Goal: Information Seeking & Learning: Learn about a topic

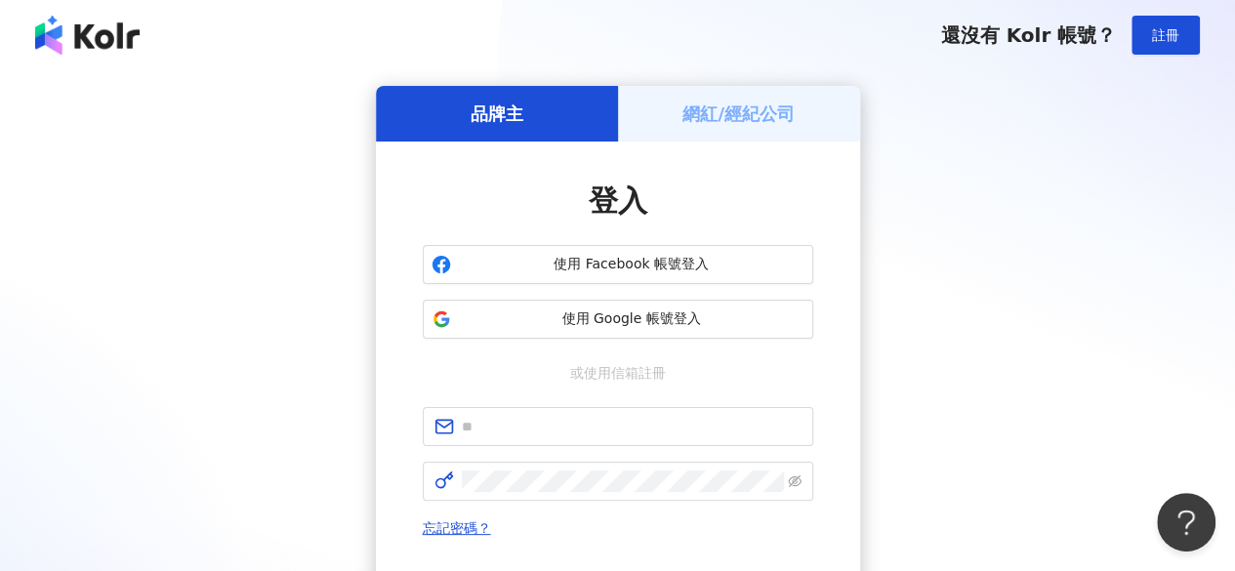
click at [644, 325] on span "使用 Google 帳號登入" at bounding box center [632, 320] width 346 height 20
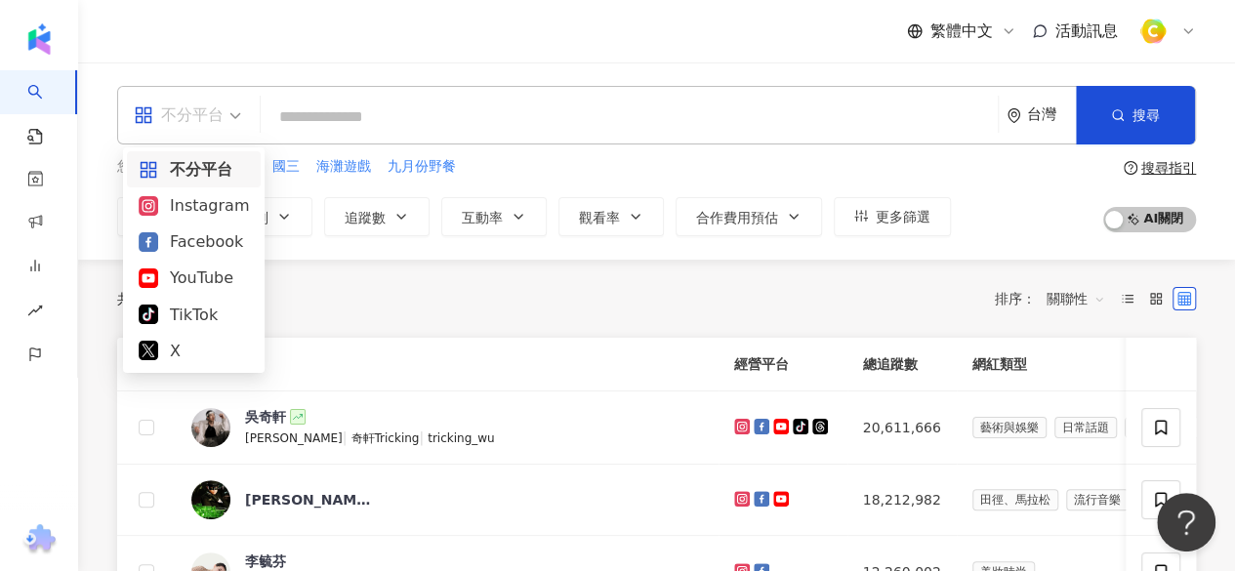
click at [241, 112] on div "不分平台" at bounding box center [187, 115] width 129 height 57
click at [211, 217] on div "Instagram" at bounding box center [194, 205] width 110 height 24
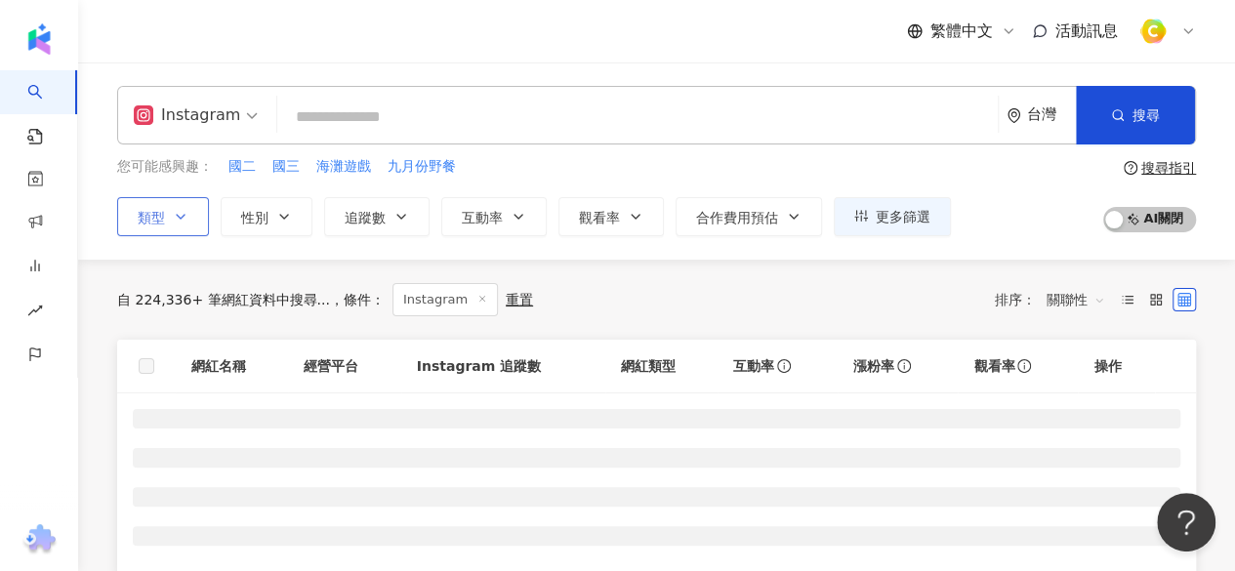
click at [191, 213] on button "類型" at bounding box center [163, 216] width 92 height 39
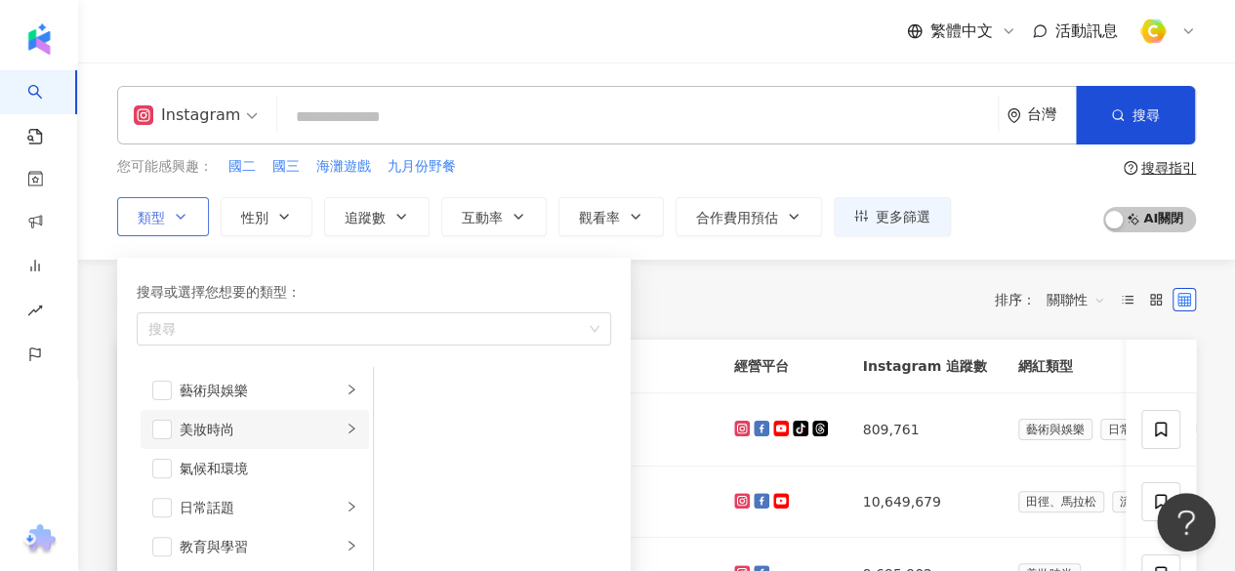
click at [323, 437] on div "美妝時尚" at bounding box center [261, 429] width 162 height 21
click at [424, 386] on div "保養" at bounding box center [506, 390] width 179 height 21
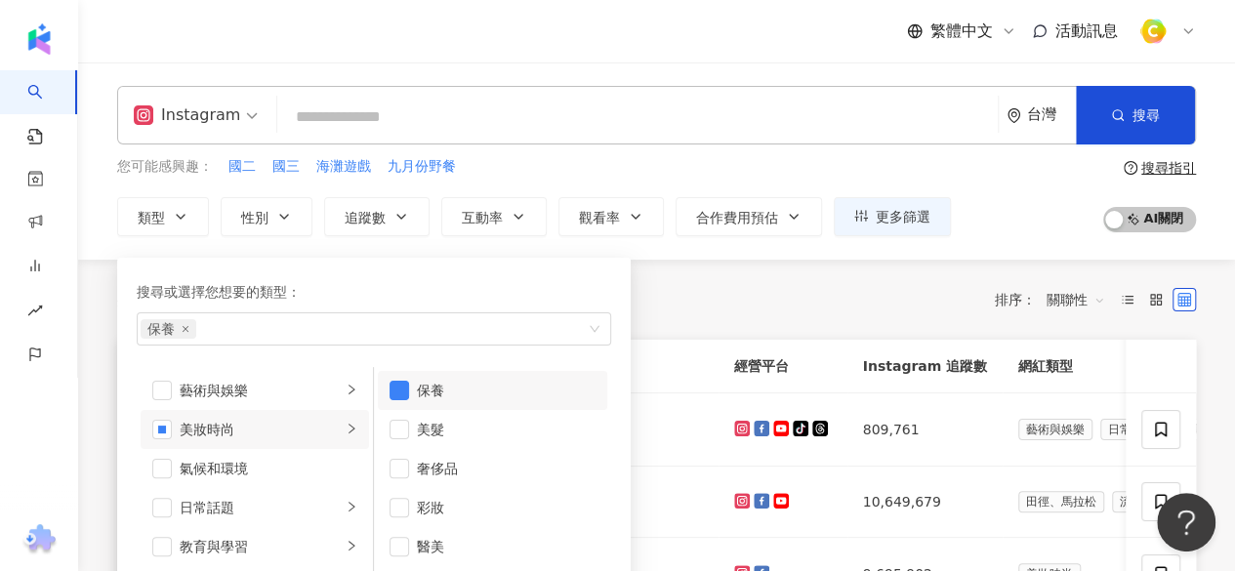
click at [662, 293] on div "共 10,000+ 筆 條件 ： Instagram 重置 排序： 關聯性" at bounding box center [656, 299] width 1079 height 33
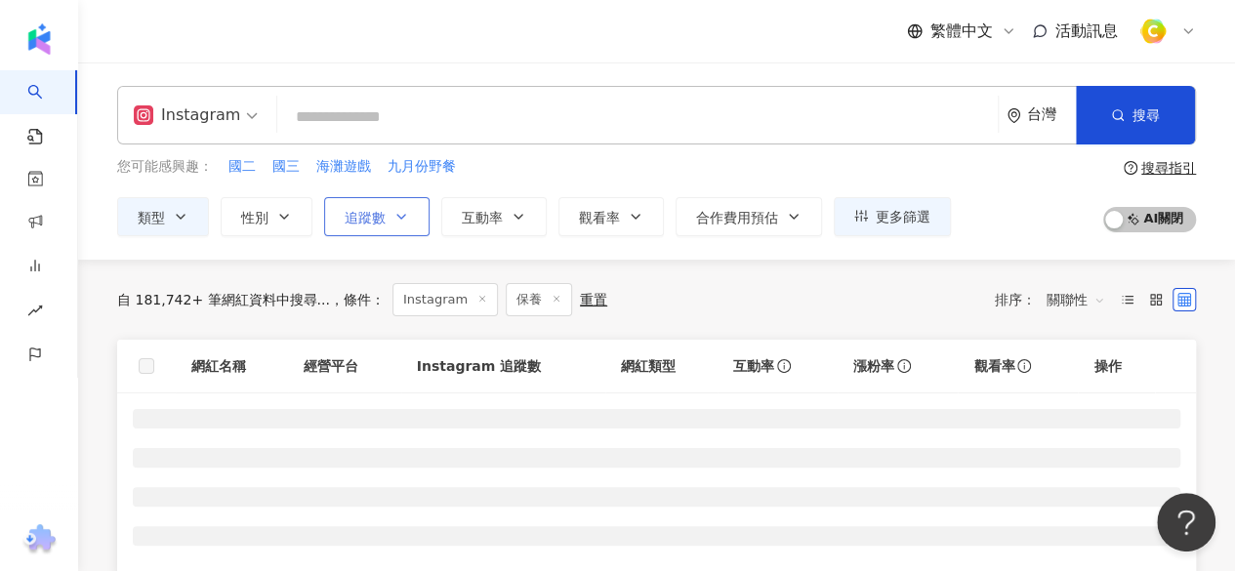
click at [394, 212] on icon "button" at bounding box center [402, 217] width 16 height 16
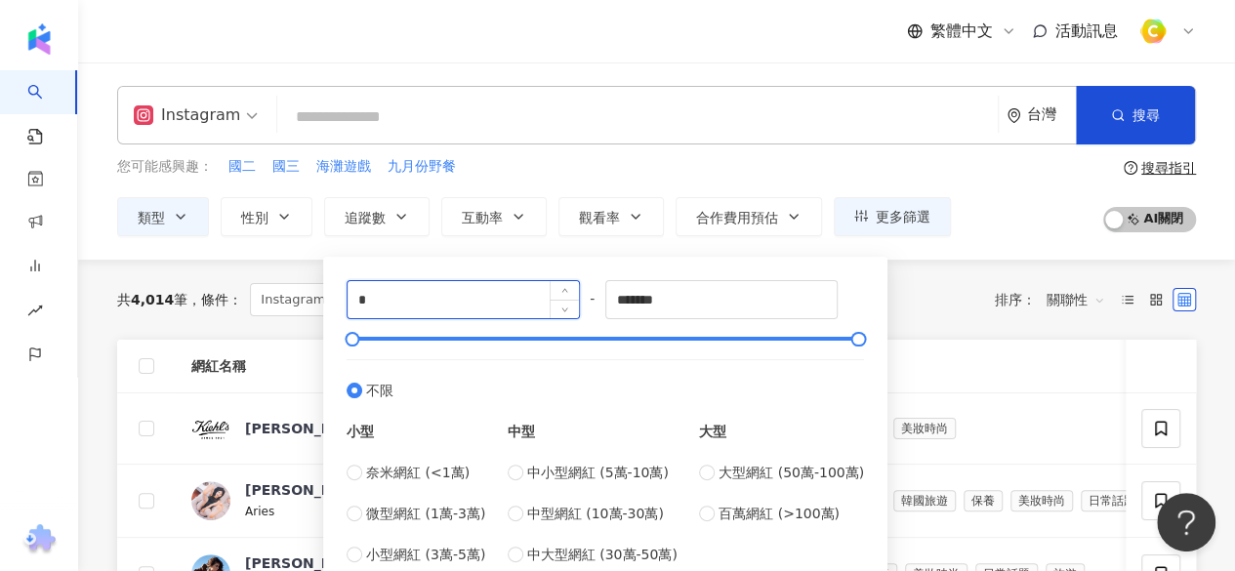
click at [440, 292] on input "*" at bounding box center [463, 299] width 231 height 37
type input "*"
type input "****"
click at [948, 292] on div "共 4,014 筆 條件 ： Instagram 保養 重置 排序： 關聯性" at bounding box center [656, 299] width 1079 height 33
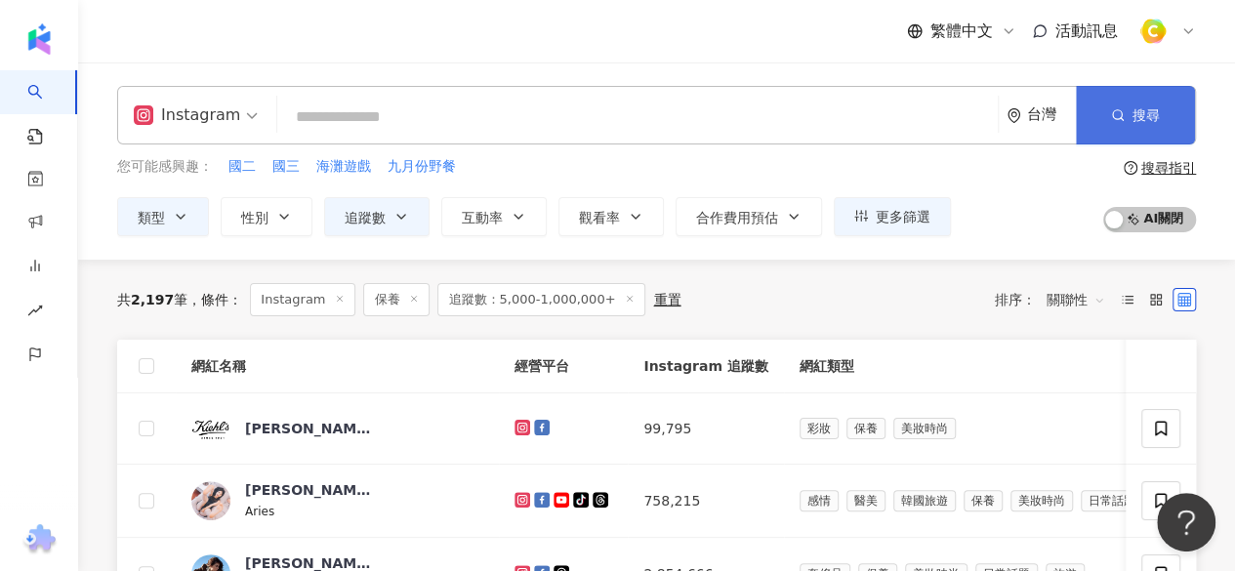
click at [1137, 138] on button "搜尋" at bounding box center [1135, 115] width 119 height 59
click at [1136, 129] on button "搜尋" at bounding box center [1135, 115] width 119 height 59
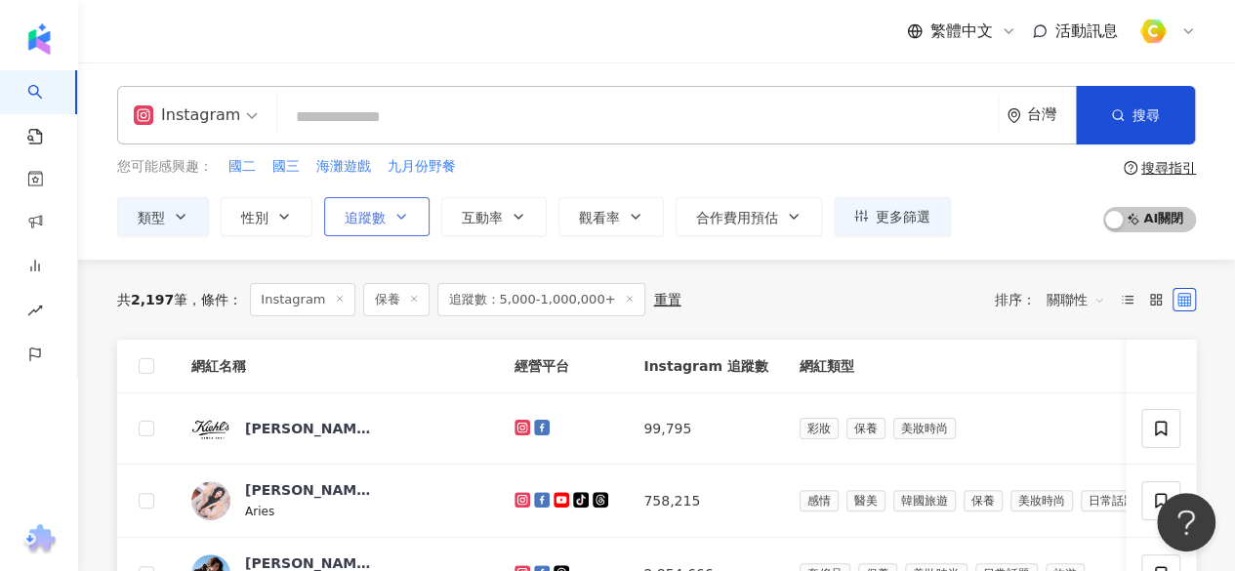
click at [409, 210] on button "追蹤數" at bounding box center [376, 216] width 105 height 39
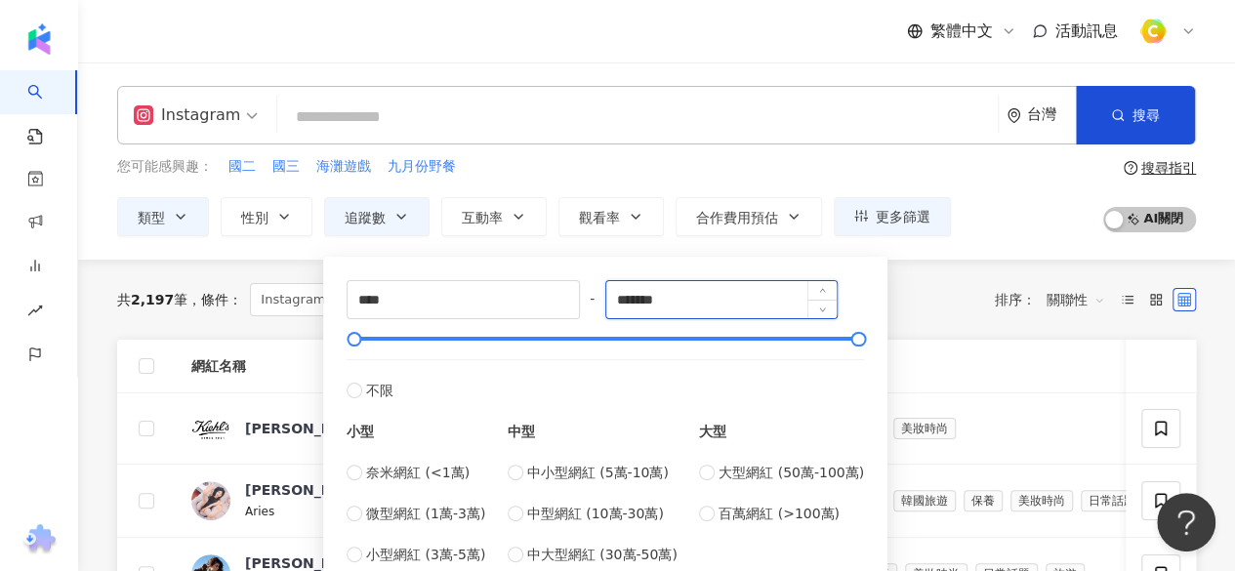
click at [719, 300] on input "*******" at bounding box center [721, 299] width 231 height 37
drag, startPoint x: 644, startPoint y: 300, endPoint x: 578, endPoint y: 300, distance: 66.4
click at [578, 300] on div "**** - ******* 不限 小型 奈米網紅 (<1萬) 微型網紅 (1萬-3萬) 小型網紅 (3萬-5萬) 中型 中小型網紅 (5萬-10萬) 中型網…" at bounding box center [606, 422] width 518 height 285
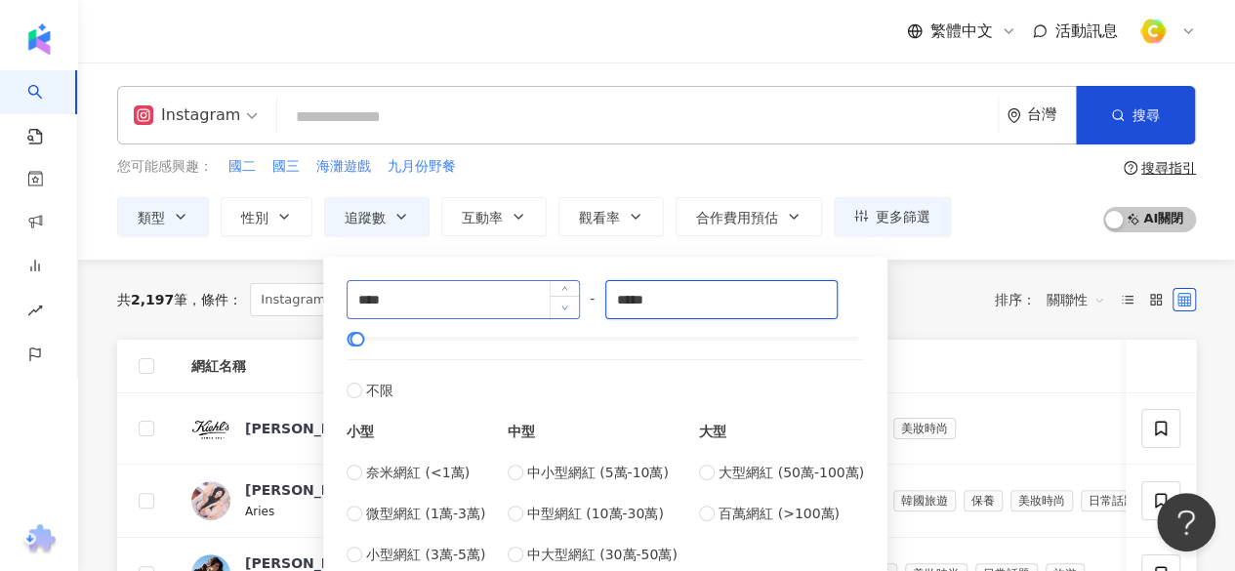
type input "*****"
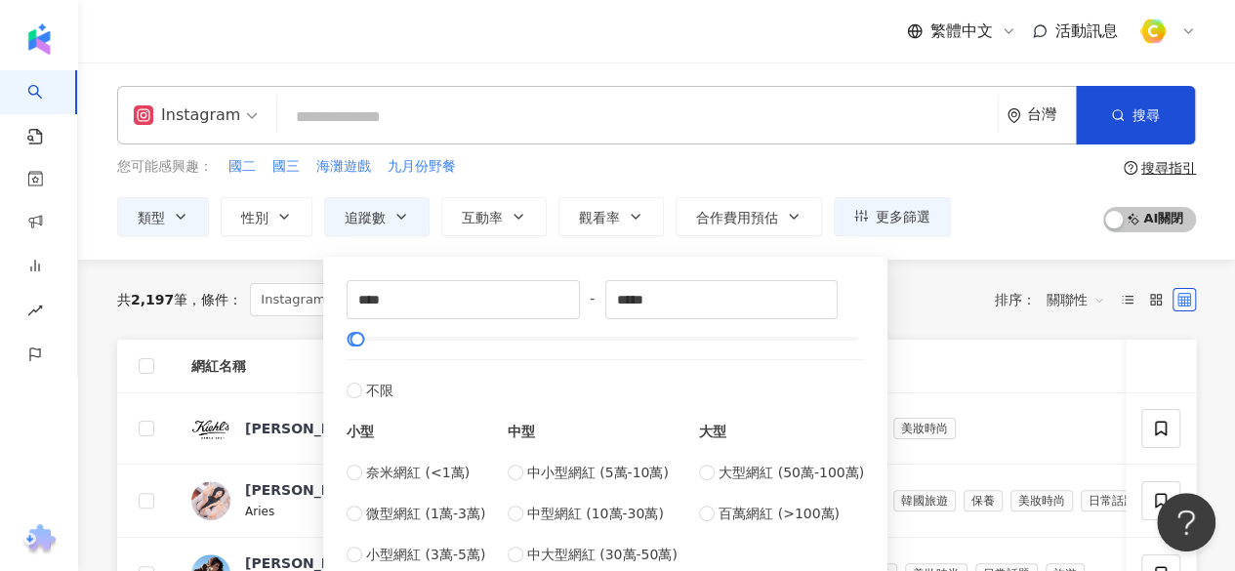
click at [942, 274] on div "共 2,197 筆 條件 ： Instagram 保養 追蹤數：5,000-1,000,000+ 重置 排序： 關聯性" at bounding box center [656, 300] width 1079 height 80
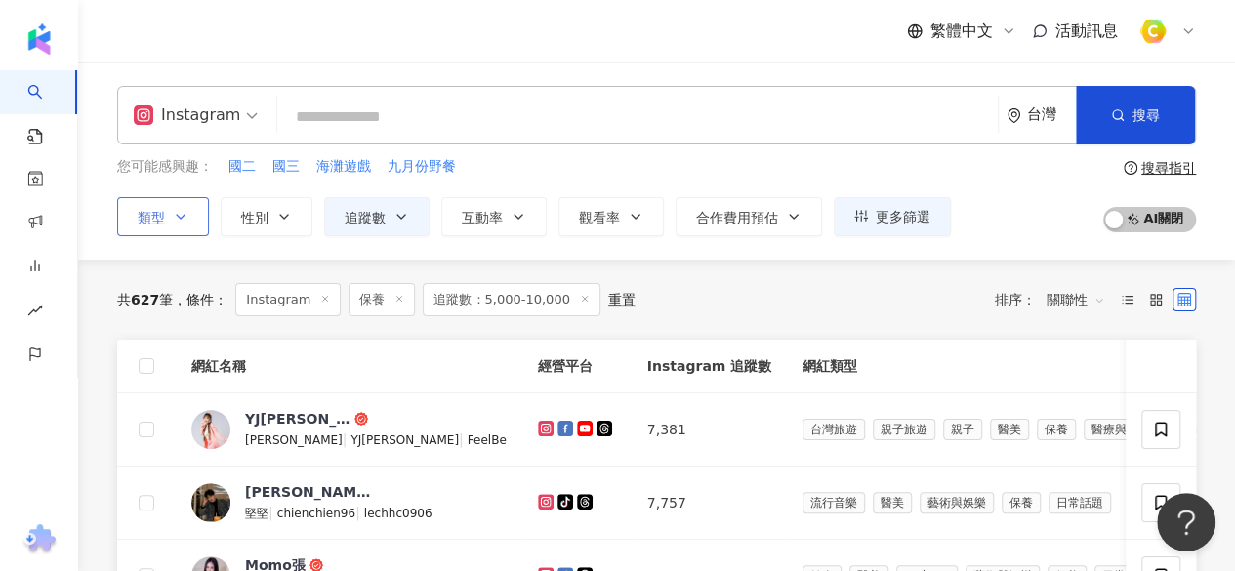
click at [169, 218] on button "類型" at bounding box center [163, 216] width 92 height 39
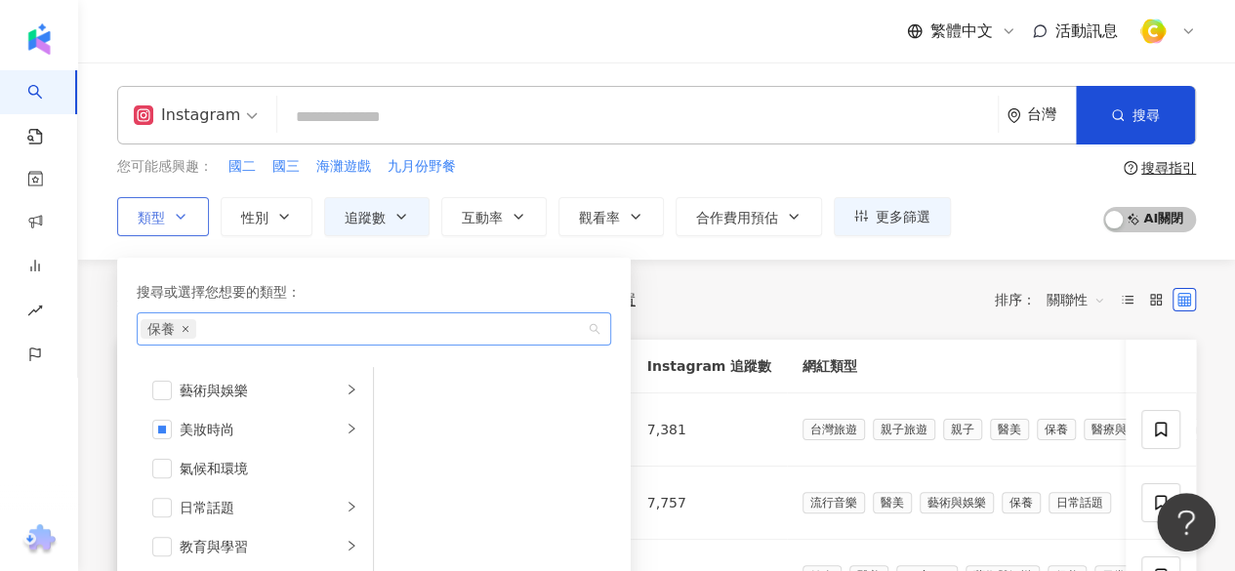
click at [187, 325] on icon "close" at bounding box center [186, 329] width 8 height 8
click at [408, 214] on button "追蹤數" at bounding box center [376, 216] width 105 height 39
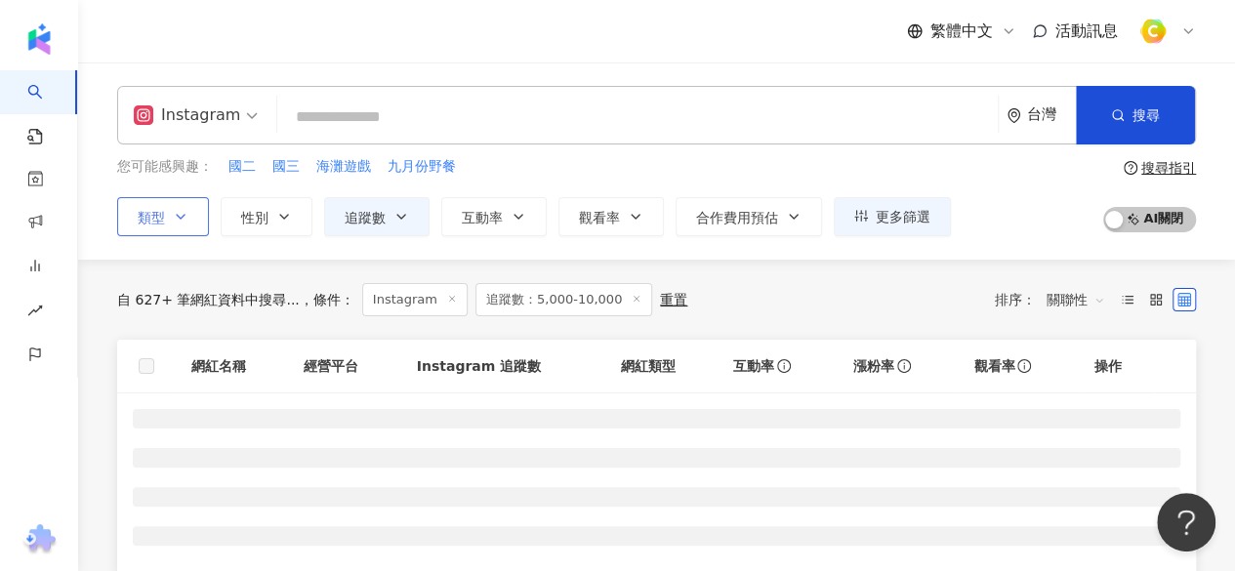
click at [929, 286] on div "自 627+ 筆網紅資料中搜尋... 條件 ： Instagram 追蹤數：5,000-10,000 重置 排序： 關聯性" at bounding box center [656, 299] width 1079 height 33
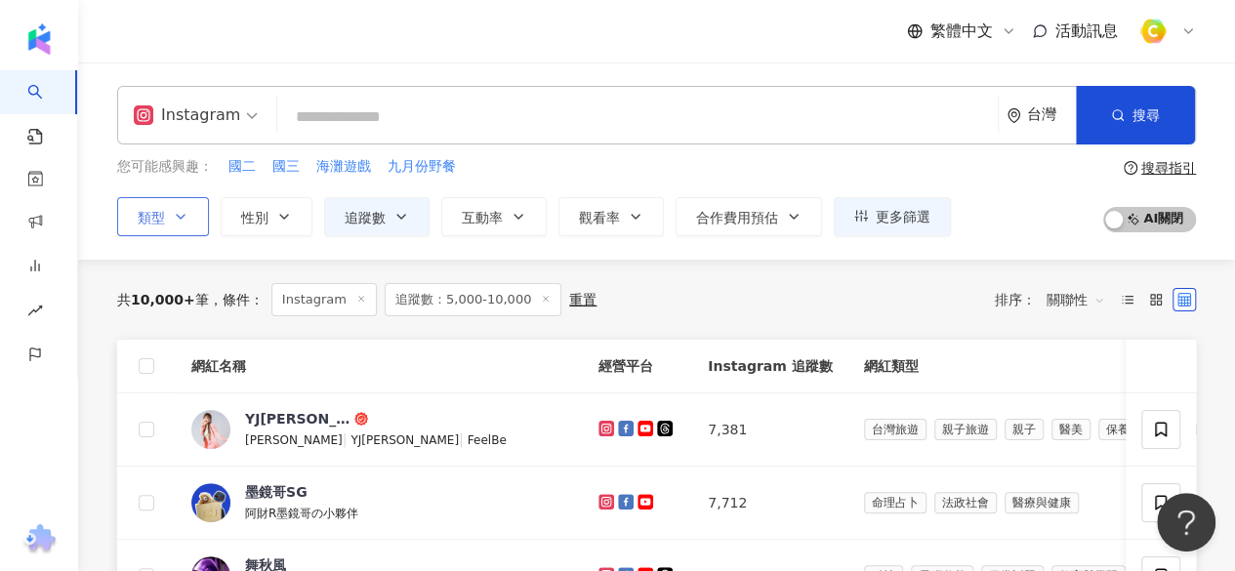
click at [385, 122] on input "search" at bounding box center [637, 117] width 705 height 37
paste input "***"
type input "***"
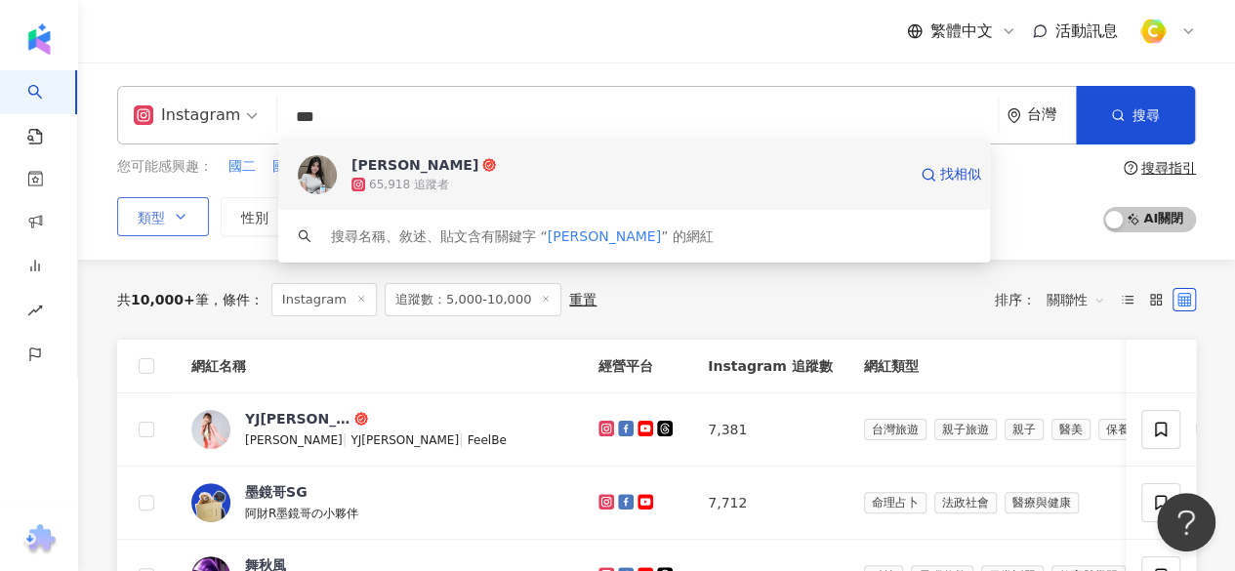
click at [364, 171] on div "姜廷蓉" at bounding box center [415, 165] width 127 height 20
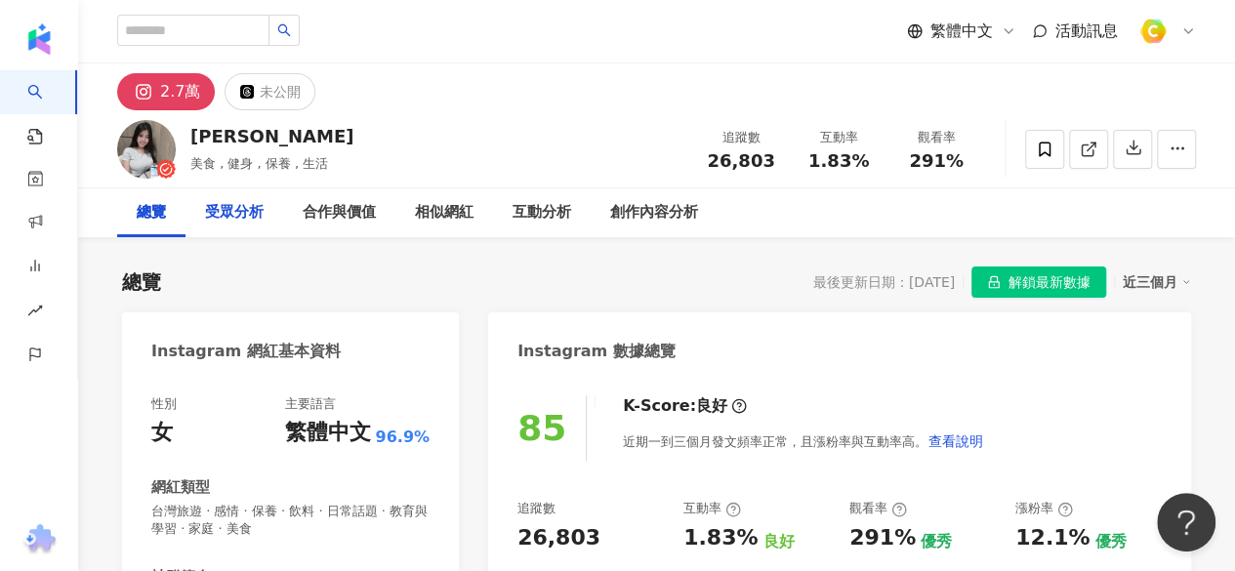
click at [261, 206] on div "受眾分析" at bounding box center [234, 212] width 59 height 23
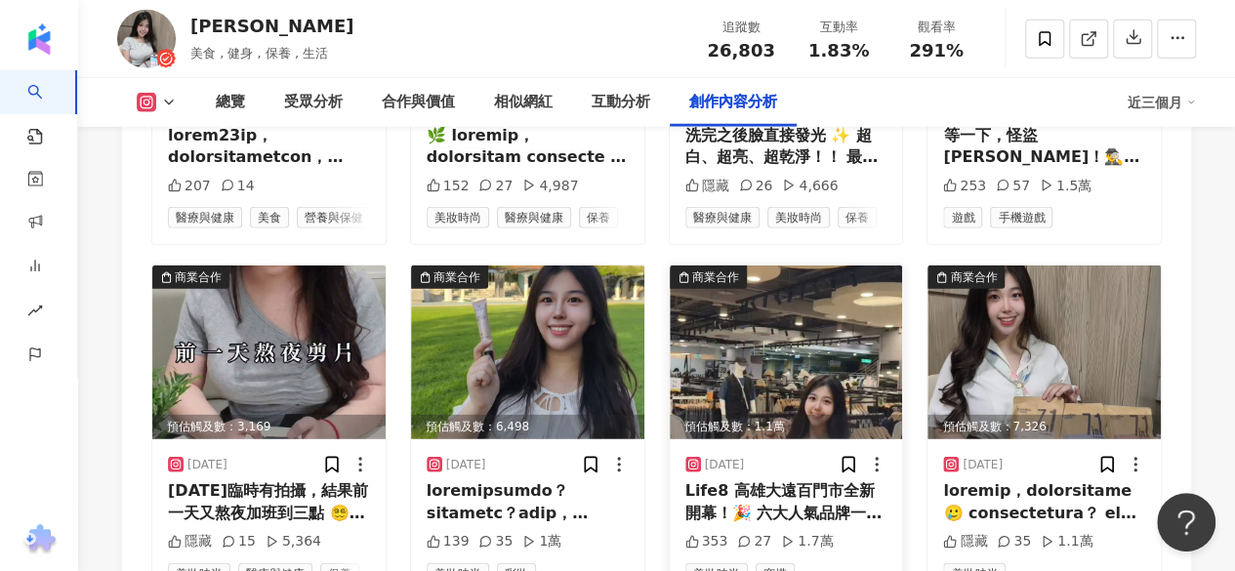
scroll to position [6262, 0]
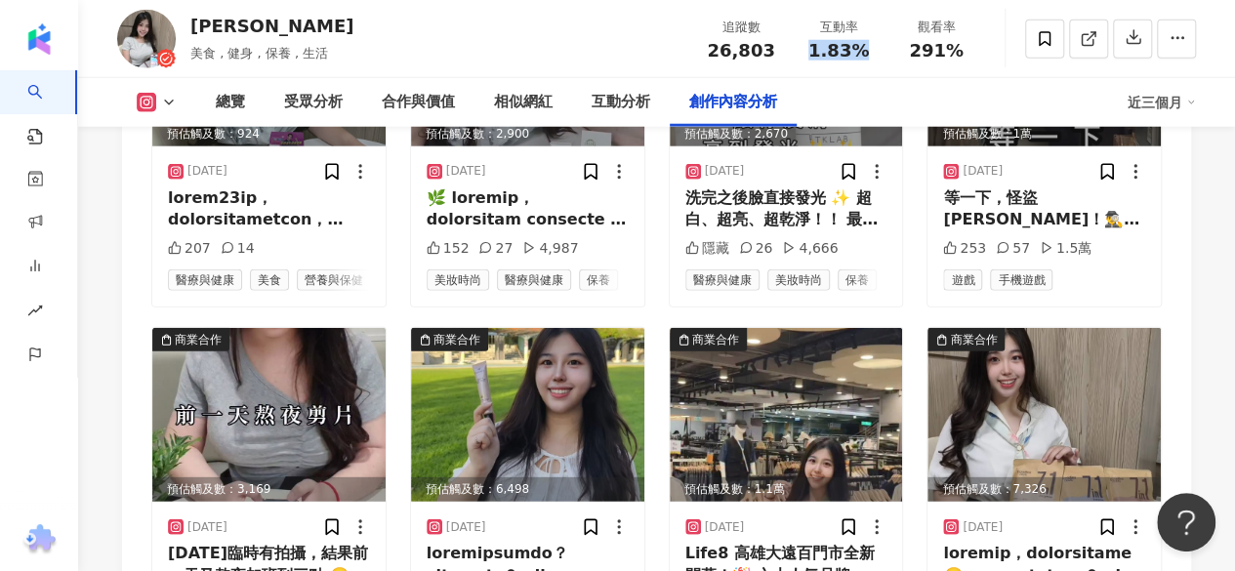
drag, startPoint x: 811, startPoint y: 47, endPoint x: 865, endPoint y: 45, distance: 53.7
click at [865, 45] on div "1.83%" at bounding box center [839, 51] width 74 height 20
copy span "1.83%"
drag, startPoint x: 916, startPoint y: 48, endPoint x: 962, endPoint y: 42, distance: 46.3
click at [962, 42] on div "291%" at bounding box center [936, 51] width 74 height 20
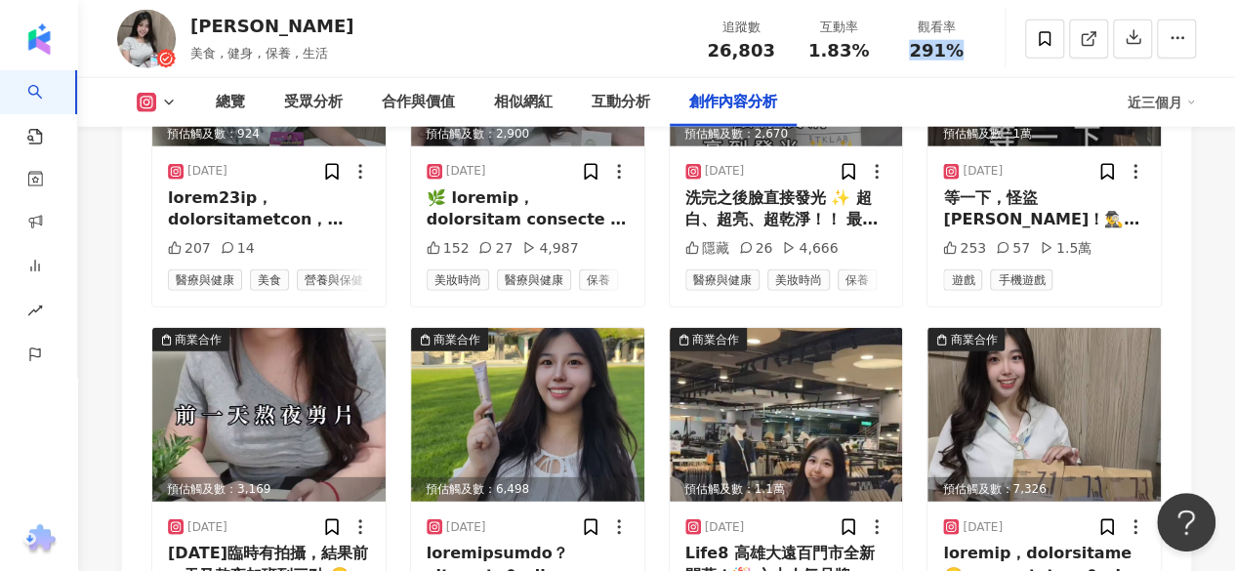
copy span "291%"
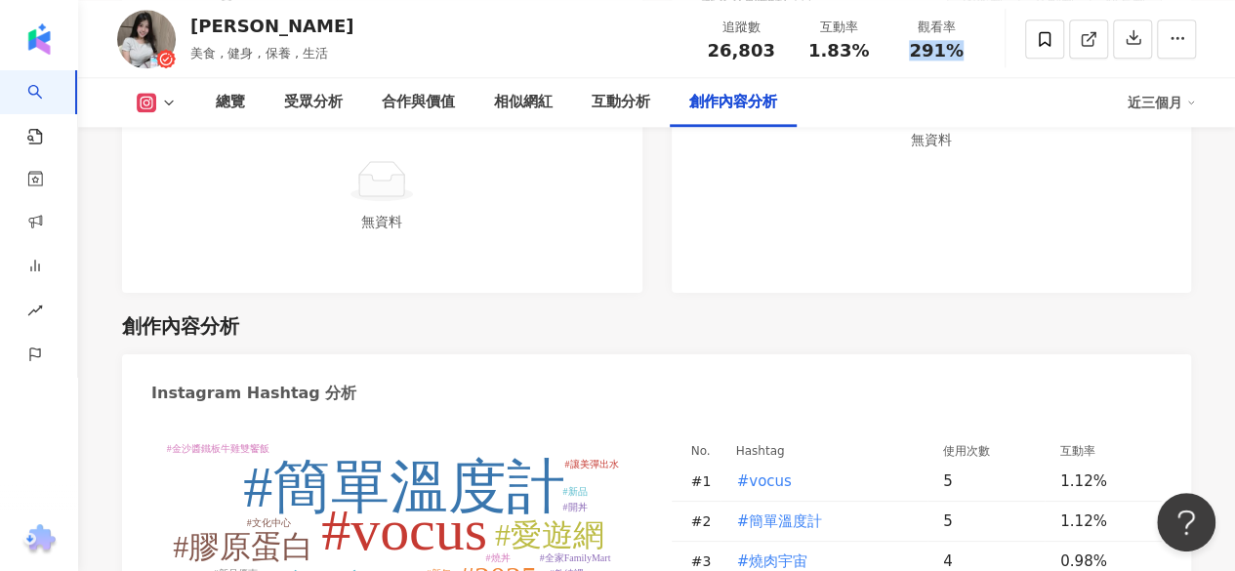
scroll to position [5091, 0]
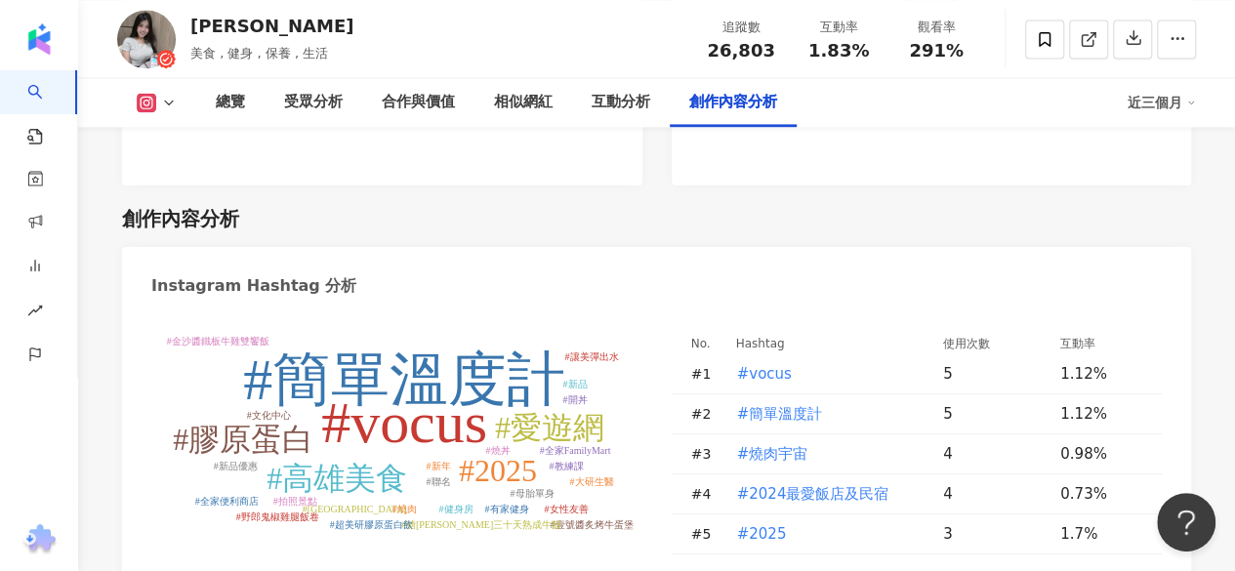
click at [268, 422] on tspan "#膠原蛋白" at bounding box center [243, 439] width 141 height 35
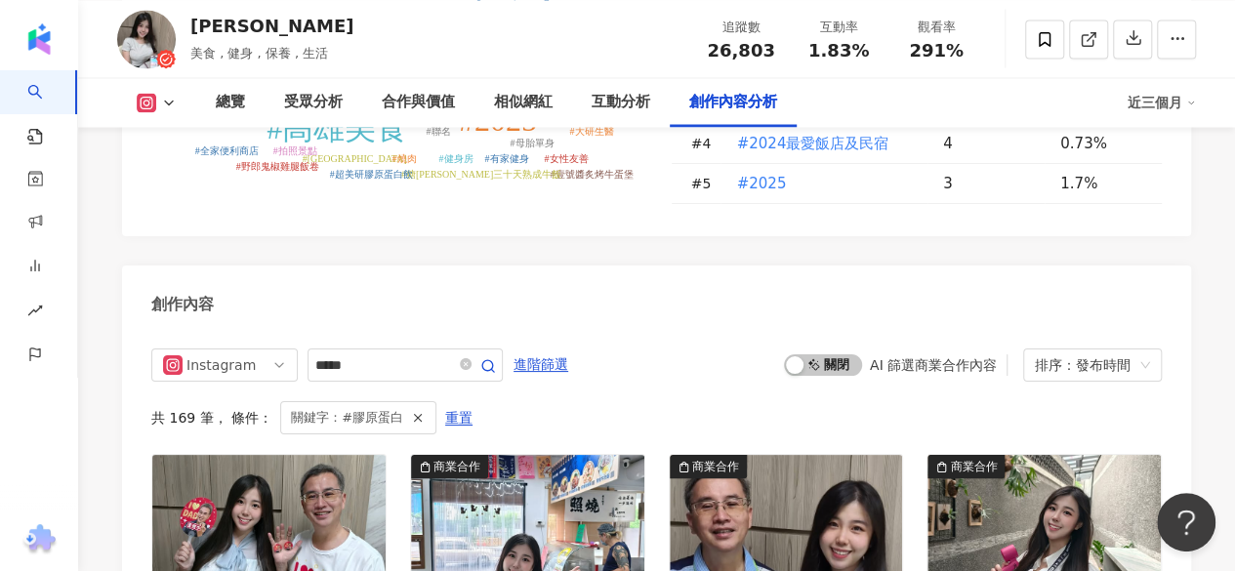
type input "*****"
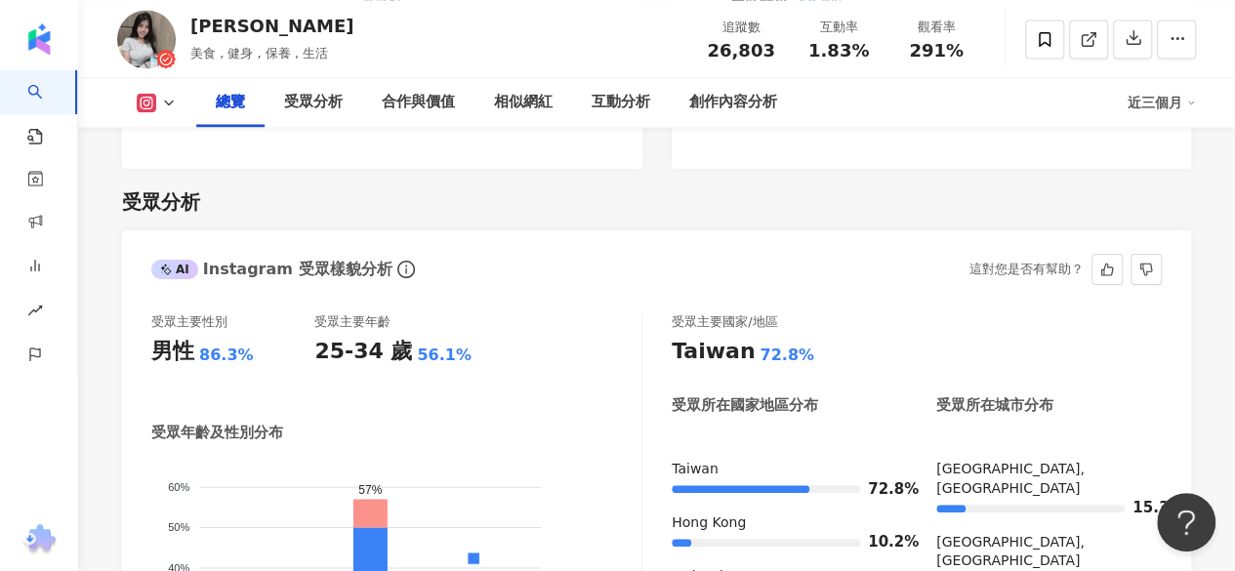
scroll to position [1242, 0]
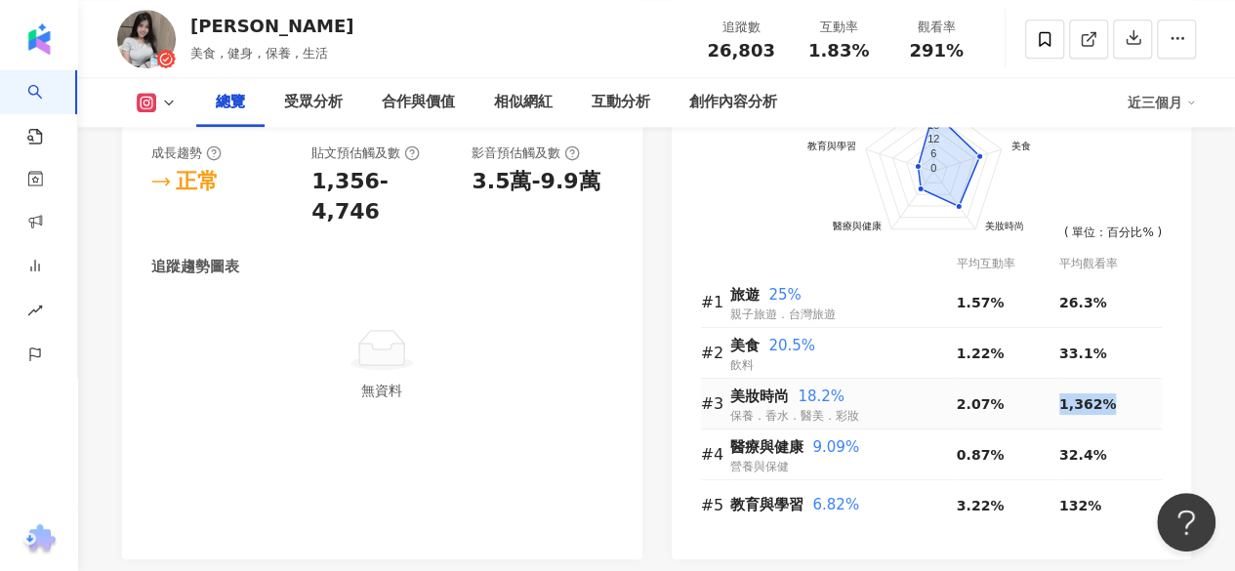
drag, startPoint x: 1060, startPoint y: 404, endPoint x: 1119, endPoint y: 408, distance: 59.7
click at [1119, 408] on div "1,362%" at bounding box center [1111, 404] width 103 height 21
copy span "1,362%"
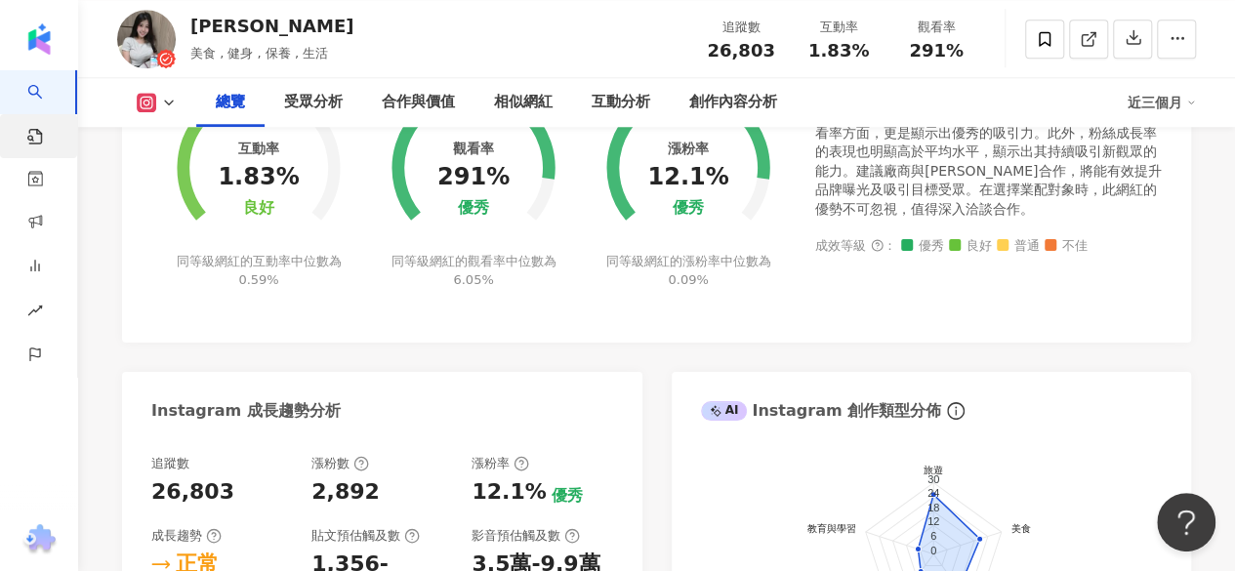
scroll to position [852, 0]
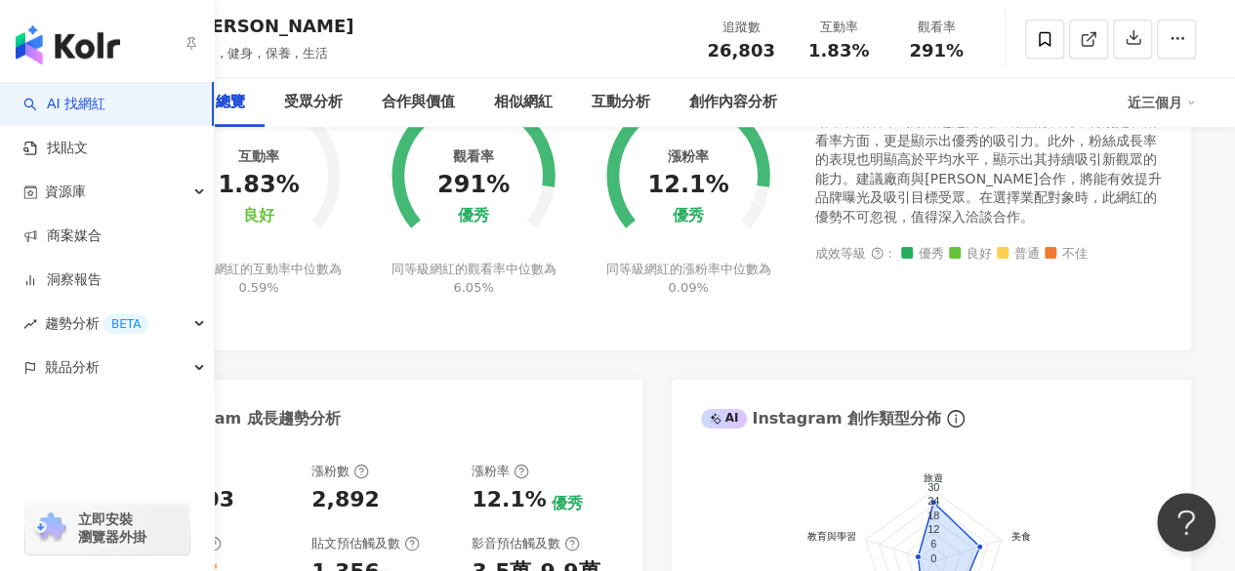
click at [68, 100] on link "AI 找網紅" at bounding box center [64, 105] width 82 height 20
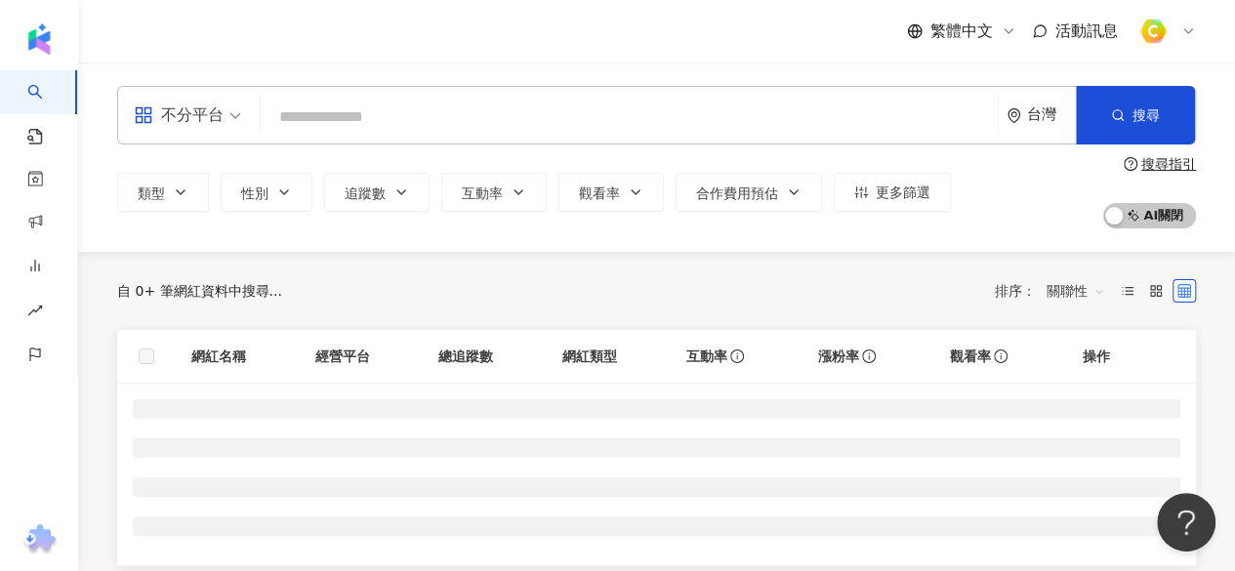
click at [332, 118] on input "search" at bounding box center [630, 117] width 722 height 37
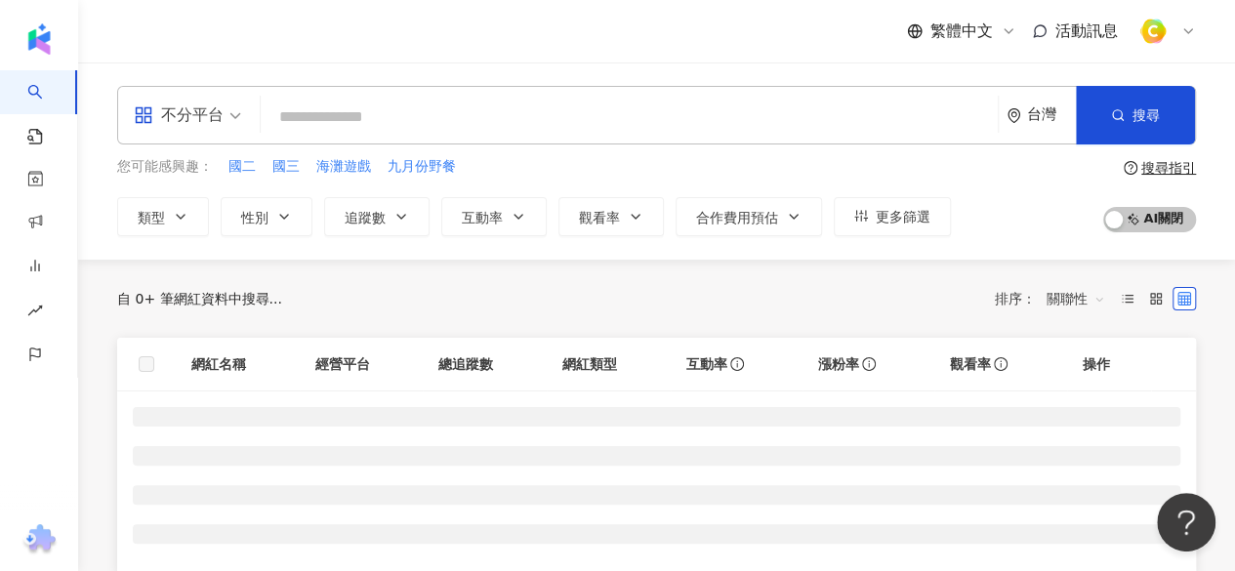
type input "***"
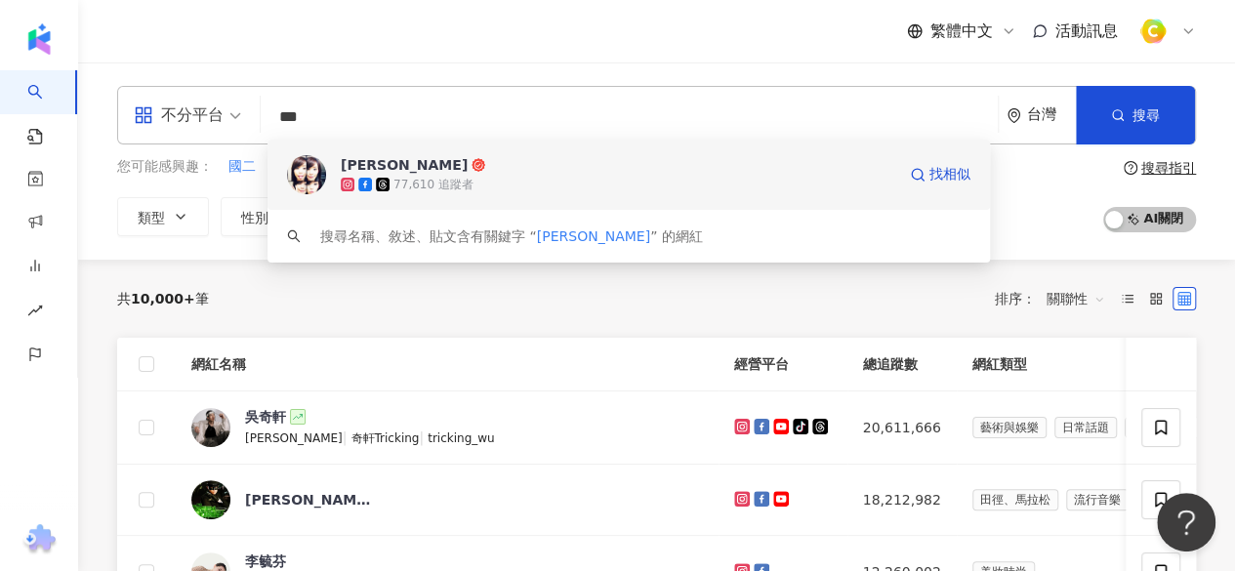
click at [450, 177] on div "77,610 追蹤者" at bounding box center [434, 185] width 80 height 17
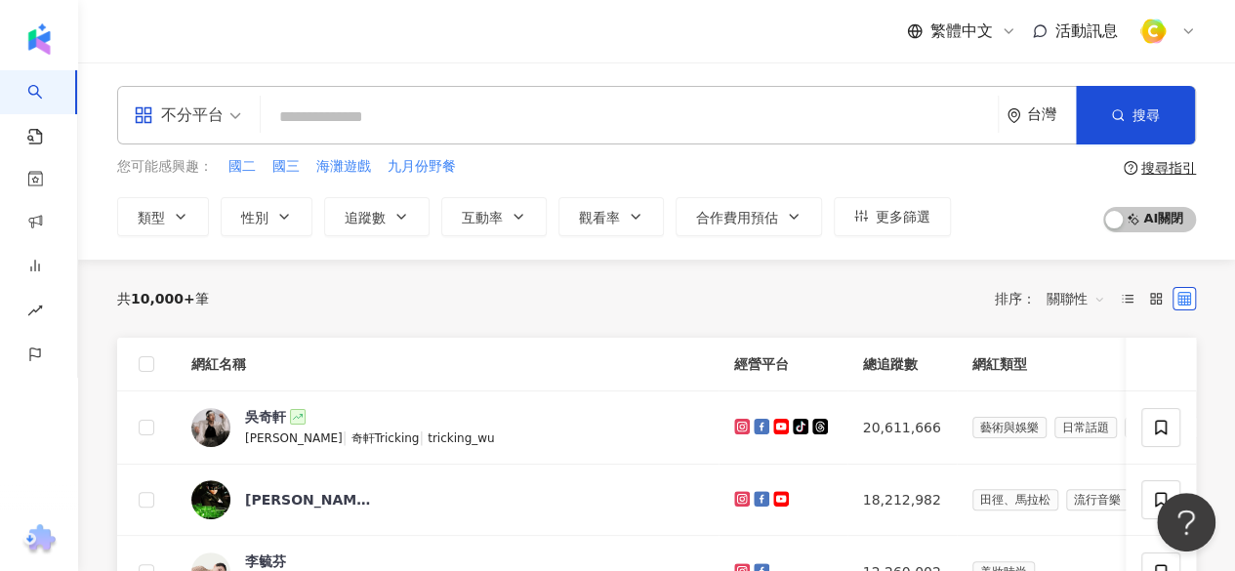
click at [471, 114] on input "search" at bounding box center [630, 117] width 722 height 37
paste input "***"
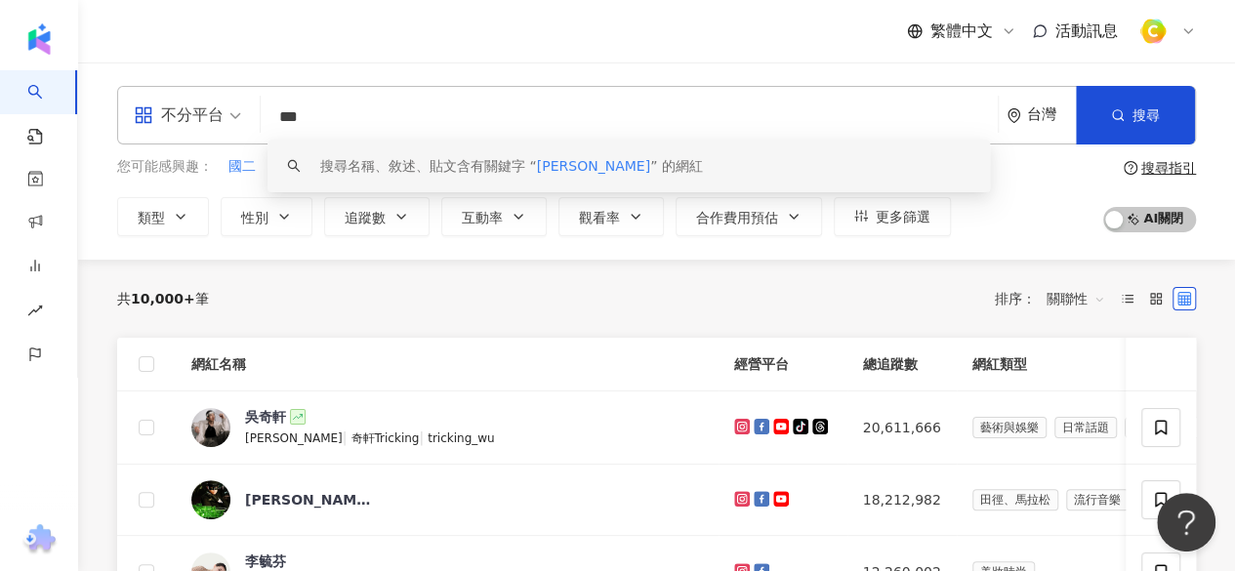
click at [293, 115] on input "***" at bounding box center [630, 117] width 722 height 37
type input "**"
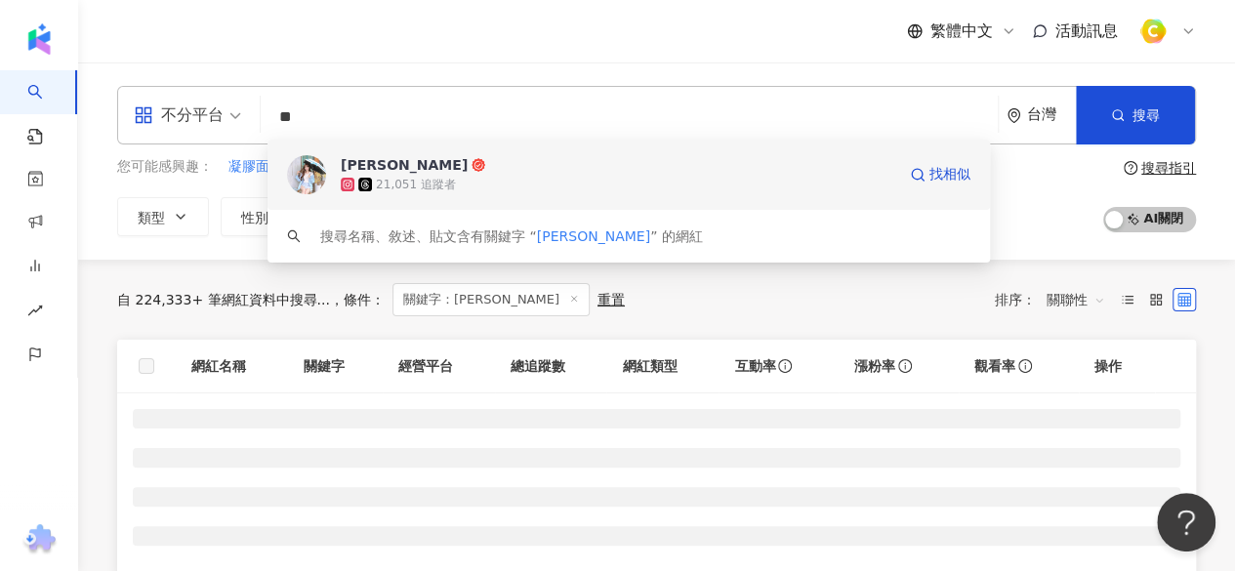
click at [627, 181] on div "21,051 追蹤者" at bounding box center [618, 185] width 555 height 20
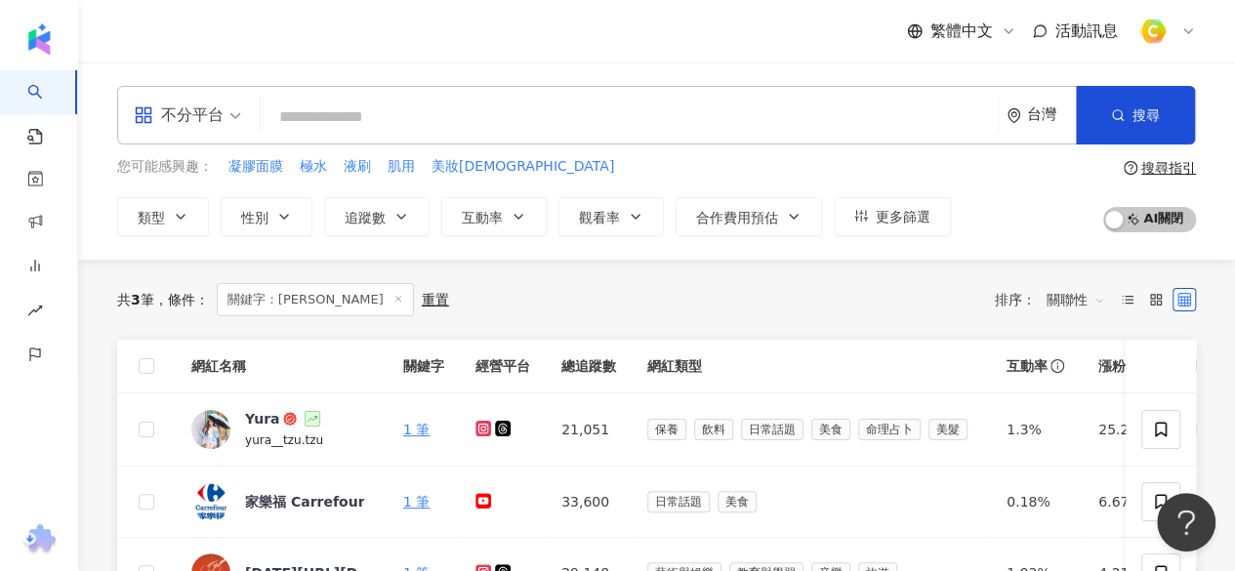
click at [508, 116] on input "search" at bounding box center [630, 117] width 722 height 37
paste input "***"
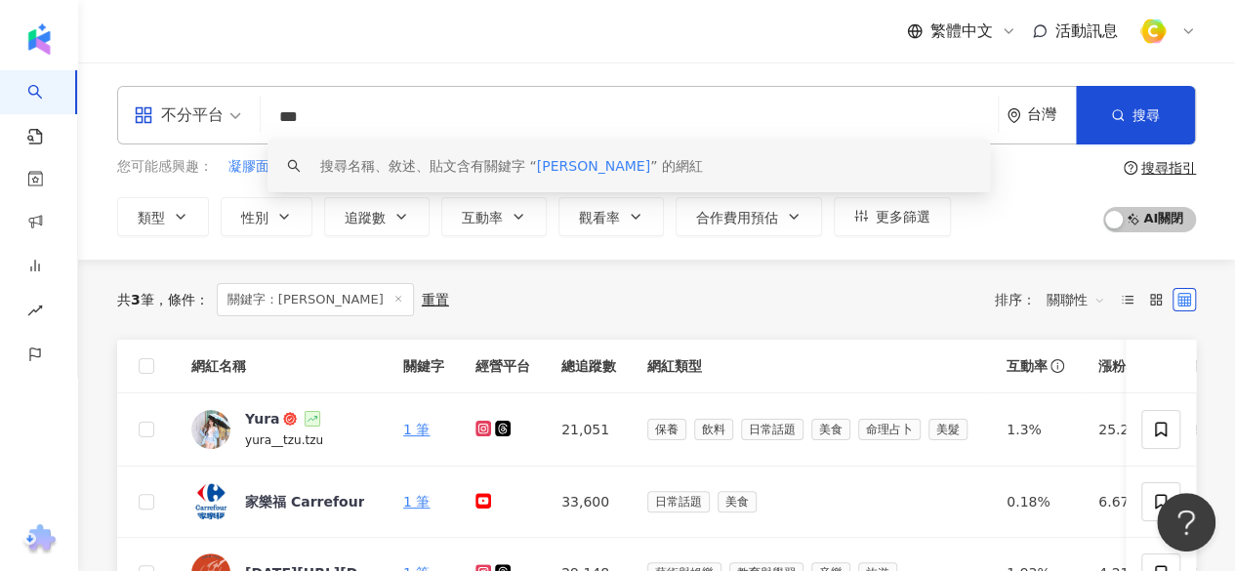
drag, startPoint x: 357, startPoint y: 114, endPoint x: 274, endPoint y: 122, distance: 83.4
click at [274, 122] on input "***" at bounding box center [630, 117] width 722 height 37
paste input "search"
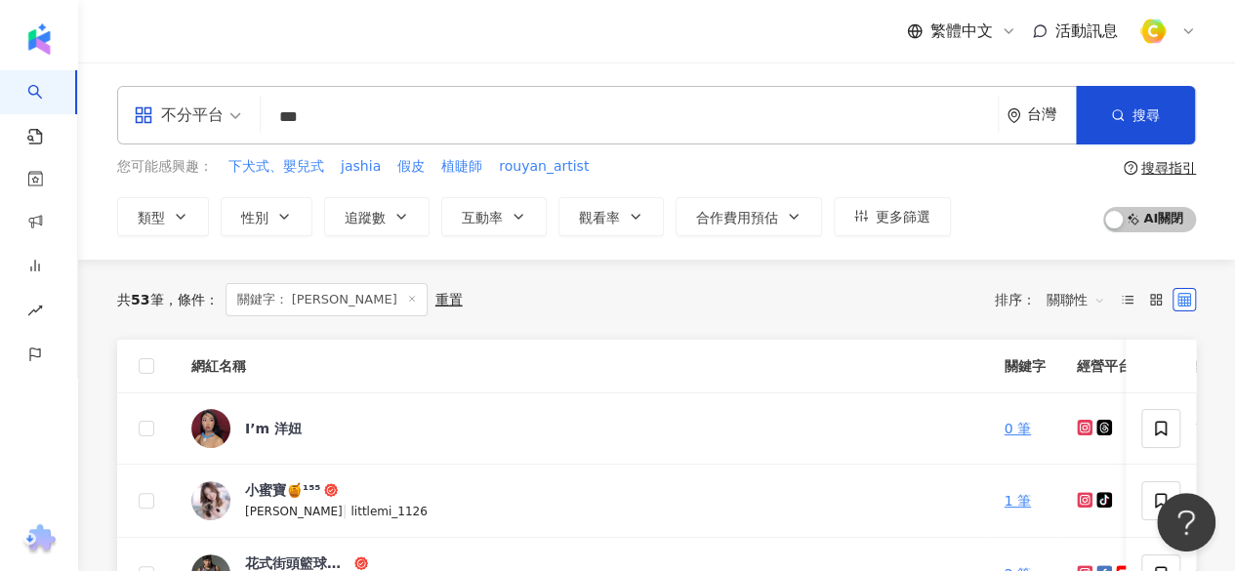
type input "**"
click at [361, 118] on input "search" at bounding box center [630, 117] width 722 height 37
click at [291, 435] on div "I’m 洋妞" at bounding box center [273, 429] width 57 height 20
click at [427, 116] on input "search" at bounding box center [630, 117] width 722 height 37
paste input "**"
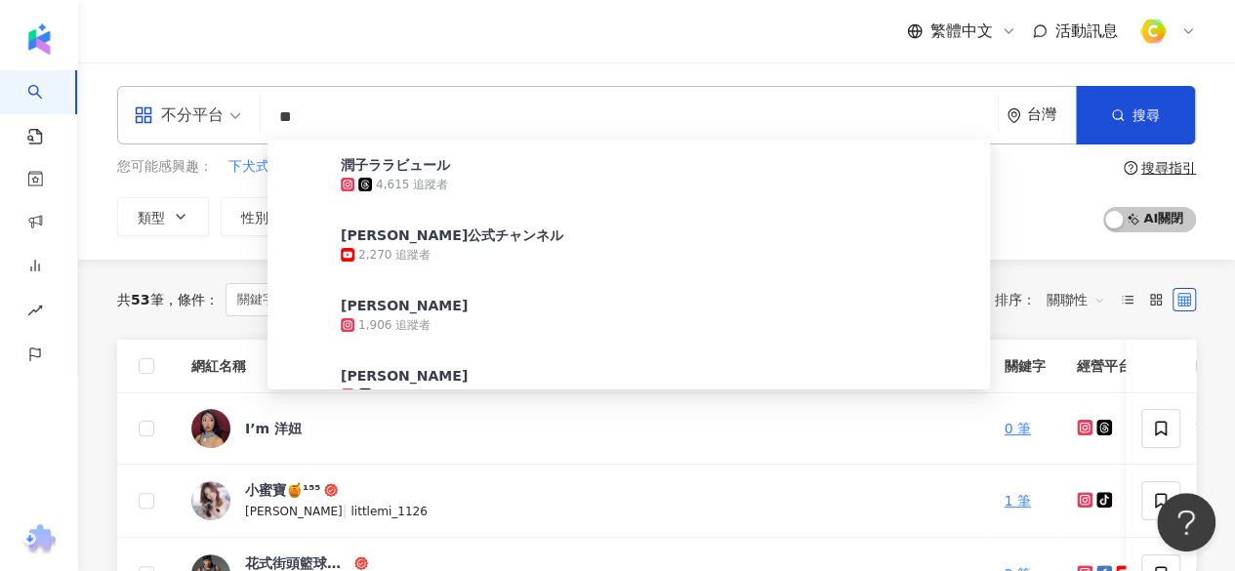
type input "*"
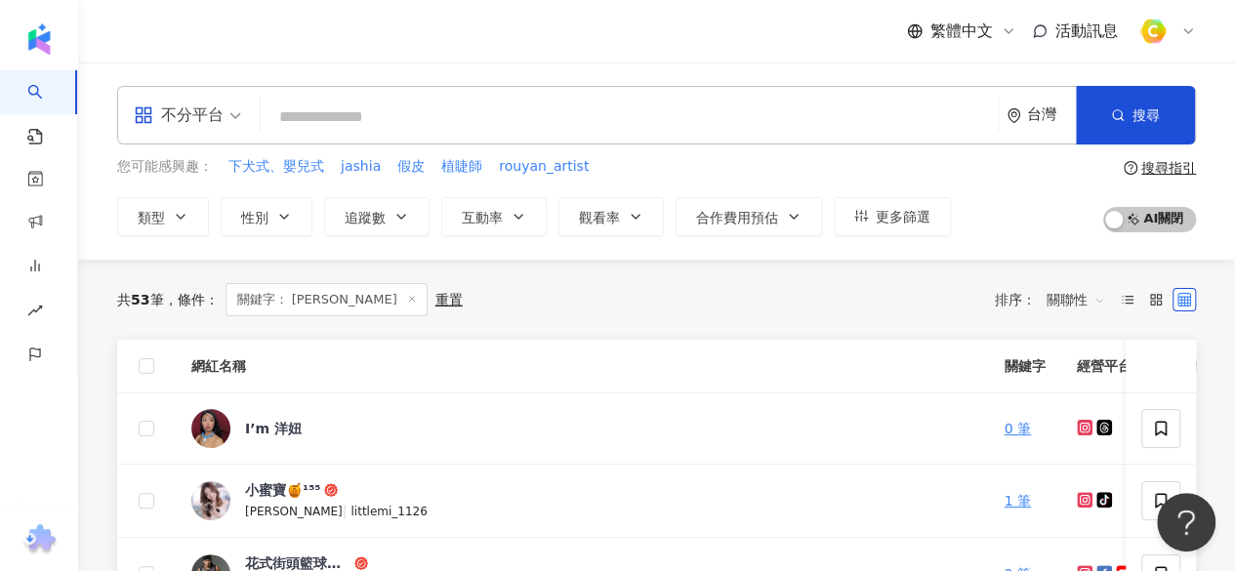
click at [311, 110] on input "search" at bounding box center [630, 117] width 722 height 37
paste input "****"
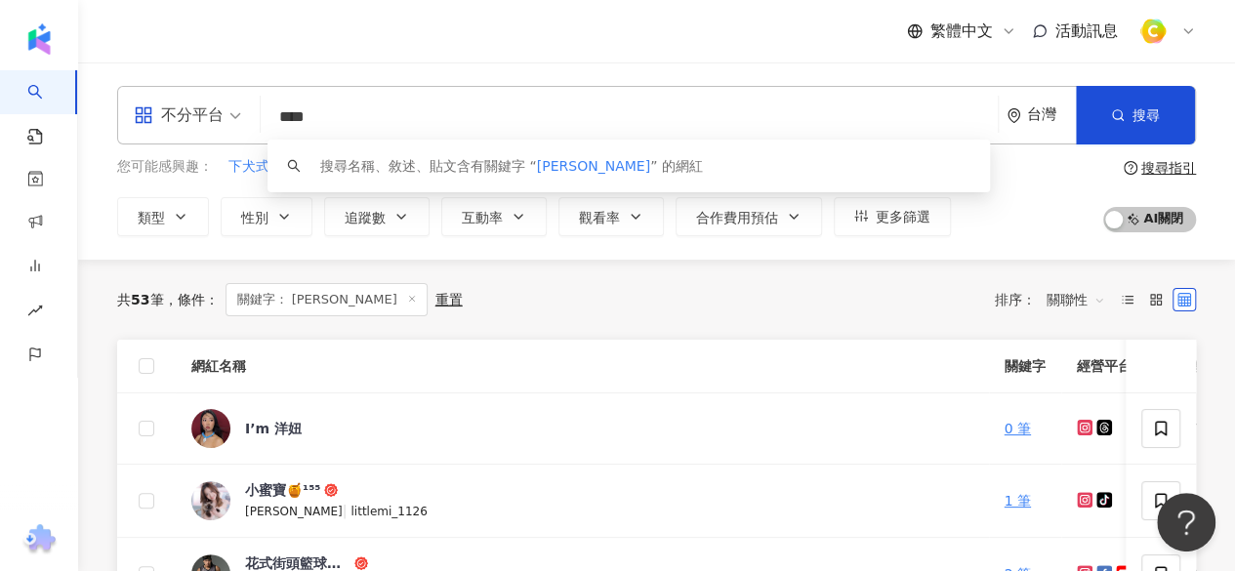
click at [526, 108] on input "****" at bounding box center [630, 117] width 722 height 37
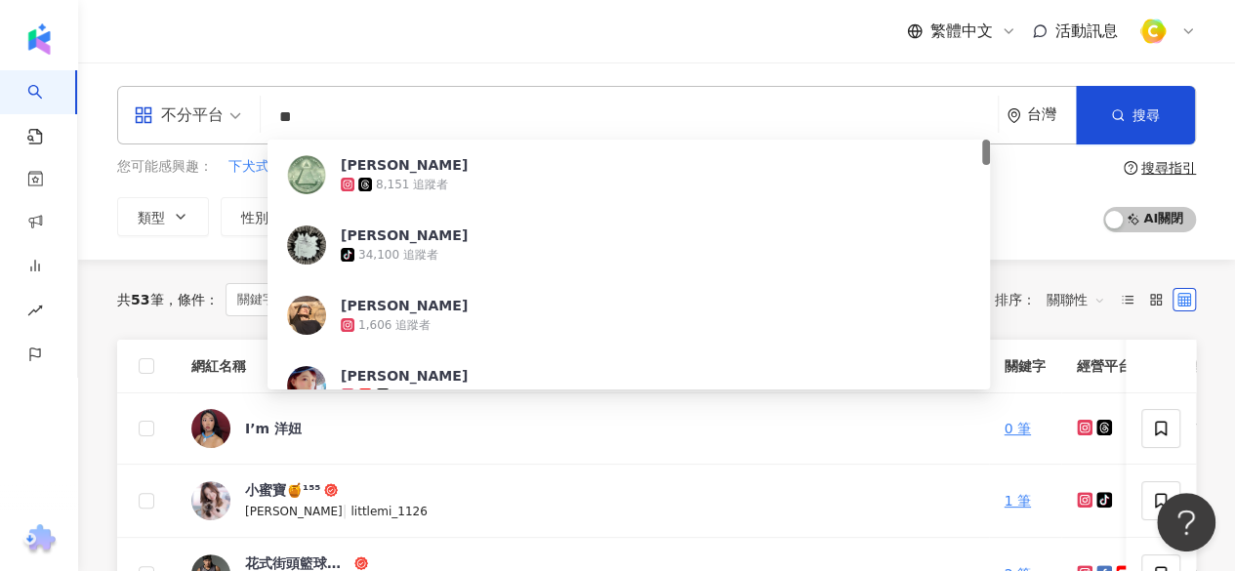
type input "*"
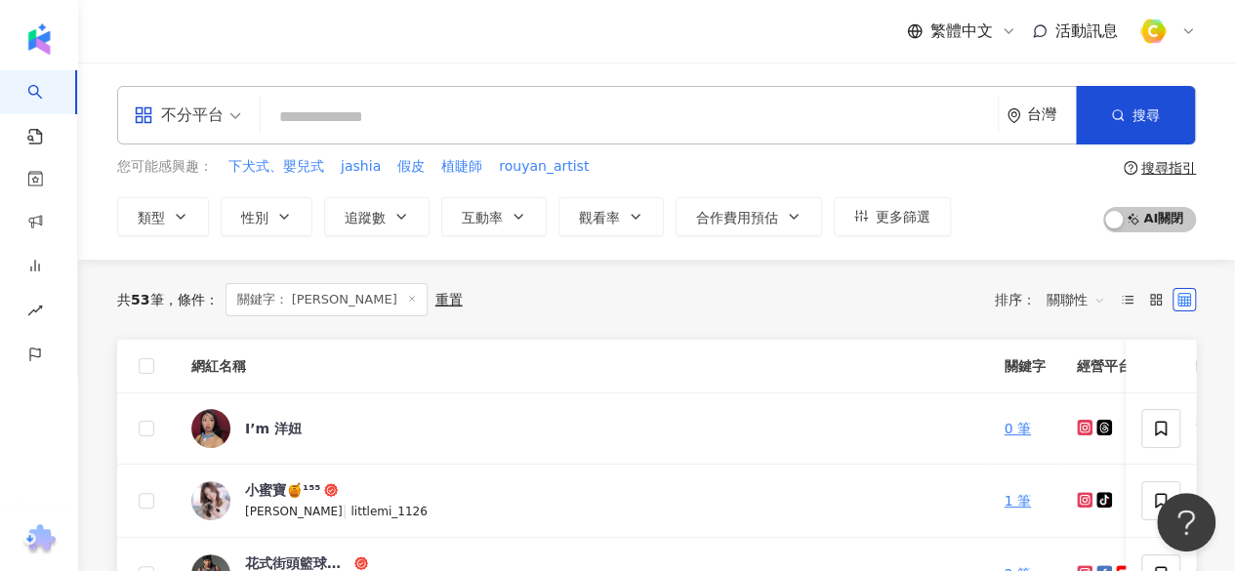
paste input "****"
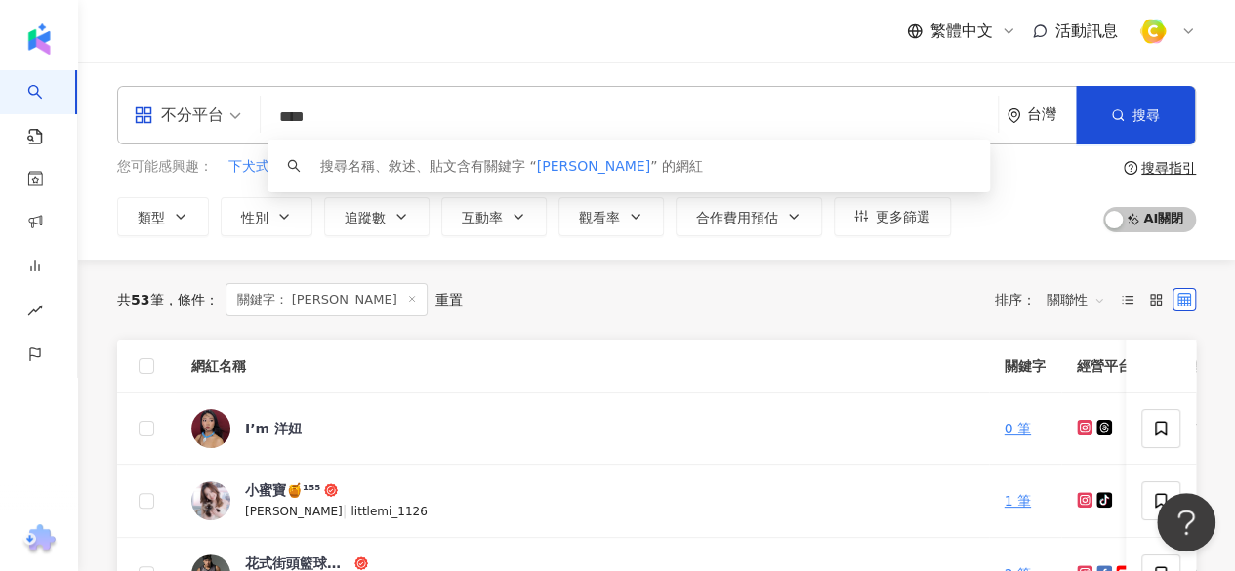
click at [307, 114] on input "****" at bounding box center [630, 117] width 722 height 37
type input "**"
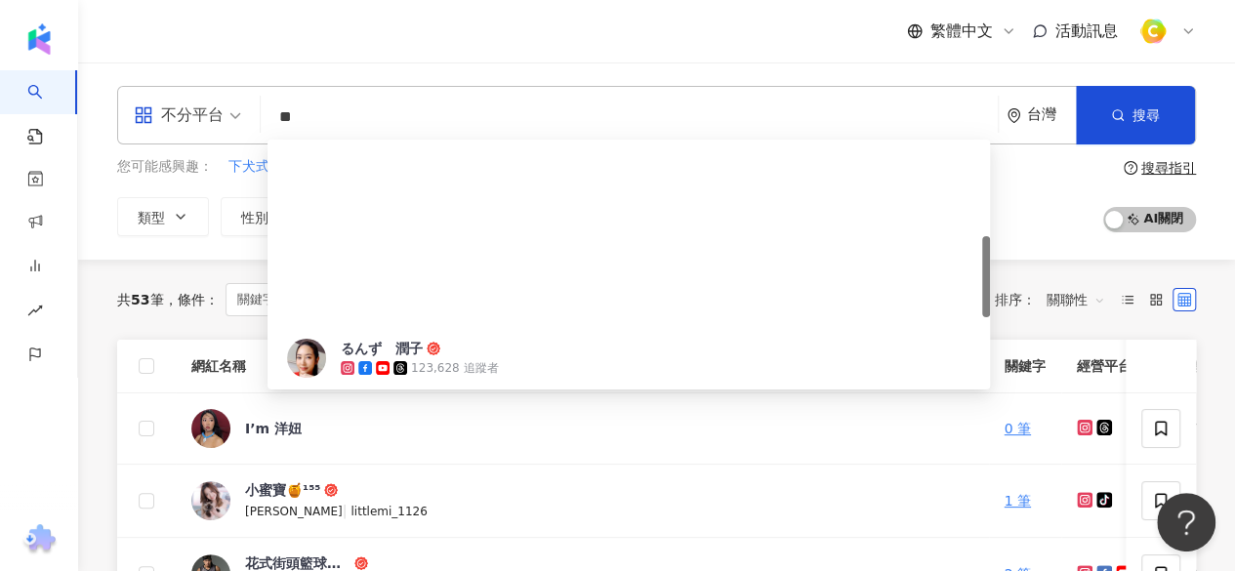
scroll to position [293, 0]
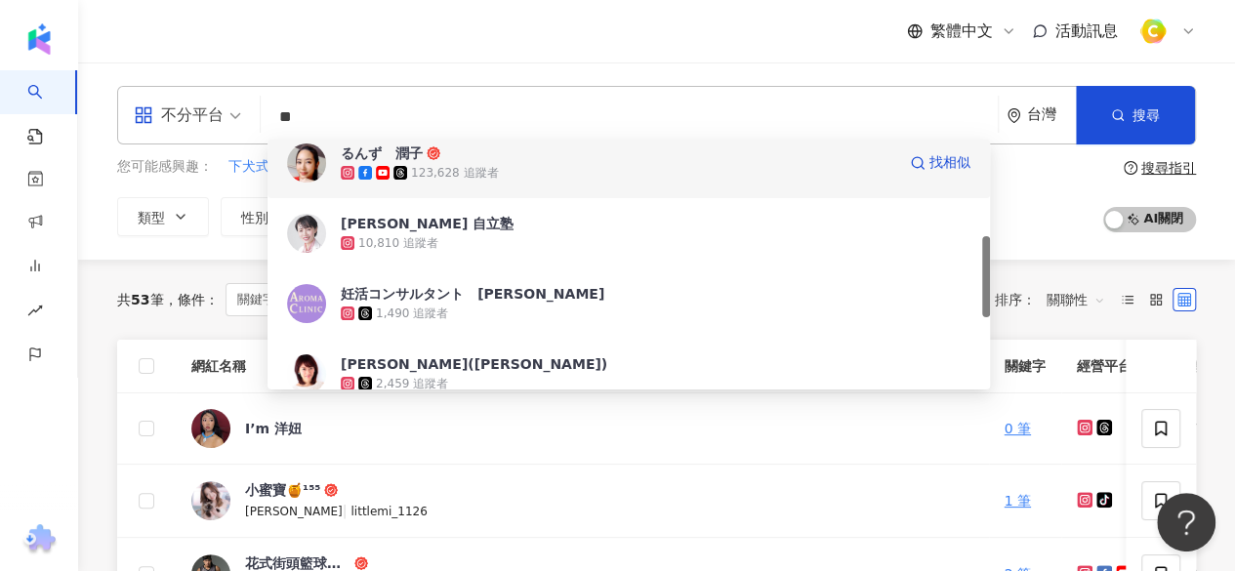
click at [602, 167] on div "123,628 追蹤者" at bounding box center [618, 173] width 555 height 20
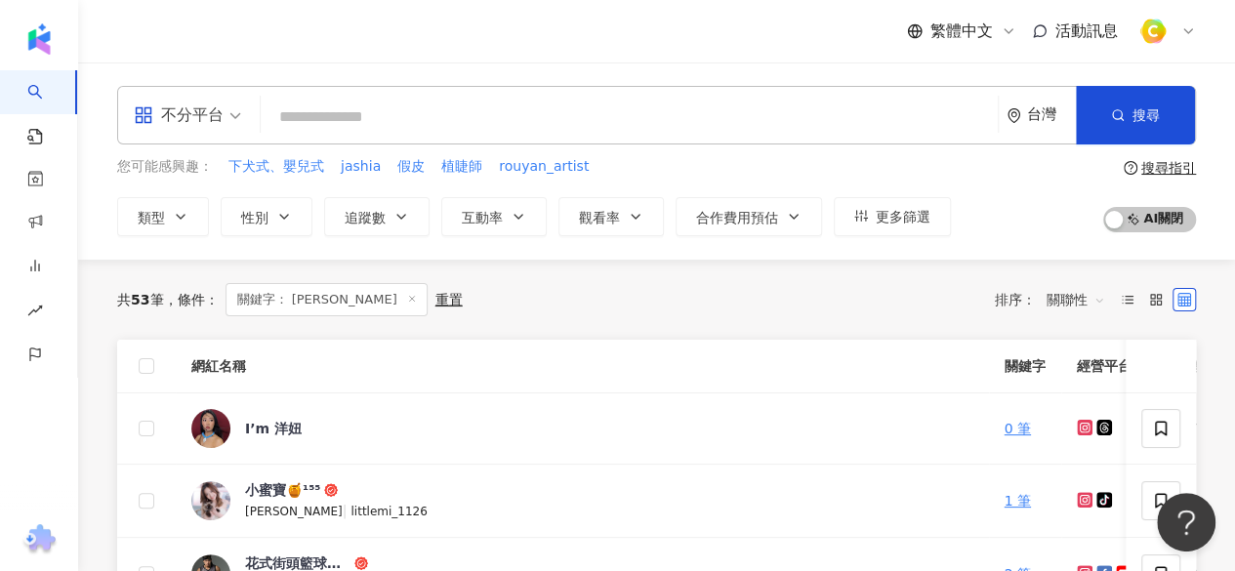
click at [320, 110] on input "search" at bounding box center [630, 117] width 722 height 37
paste input "*****"
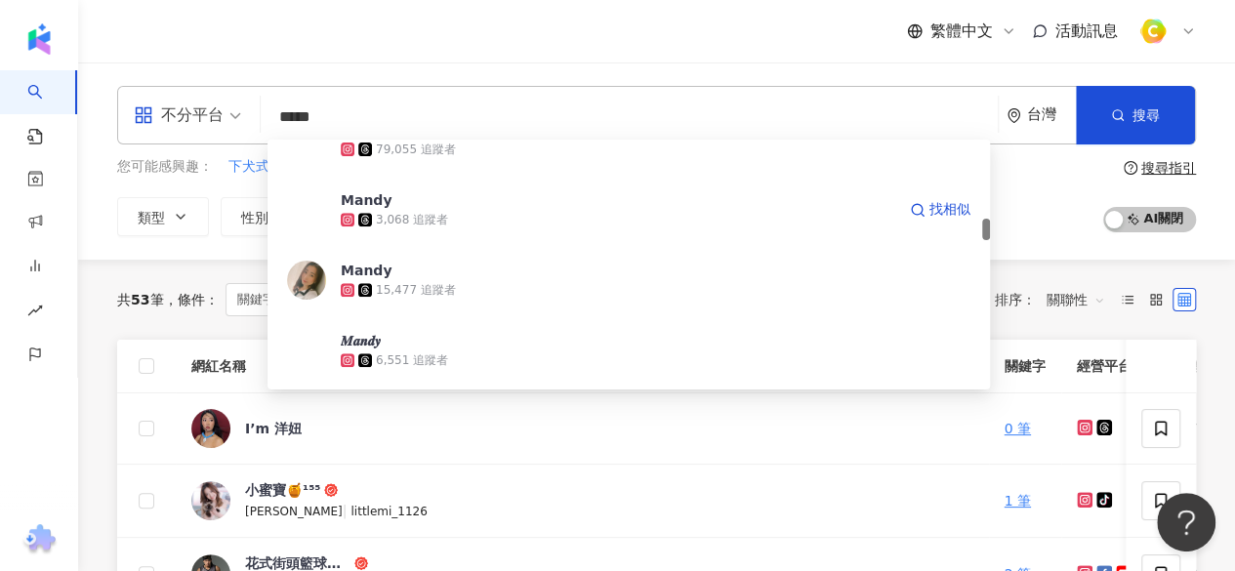
scroll to position [1074, 0]
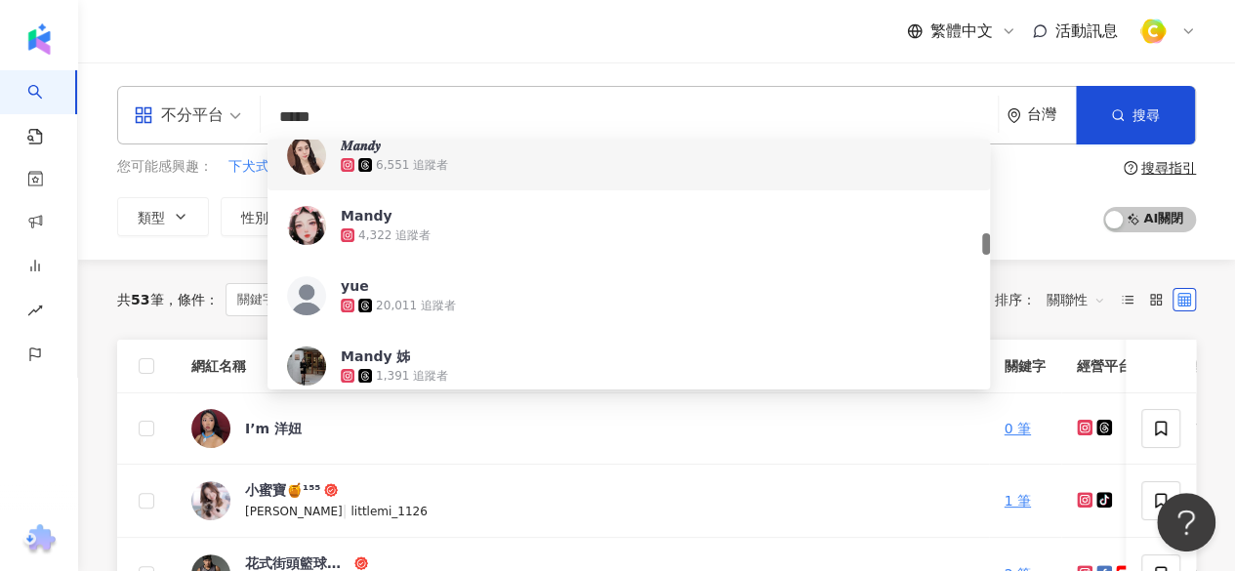
click at [621, 118] on input "*****" at bounding box center [630, 117] width 722 height 37
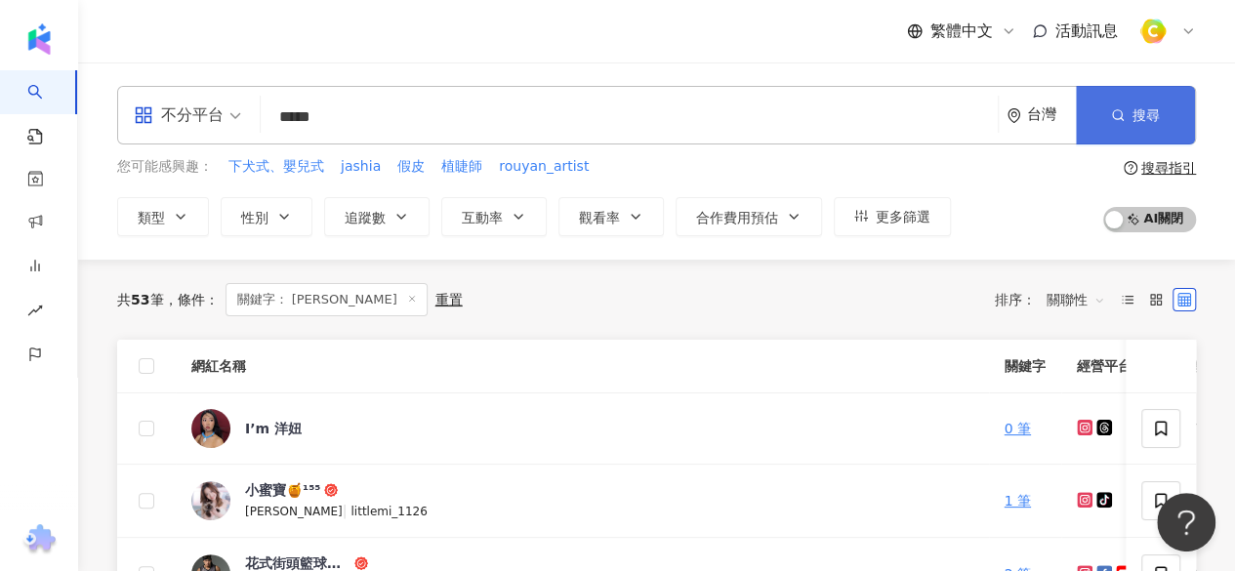
click at [1130, 99] on button "搜尋" at bounding box center [1135, 115] width 119 height 59
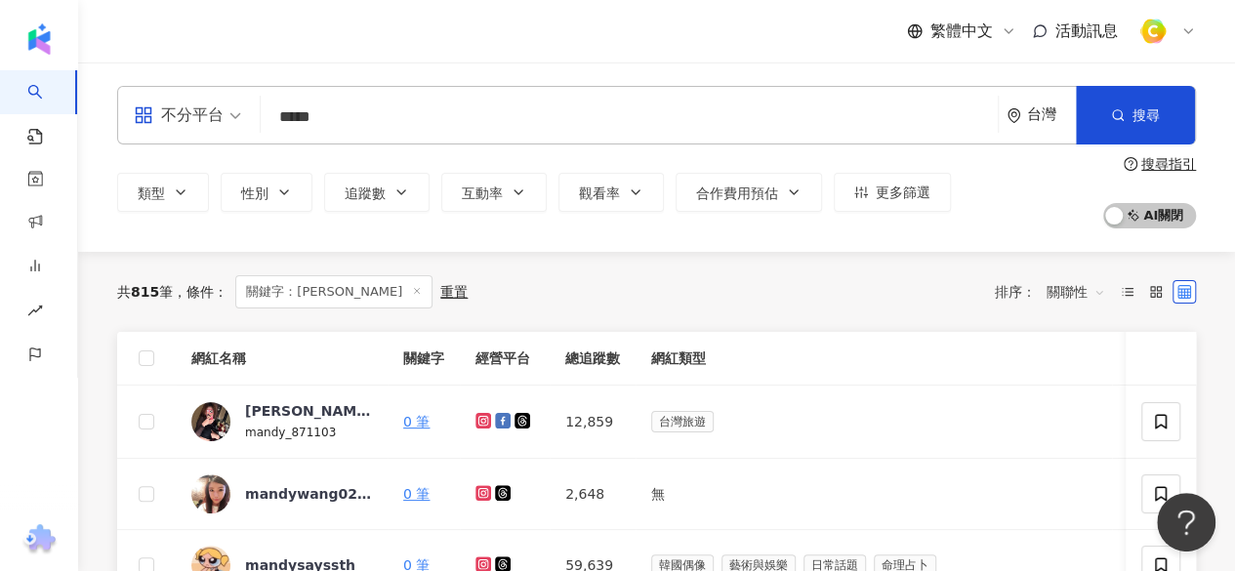
click at [346, 117] on input "*****" at bounding box center [630, 117] width 722 height 37
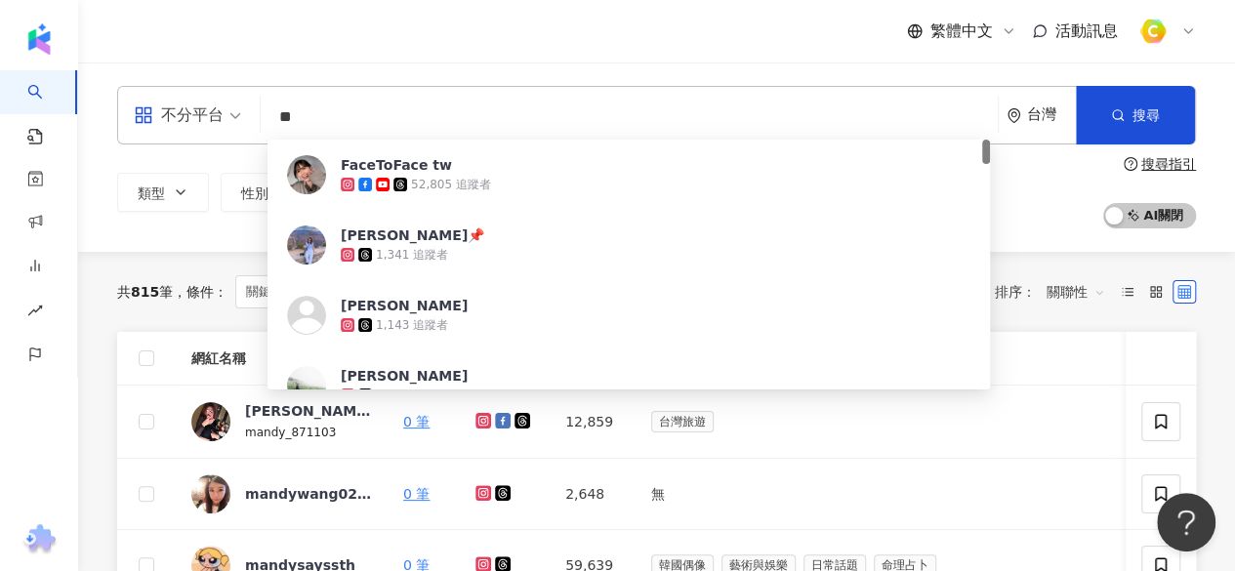
type input "*"
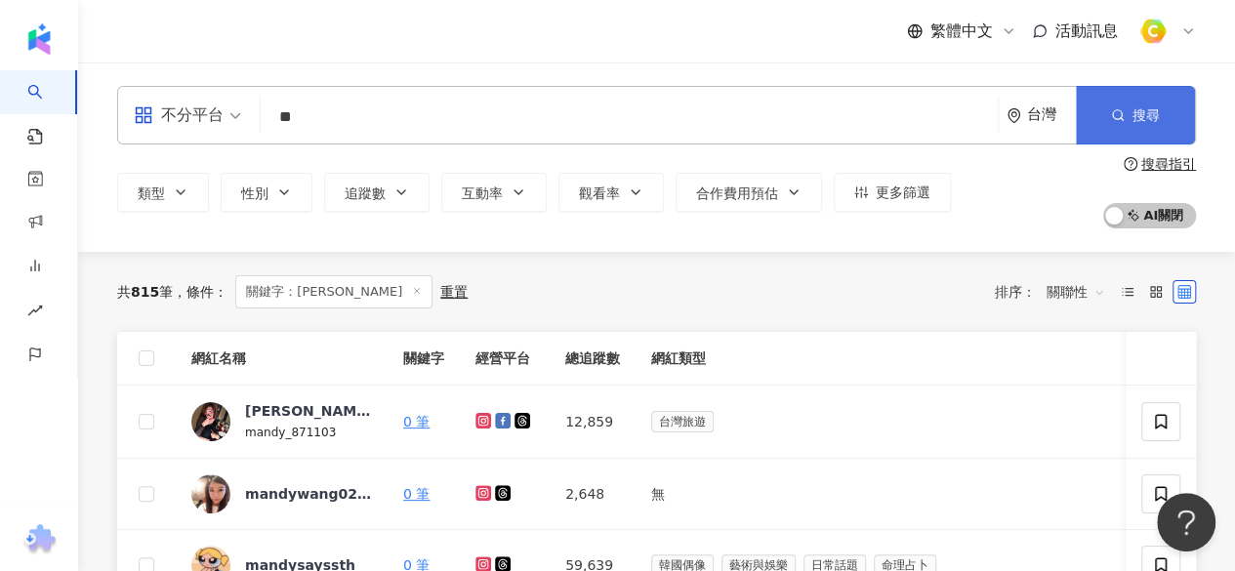
click at [1101, 105] on button "搜尋" at bounding box center [1135, 115] width 119 height 59
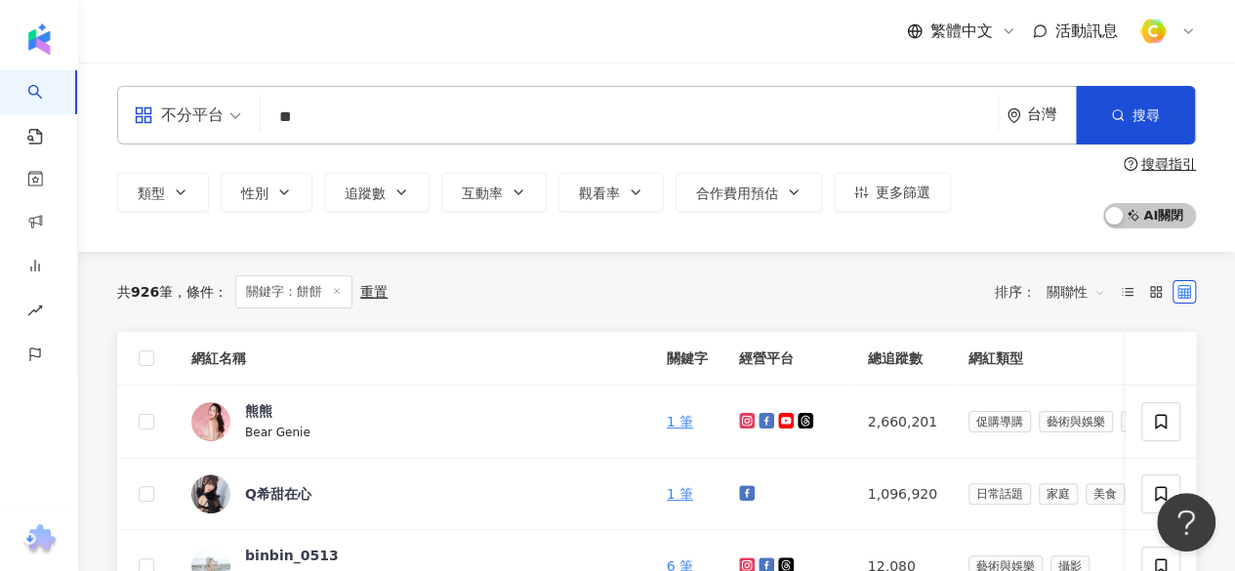
click at [363, 118] on input "**" at bounding box center [630, 117] width 722 height 37
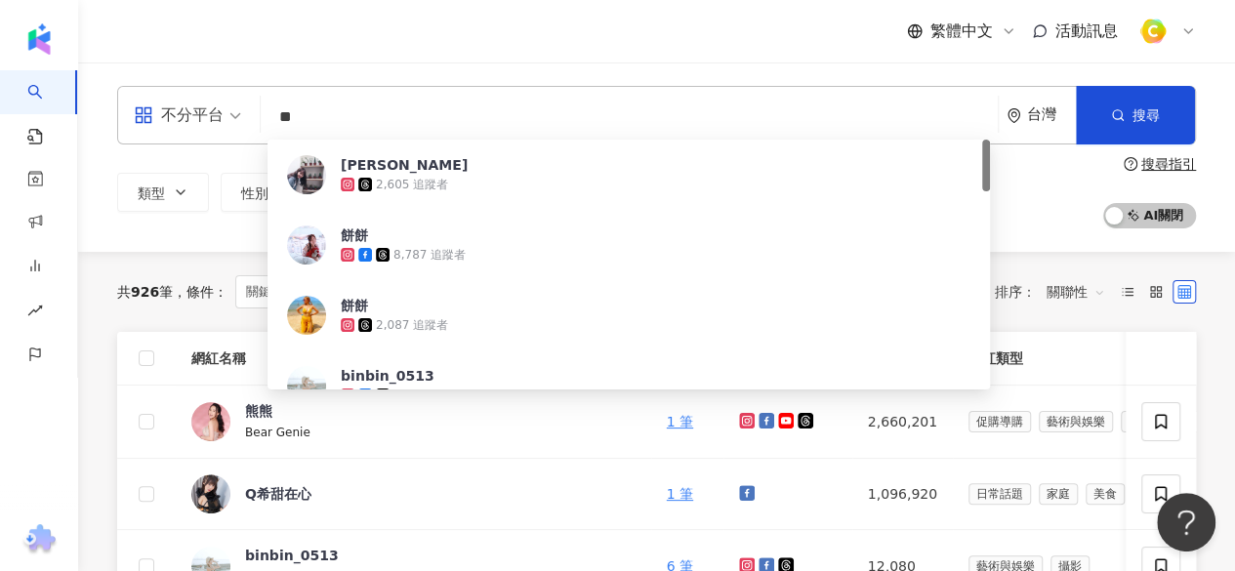
type input "*"
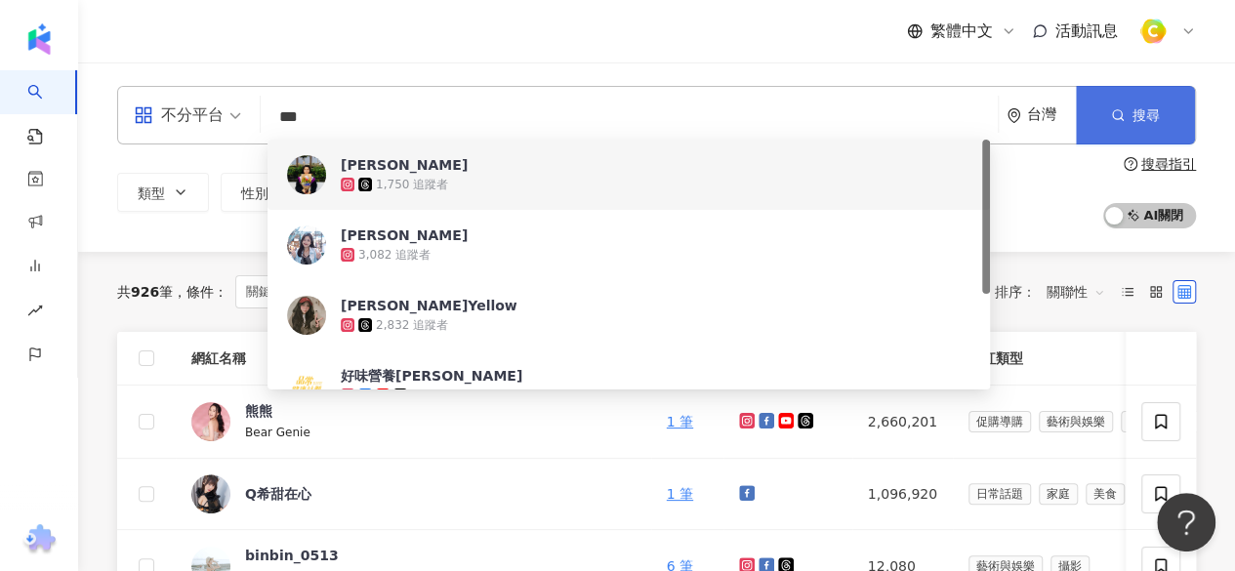
click at [1105, 125] on button "搜尋" at bounding box center [1135, 115] width 119 height 59
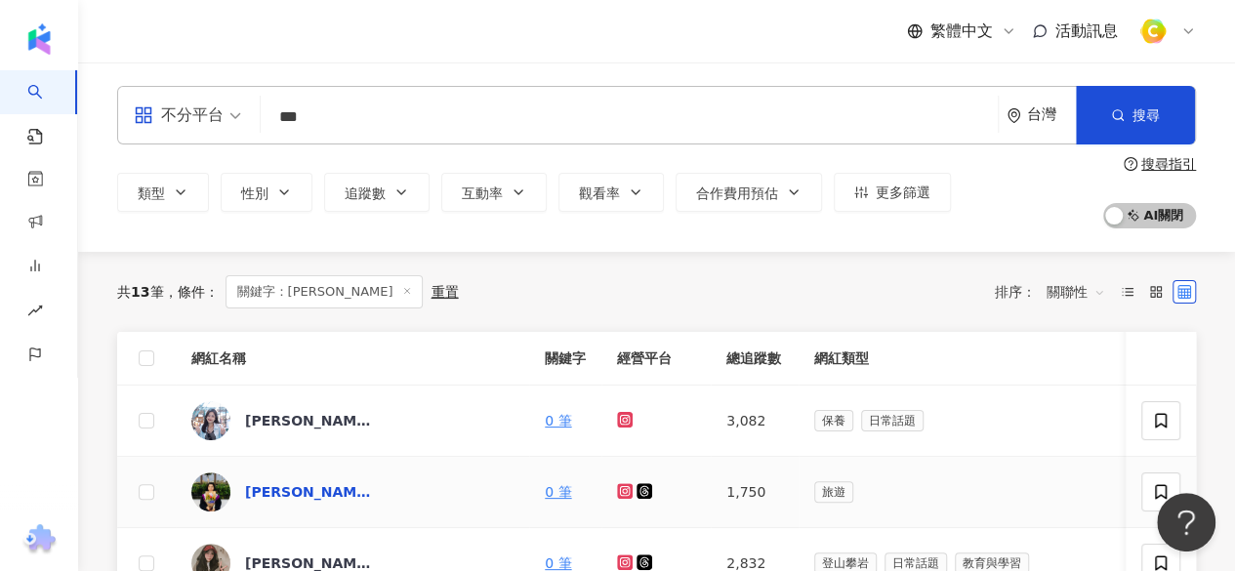
click at [274, 490] on div "黃品瑄" at bounding box center [308, 492] width 127 height 20
click at [266, 417] on div "黃品瑄" at bounding box center [308, 421] width 127 height 20
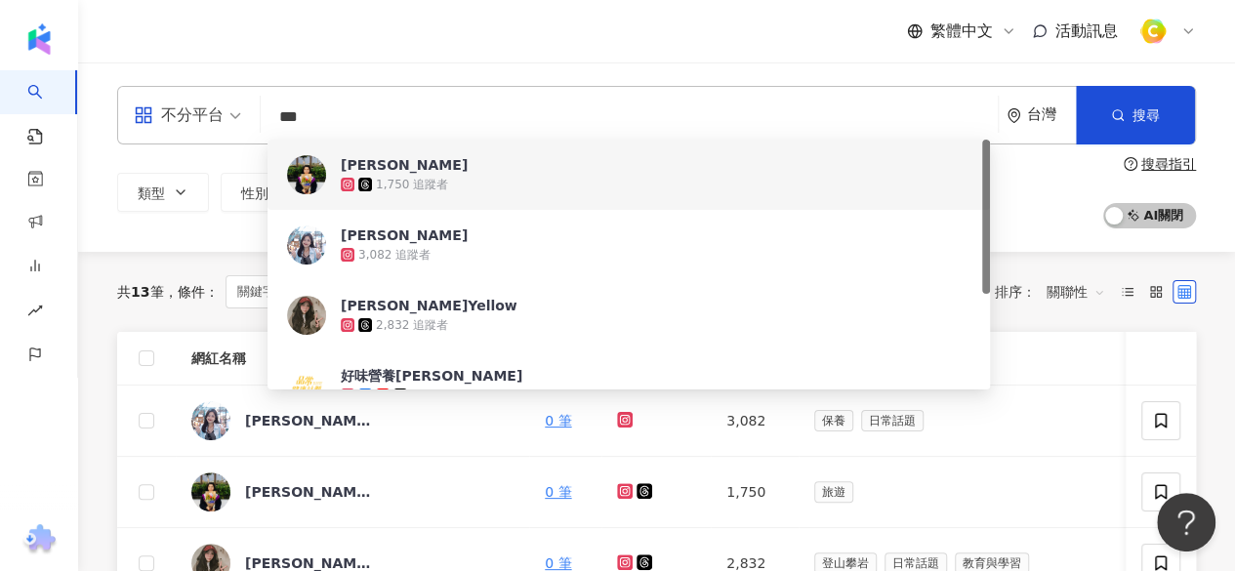
drag, startPoint x: 353, startPoint y: 121, endPoint x: 275, endPoint y: 120, distance: 78.1
click at [275, 120] on input "***" at bounding box center [630, 117] width 722 height 37
paste input "search"
type input "**"
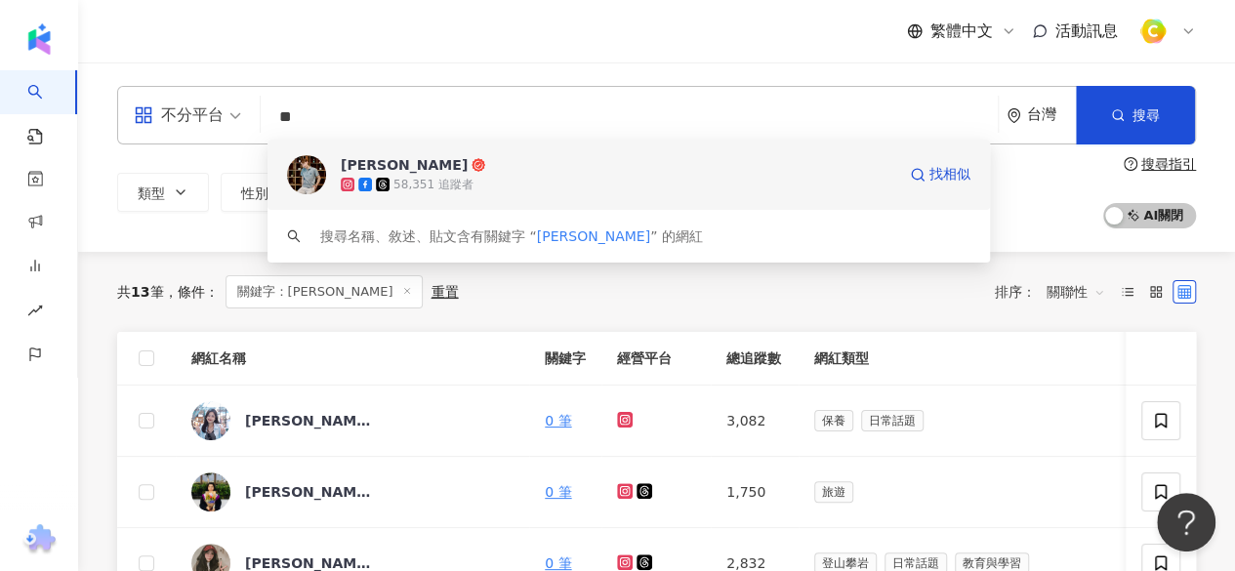
click at [505, 169] on span "LEO廖廣" at bounding box center [618, 165] width 555 height 20
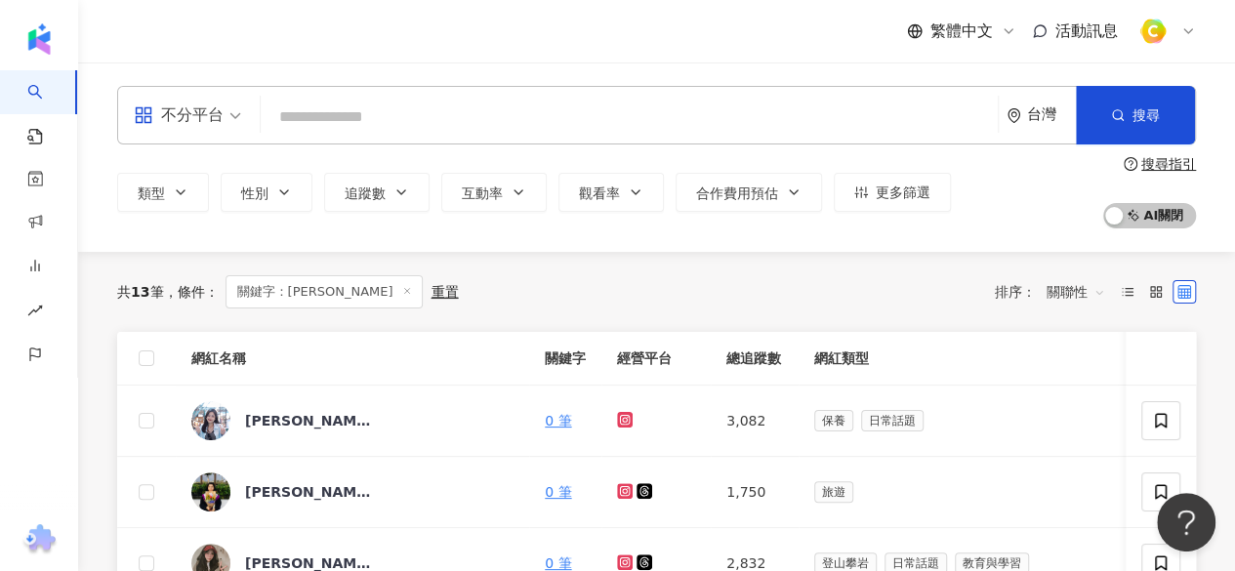
click at [471, 117] on input "search" at bounding box center [630, 117] width 722 height 37
paste input "***"
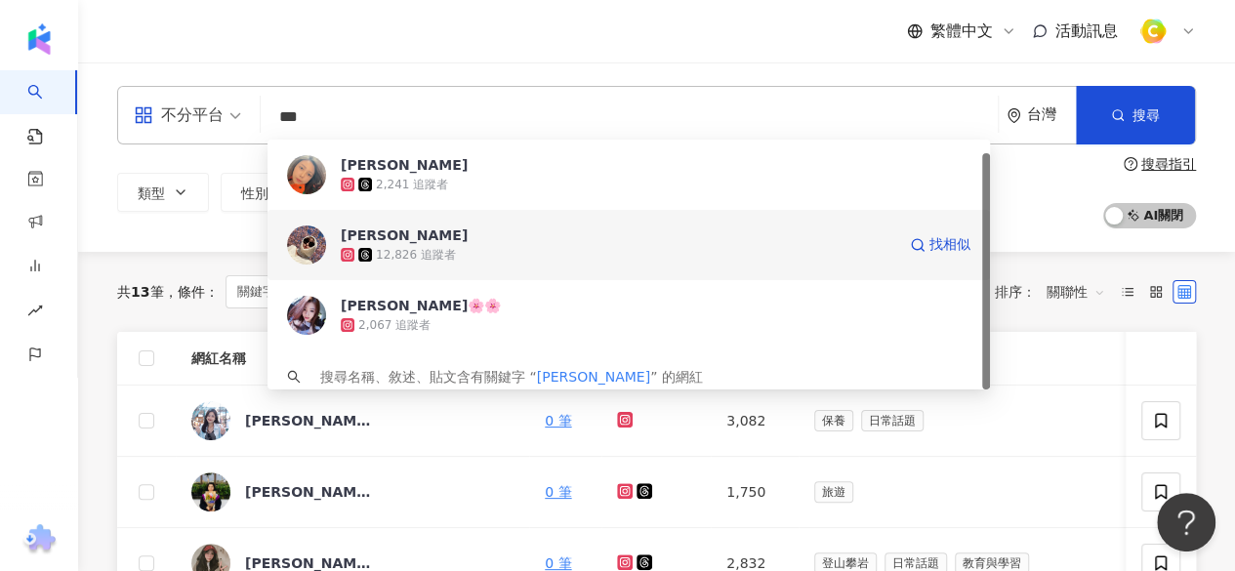
scroll to position [14, 0]
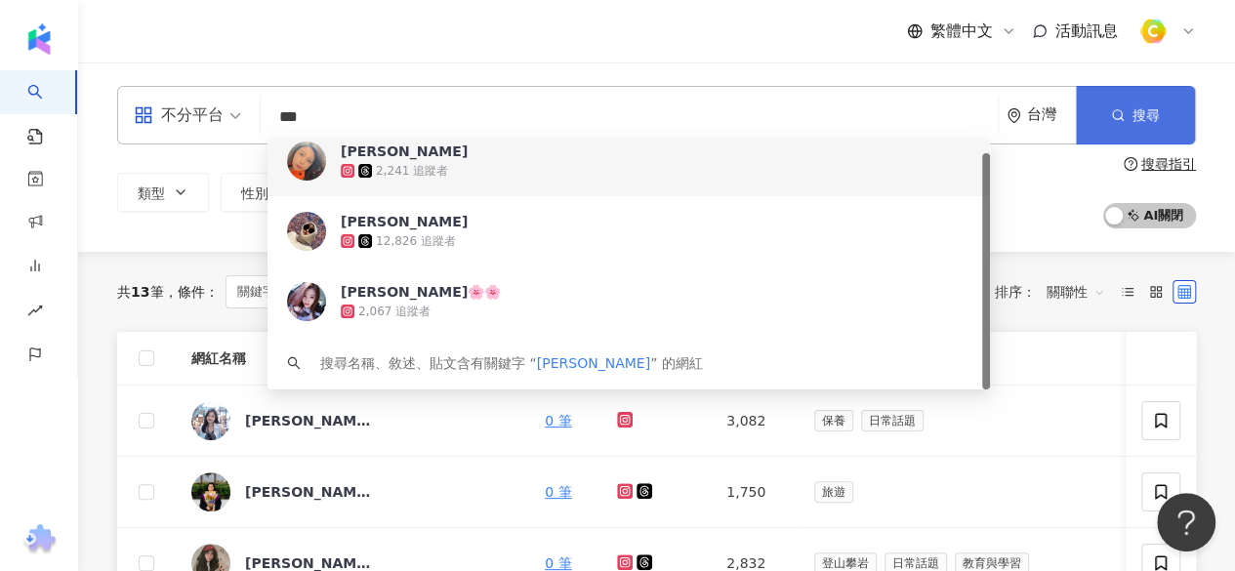
click at [1116, 134] on button "搜尋" at bounding box center [1135, 115] width 119 height 59
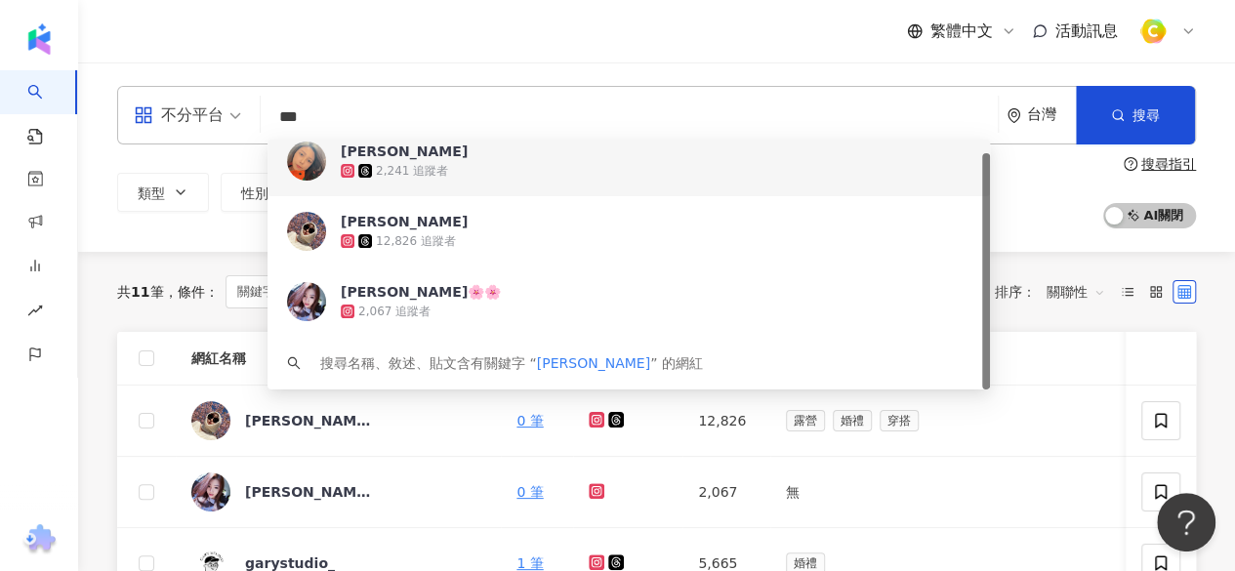
drag, startPoint x: 342, startPoint y: 114, endPoint x: 282, endPoint y: 116, distance: 59.6
click at [282, 116] on input "***" at bounding box center [630, 117] width 722 height 37
paste input "search"
type input "**"
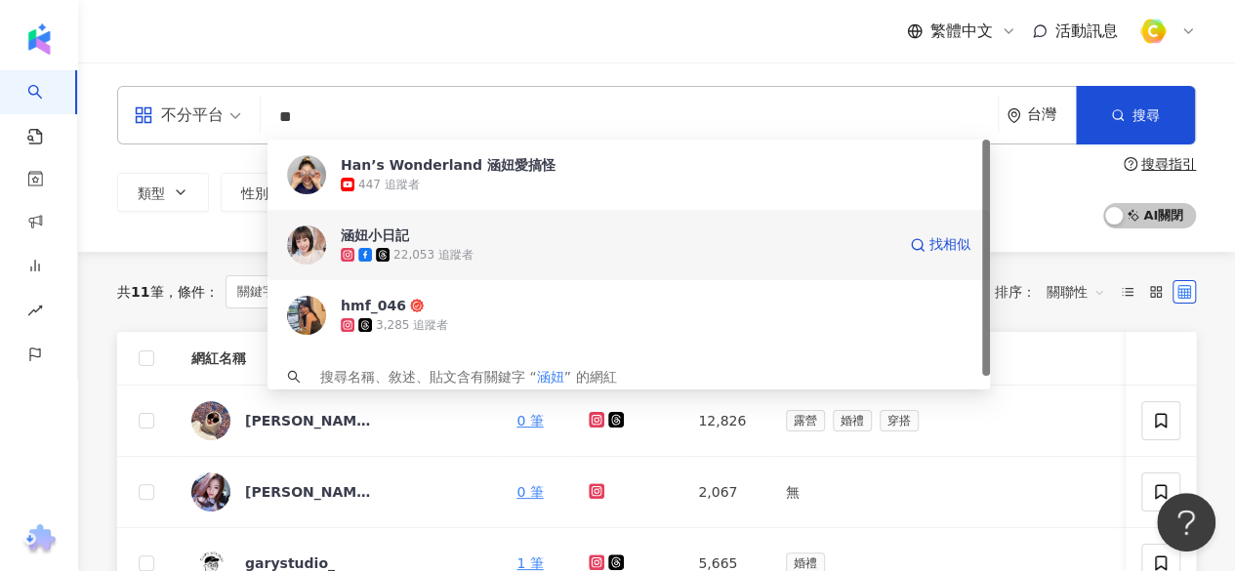
click at [568, 263] on div "22,053 追蹤者" at bounding box center [618, 255] width 555 height 20
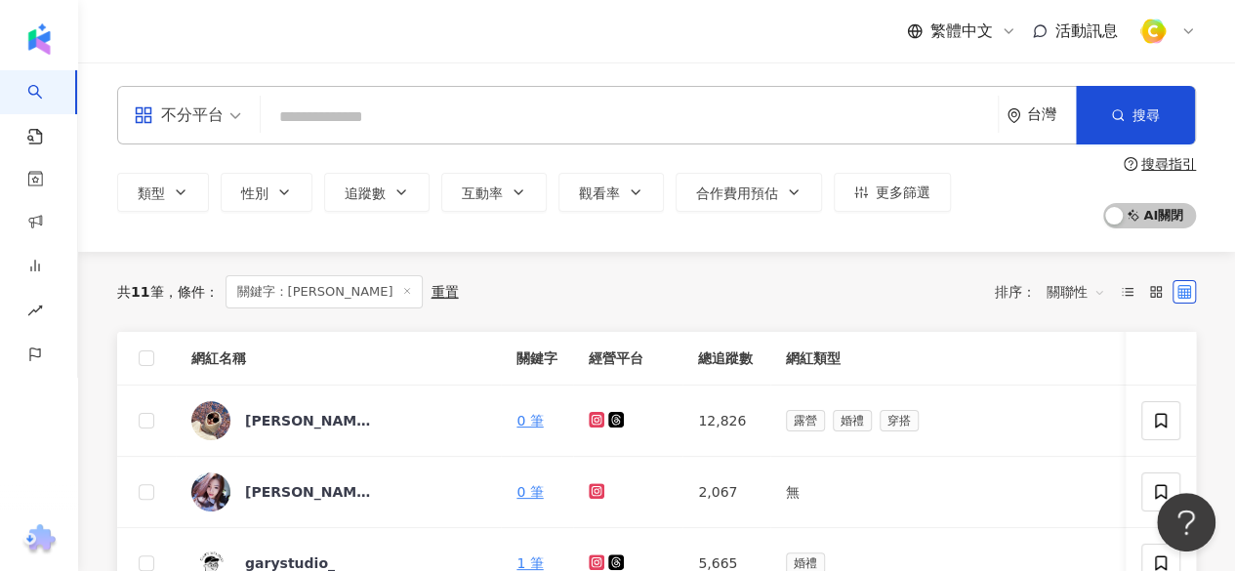
click at [364, 117] on input "search" at bounding box center [630, 117] width 722 height 37
paste input "***"
type input "***"
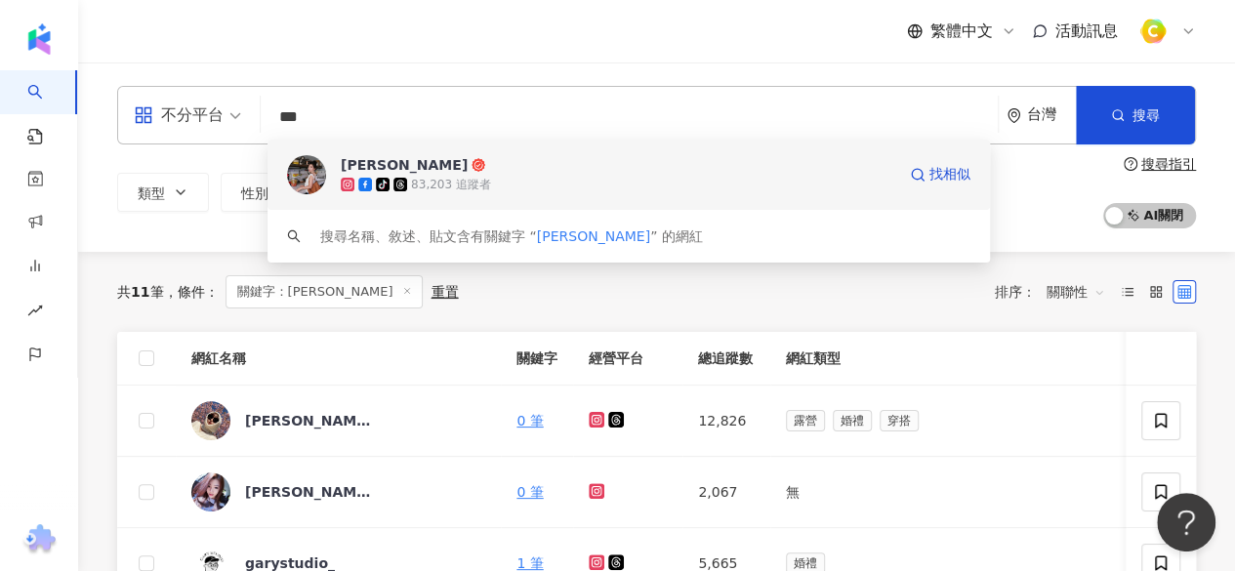
click at [534, 190] on div "tiktok-icon 83,203 追蹤者" at bounding box center [618, 185] width 555 height 20
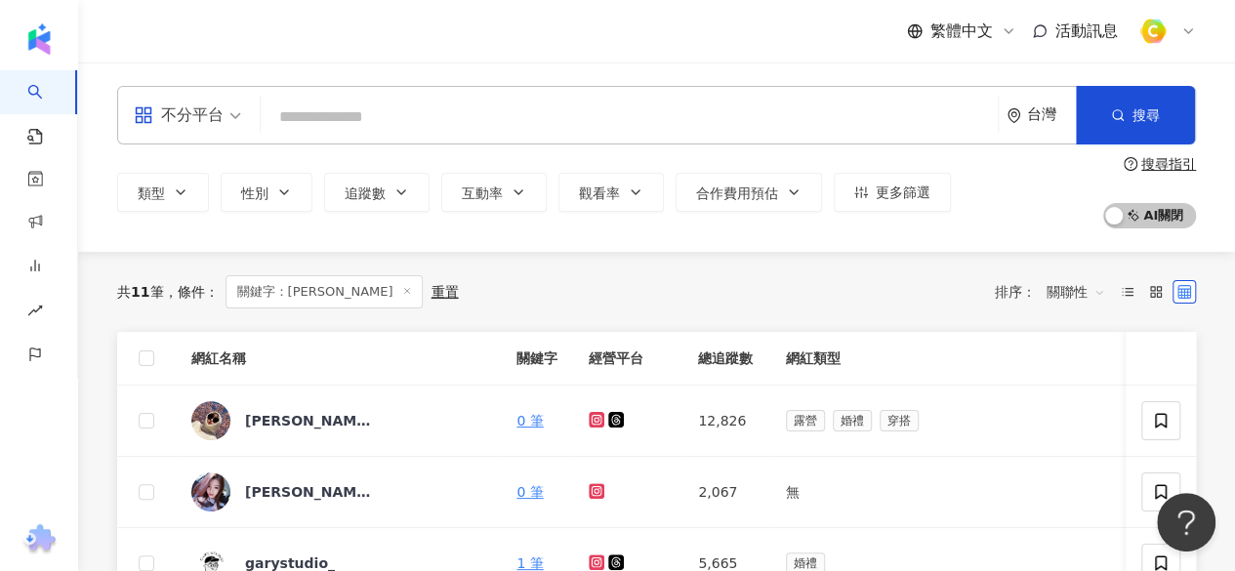
click at [428, 123] on input "search" at bounding box center [630, 117] width 722 height 37
paste input "***"
type input "***"
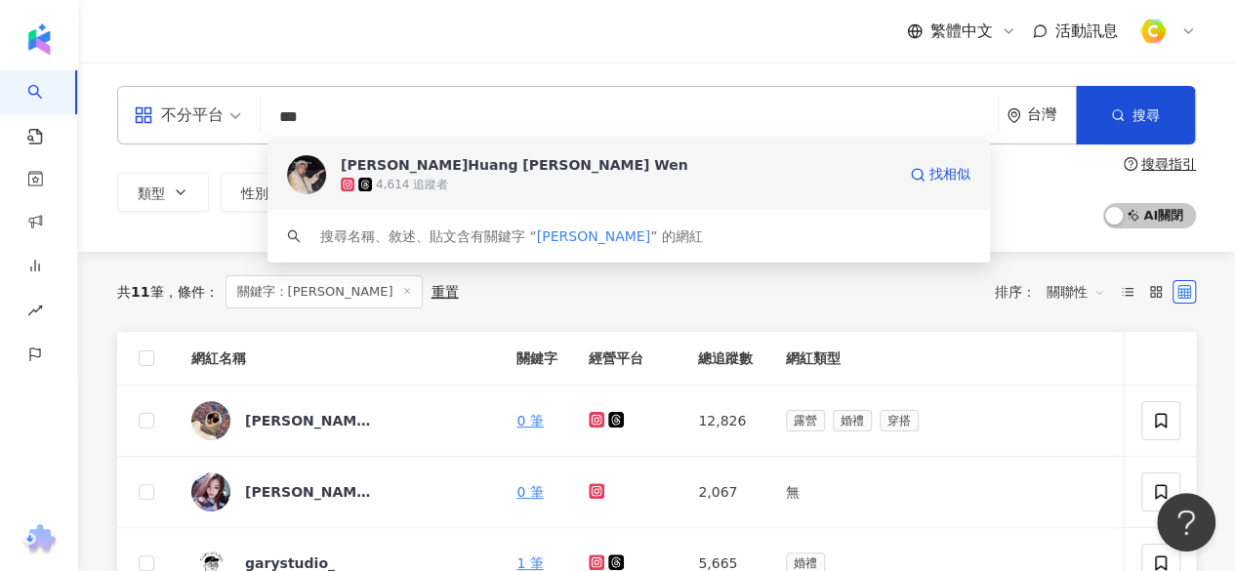
click at [623, 193] on div "4,614 追蹤者" at bounding box center [618, 185] width 555 height 20
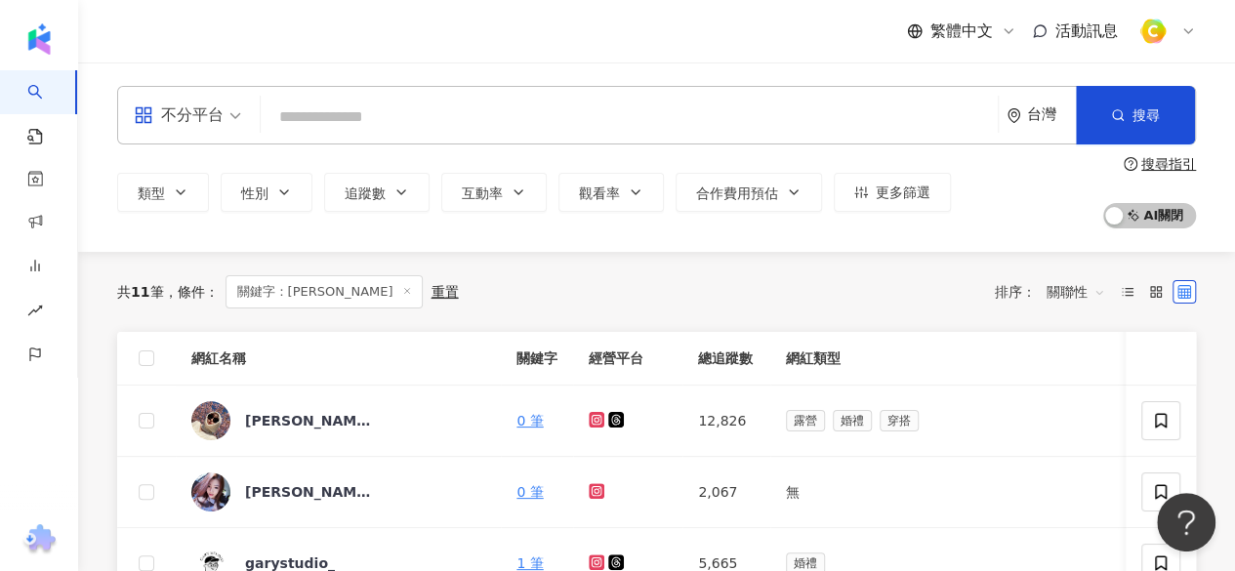
click at [434, 116] on input "search" at bounding box center [630, 117] width 722 height 37
paste input "**"
type input "**"
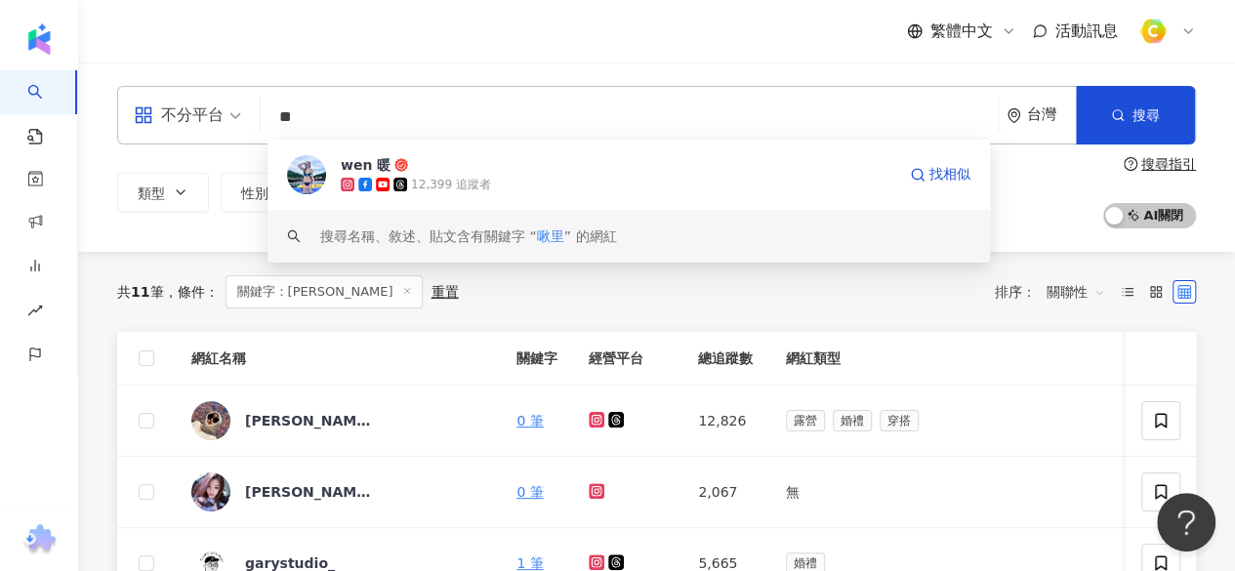
click at [568, 161] on span "wen 暖" at bounding box center [618, 165] width 555 height 20
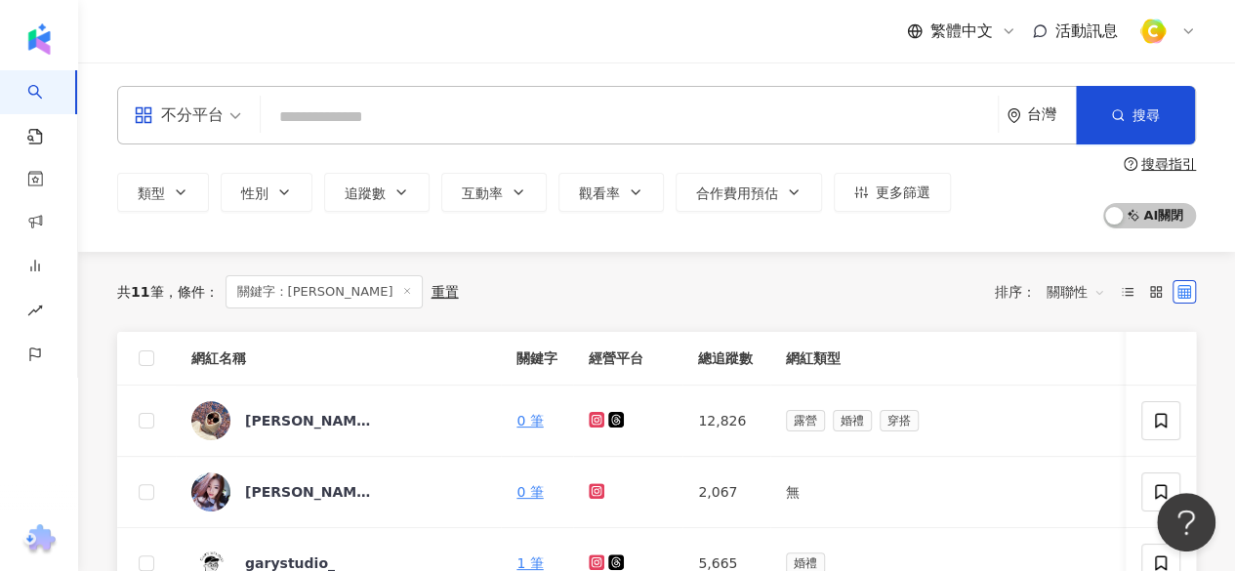
click at [494, 106] on input "search" at bounding box center [630, 117] width 722 height 37
paste input "*"
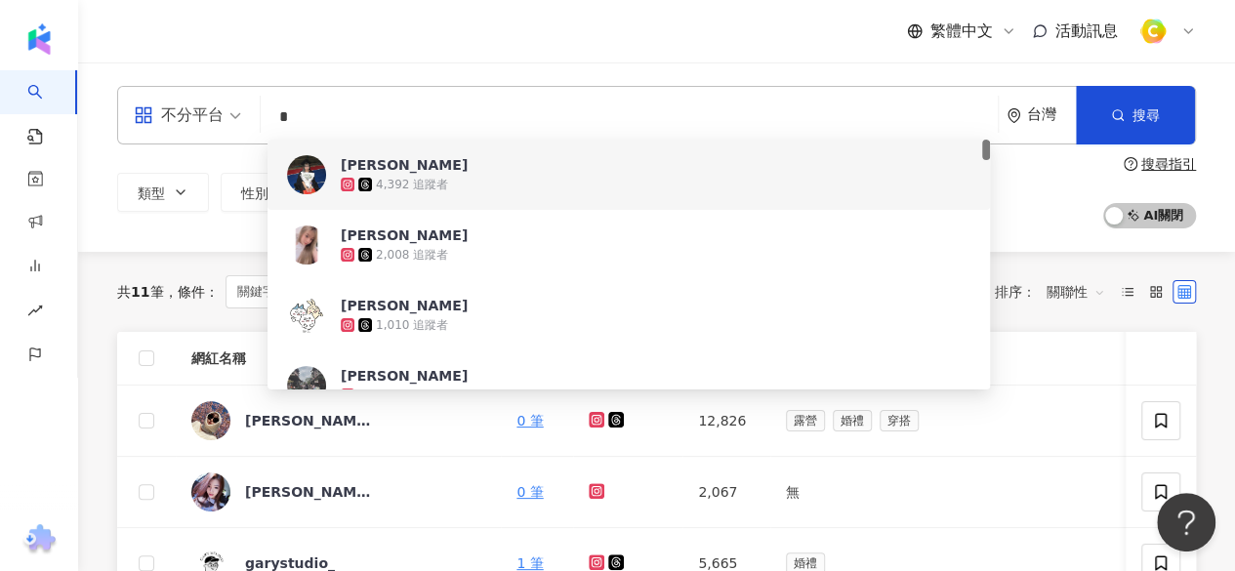
click at [353, 123] on input "*" at bounding box center [630, 117] width 722 height 37
paste input "*****"
type input "******"
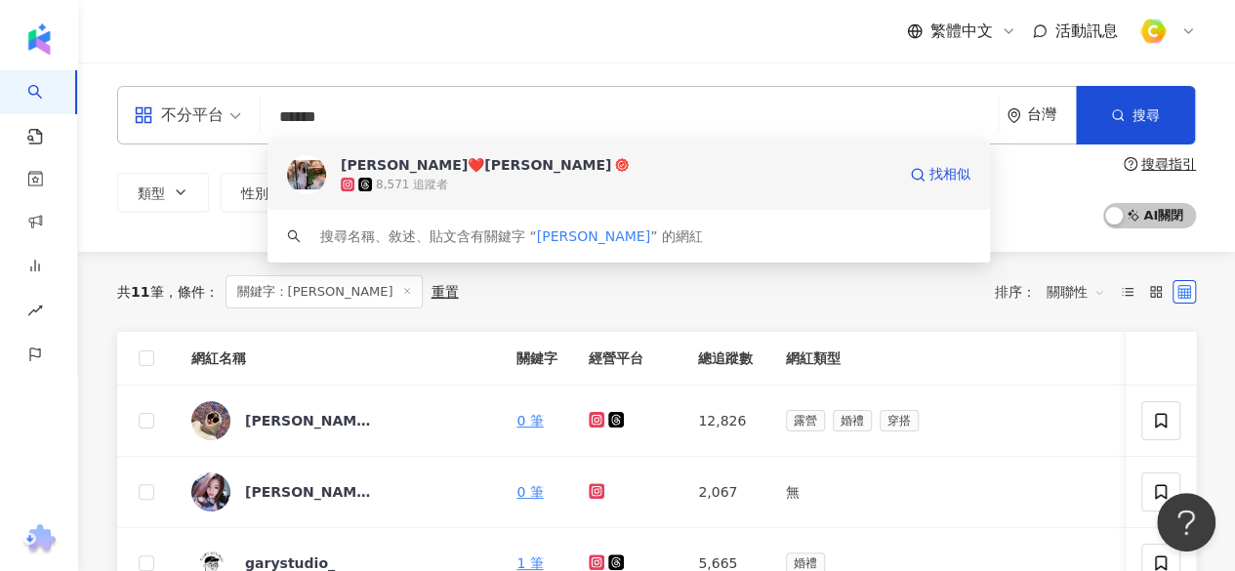
click at [507, 182] on div "8,571 追蹤者" at bounding box center [618, 185] width 555 height 20
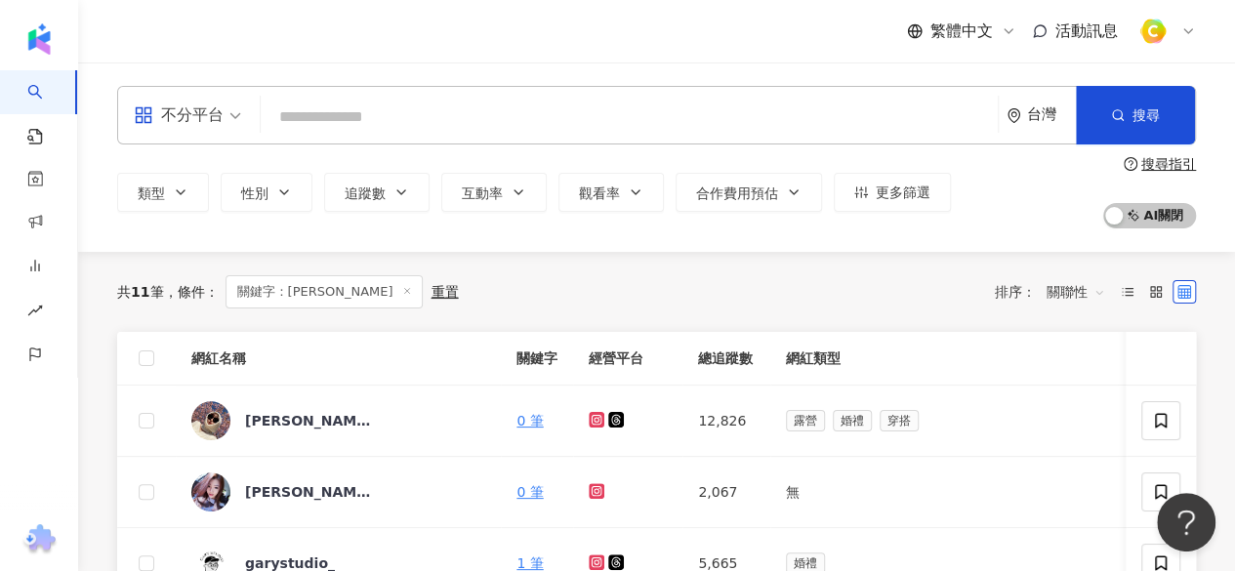
click at [505, 125] on input "search" at bounding box center [630, 117] width 722 height 37
paste input "**"
type input "**"
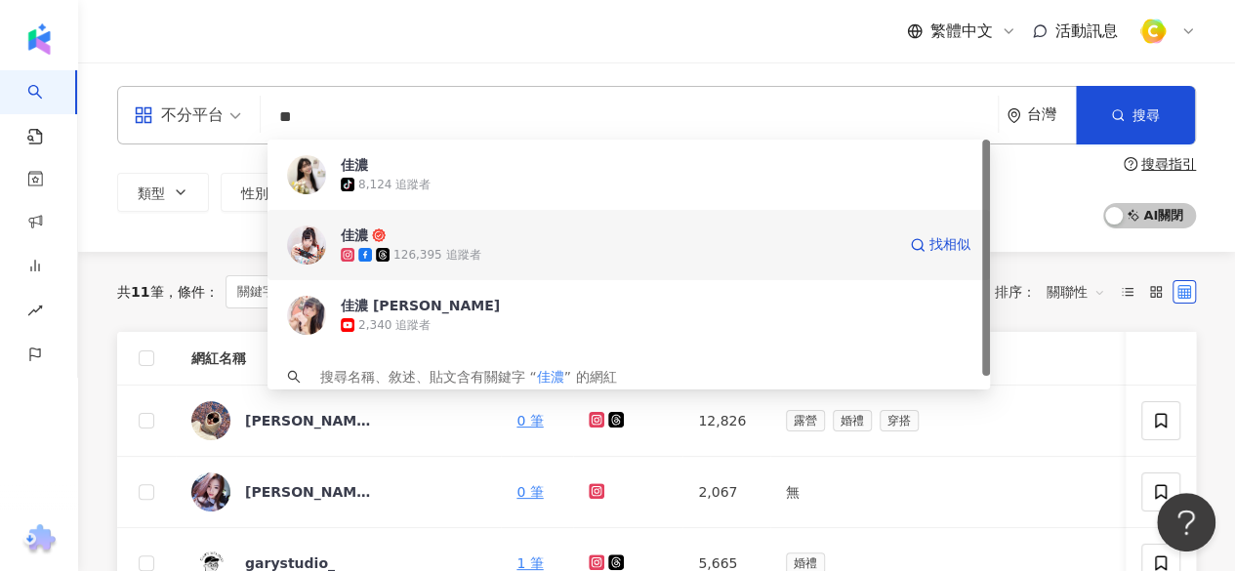
click at [514, 257] on div "126,395 追蹤者" at bounding box center [618, 255] width 555 height 20
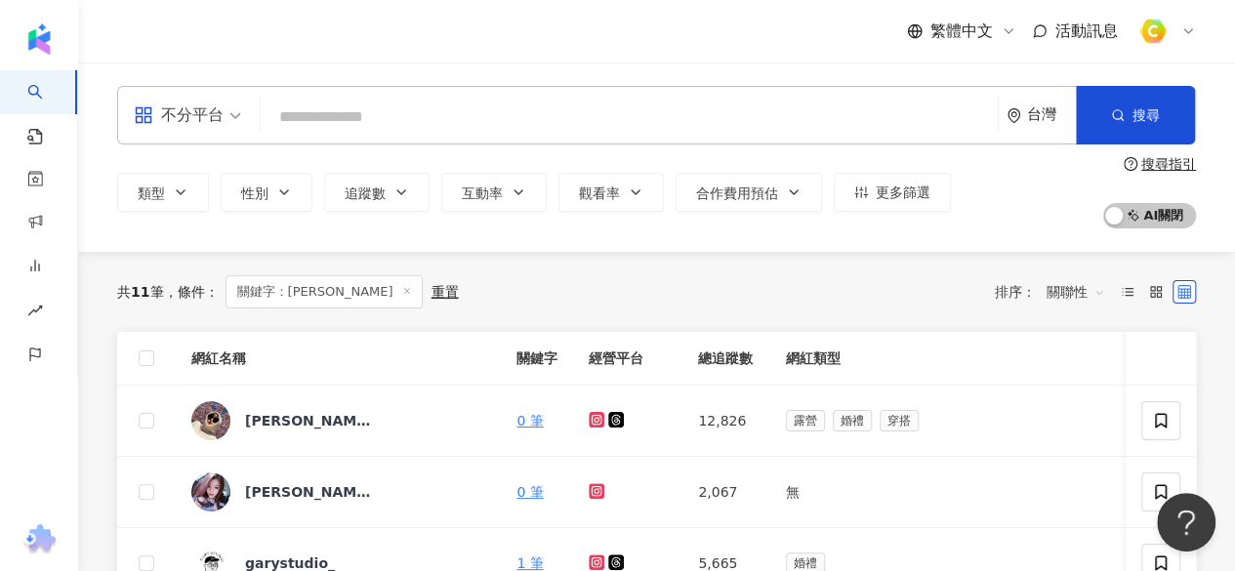
click at [482, 117] on input "search" at bounding box center [630, 117] width 722 height 37
paste input "**"
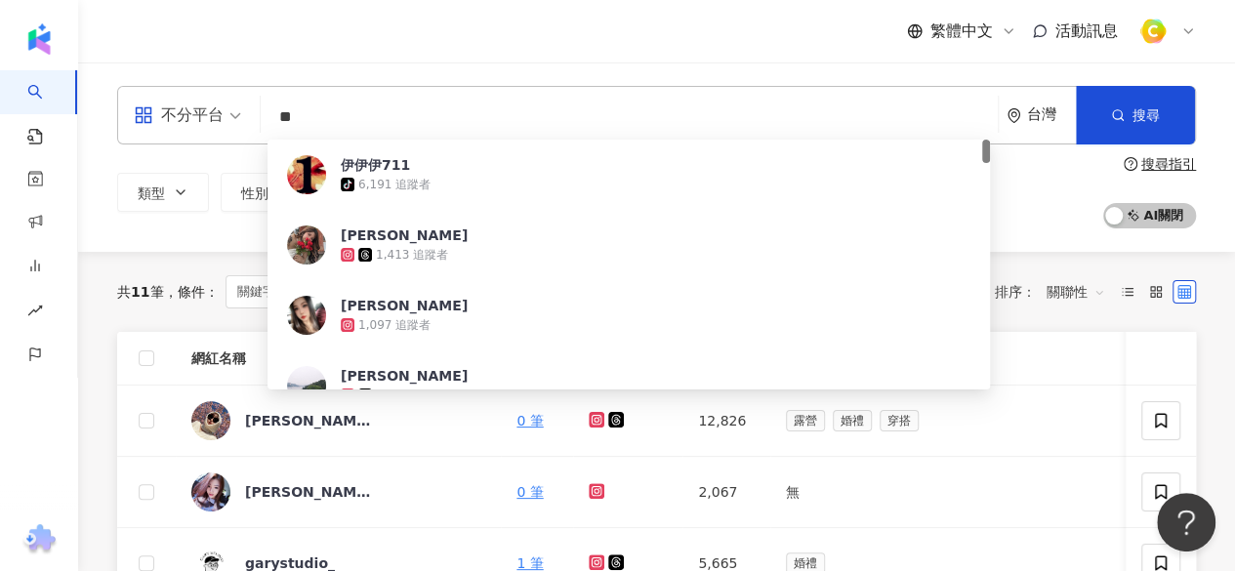
click at [458, 126] on input "**" at bounding box center [630, 117] width 722 height 37
paste input "*****"
type input "*******"
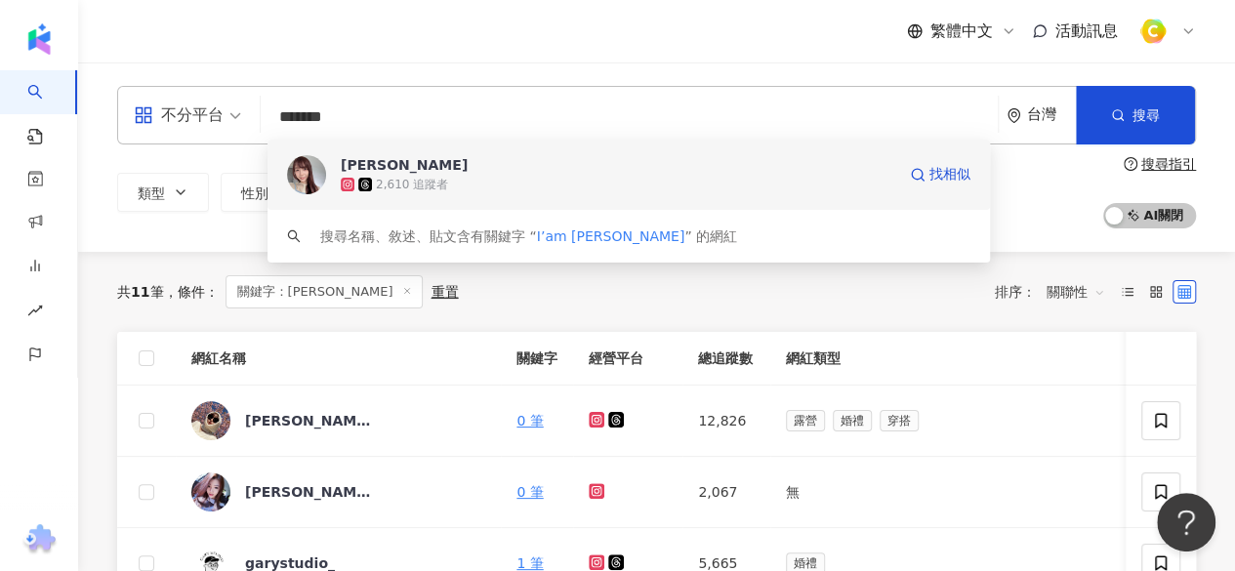
click at [488, 192] on div "2,610 追蹤者" at bounding box center [618, 185] width 555 height 20
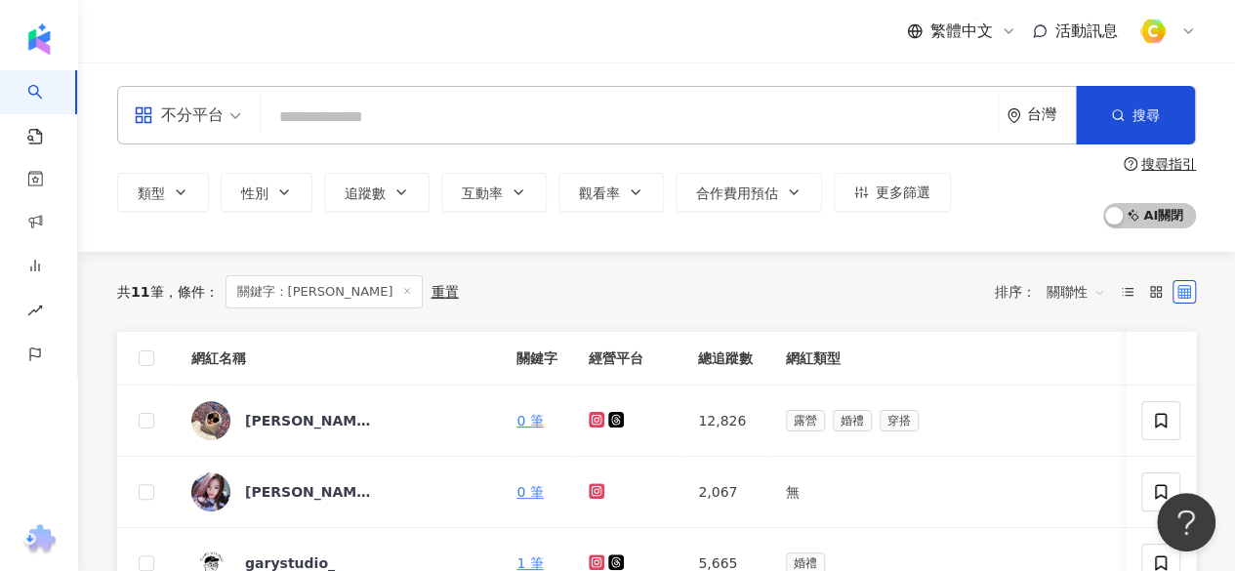
click at [568, 126] on input "search" at bounding box center [630, 117] width 722 height 37
paste input "**"
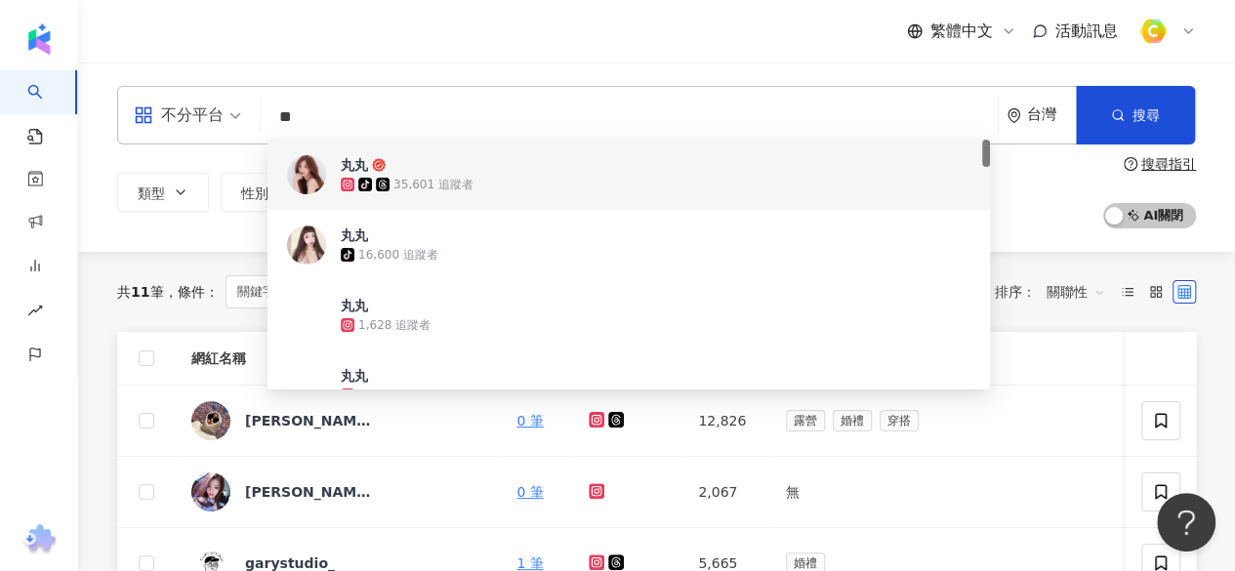
type input "**"
click at [480, 185] on div "tiktok-icon 35,601 追蹤者" at bounding box center [618, 185] width 555 height 20
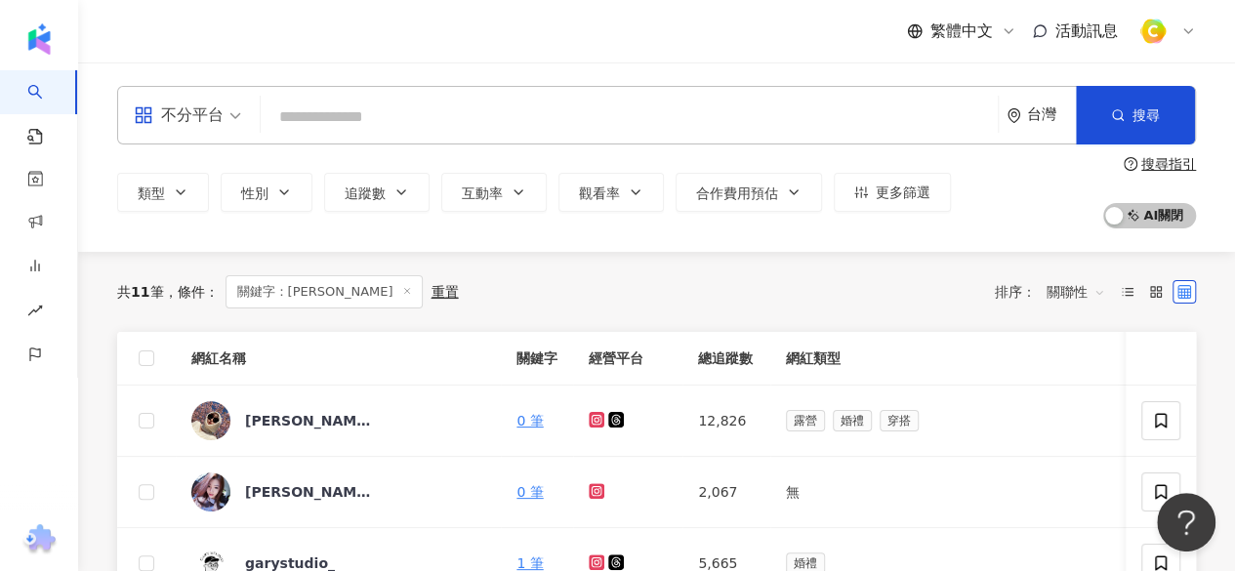
click at [427, 110] on input "search" at bounding box center [630, 117] width 722 height 37
paste input "****"
type input "****"
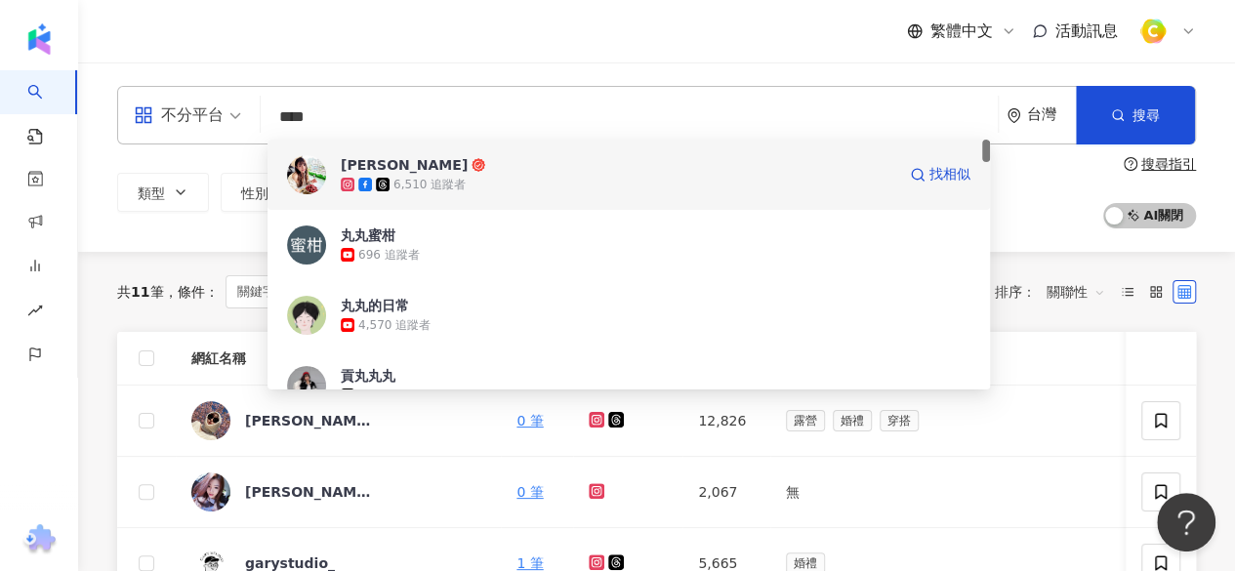
click at [490, 188] on div "6,510 追蹤者" at bounding box center [618, 185] width 555 height 20
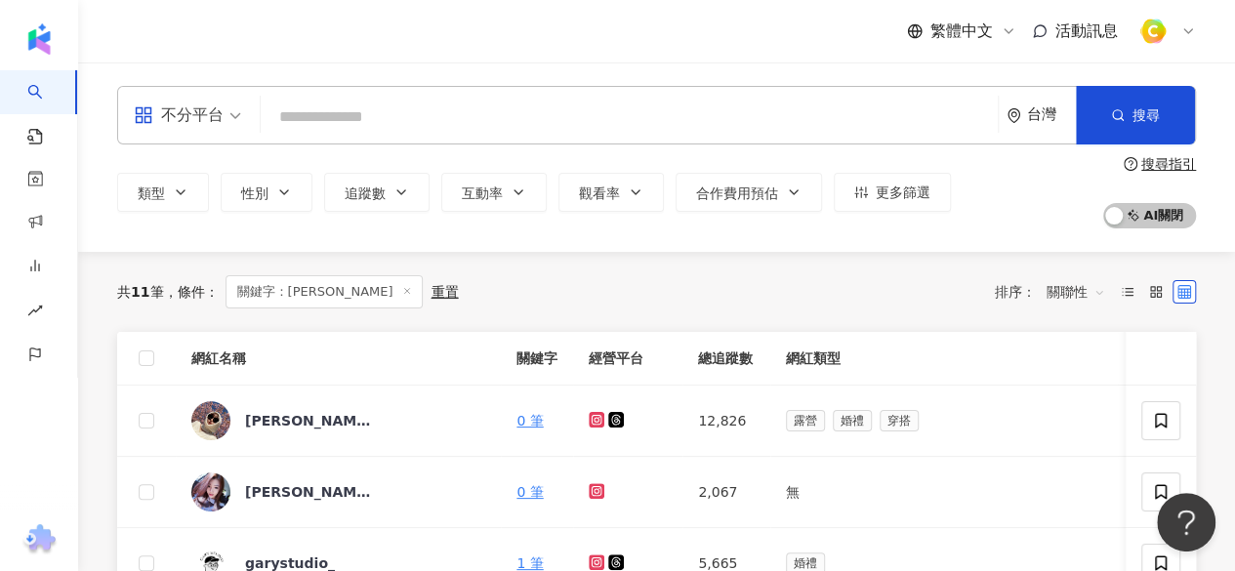
click at [427, 111] on input "search" at bounding box center [630, 117] width 722 height 37
paste input "********"
type input "********"
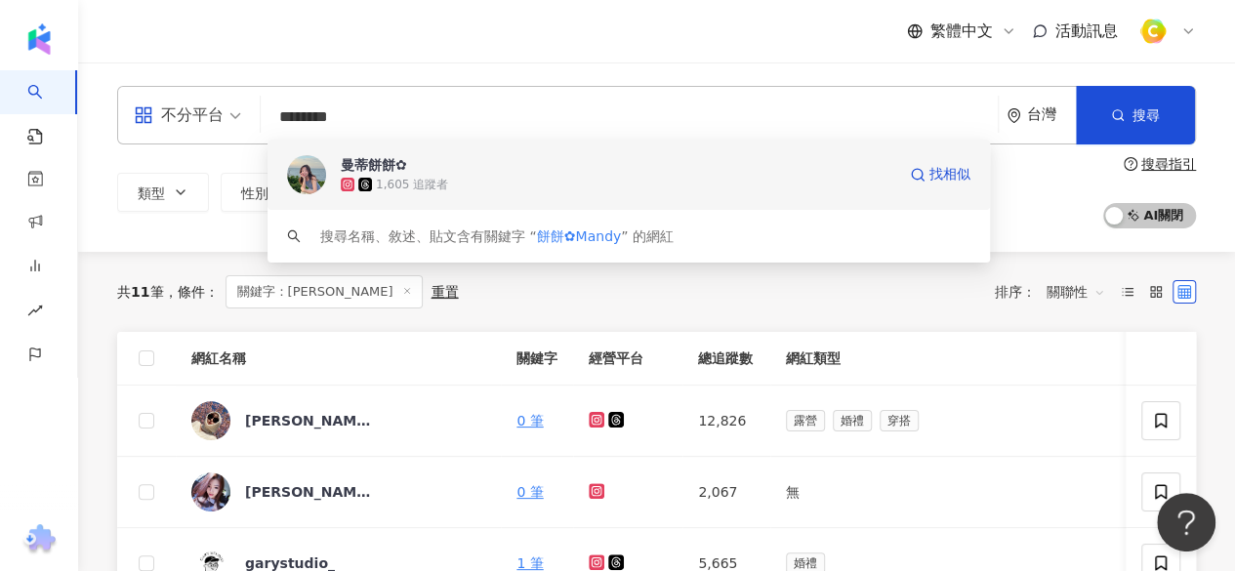
click at [515, 167] on span "曼蒂餅餅✿" at bounding box center [618, 165] width 555 height 20
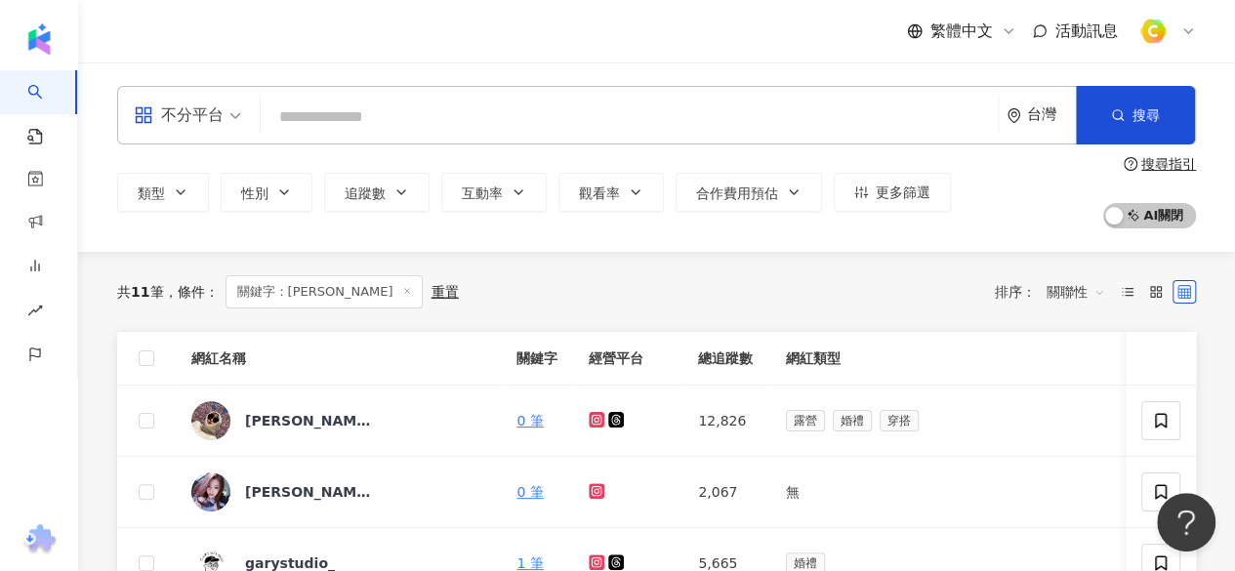
click at [528, 110] on input "search" at bounding box center [630, 117] width 722 height 37
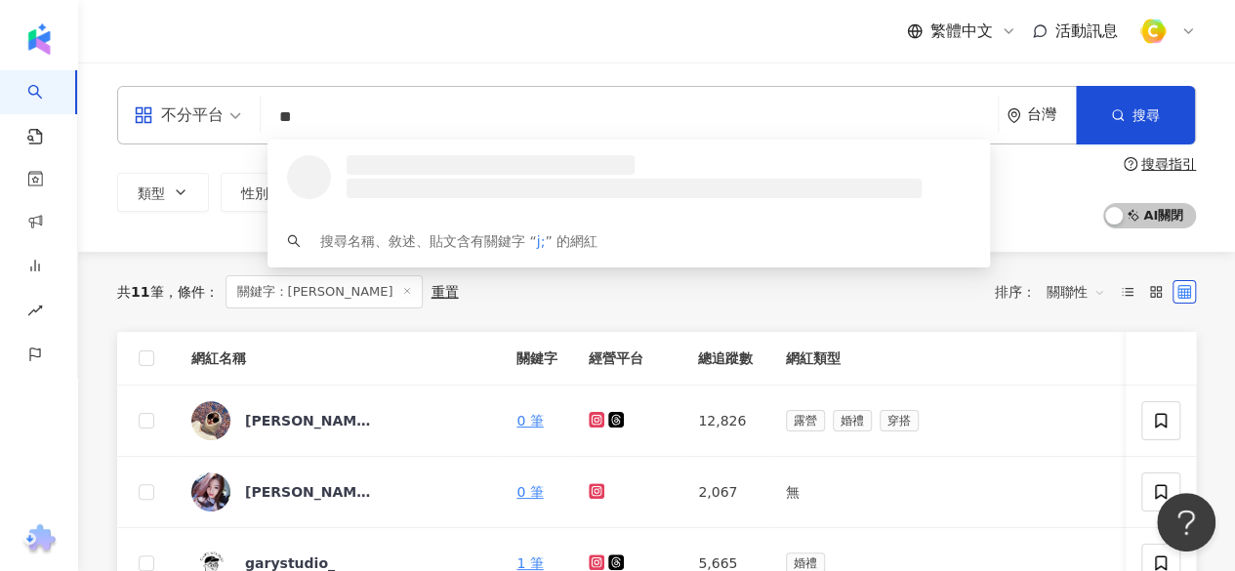
type input "*"
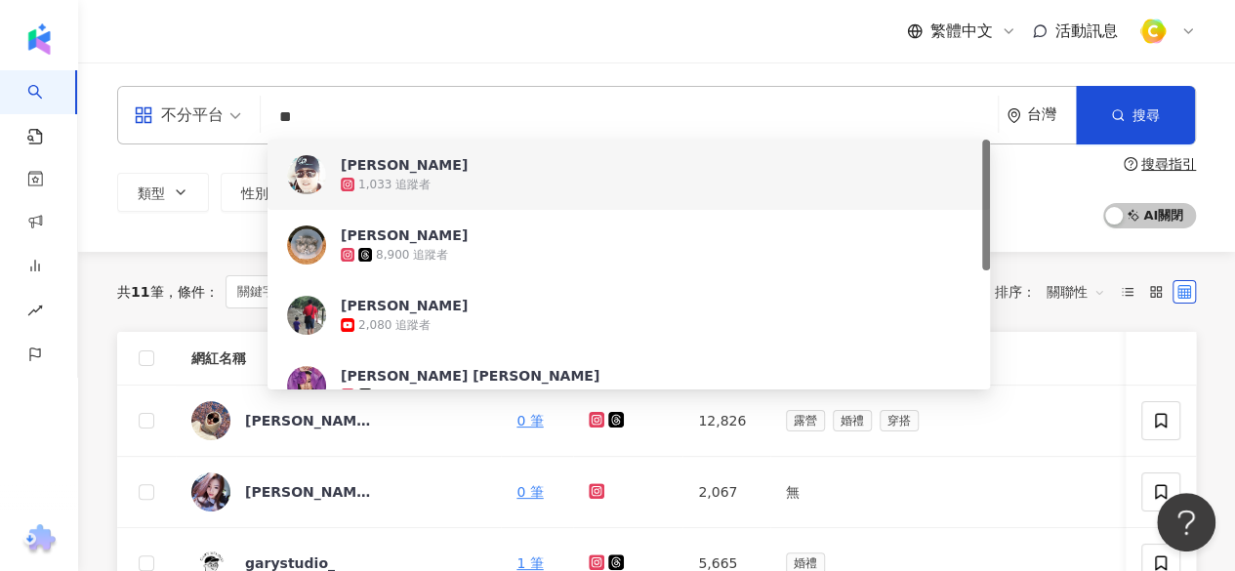
drag, startPoint x: 445, startPoint y: 117, endPoint x: 226, endPoint y: 115, distance: 219.7
click at [226, 115] on div "不分平台 ** 台灣 搜尋 3080f6c6-f473-4393-b998-d732b99210c4 ffe846be-99d2-456d-bb1f-a1da…" at bounding box center [656, 115] width 1079 height 59
paste input "search"
type input "**"
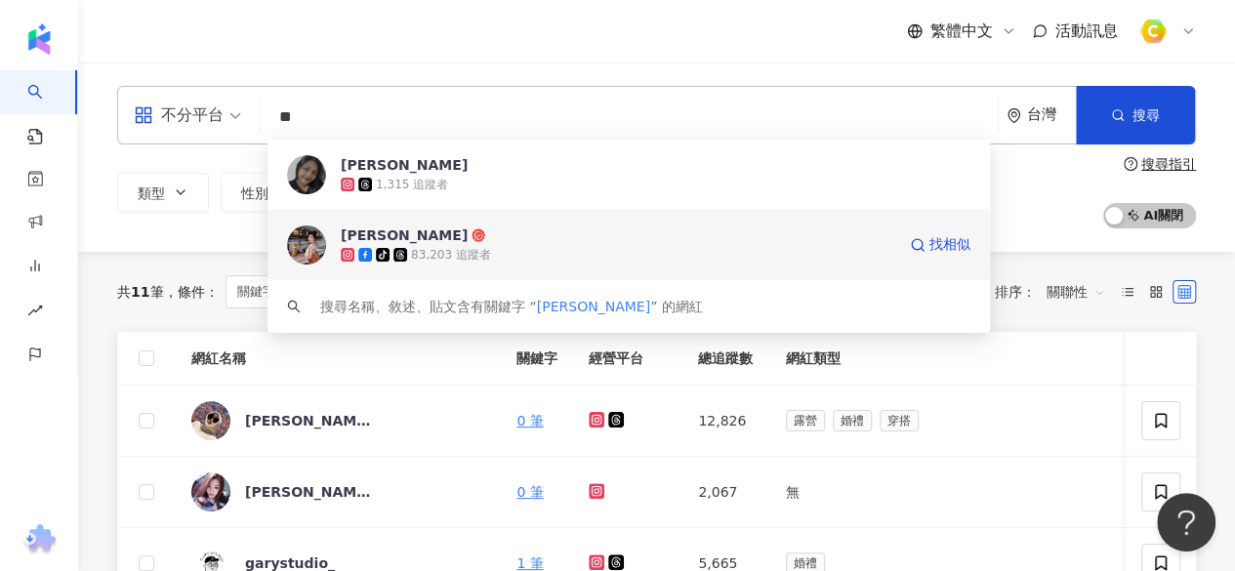
click at [478, 227] on span "王仲慧" at bounding box center [618, 236] width 555 height 20
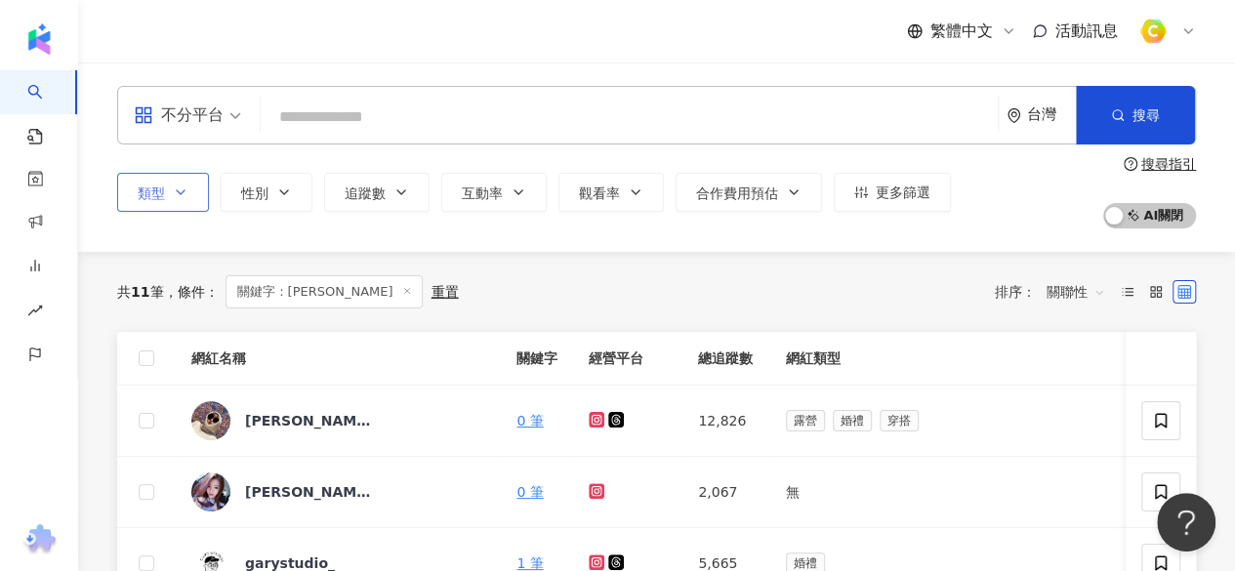
click at [185, 191] on icon "button" at bounding box center [181, 193] width 16 height 16
click at [762, 310] on div "共 11 筆 條件 ： 關鍵字：陳詩涵 重置 排序： 關聯性" at bounding box center [656, 292] width 1079 height 80
click at [402, 292] on icon at bounding box center [407, 291] width 10 height 10
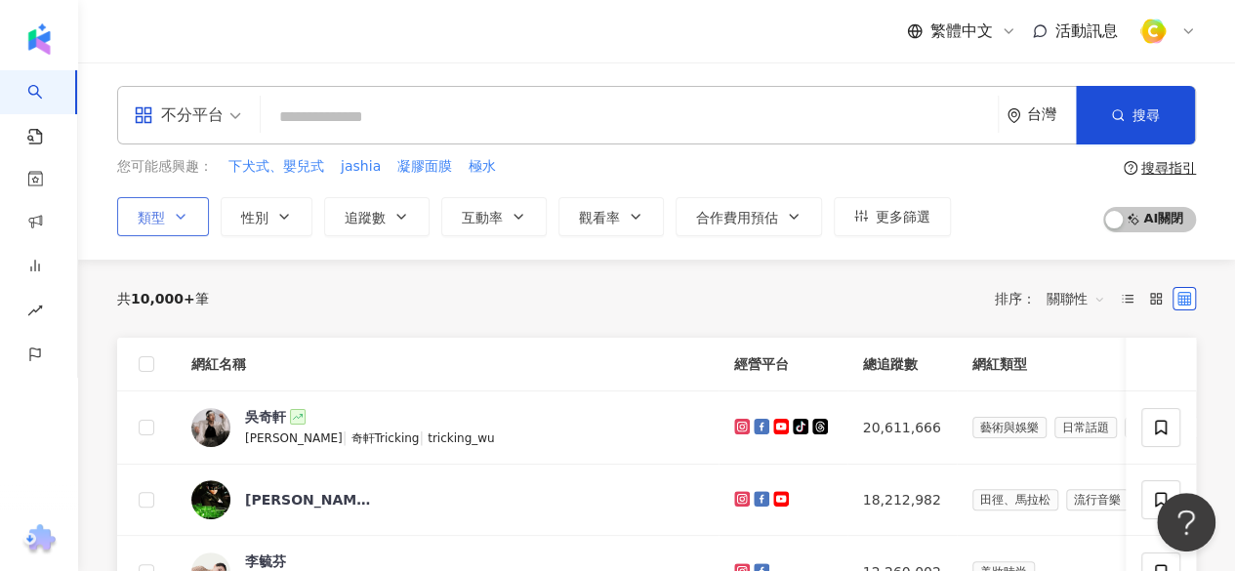
click at [191, 219] on button "類型" at bounding box center [163, 216] width 92 height 39
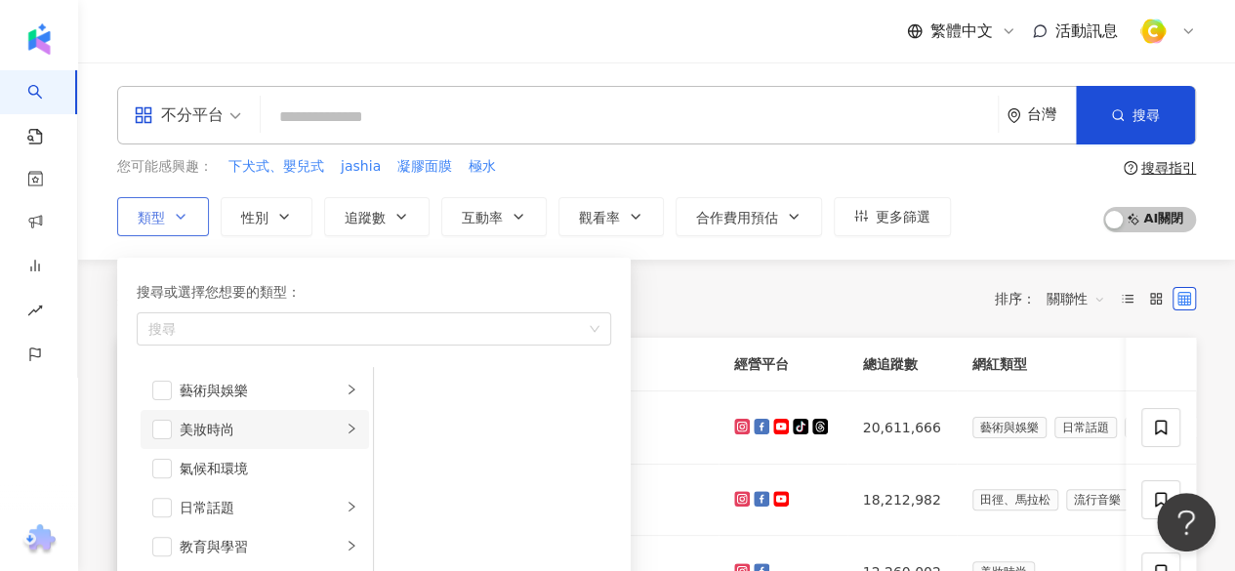
click at [346, 431] on li "美妝時尚" at bounding box center [255, 429] width 229 height 39
click at [694, 295] on div "共 10,000+ 筆 排序： 關聯性" at bounding box center [656, 298] width 1079 height 31
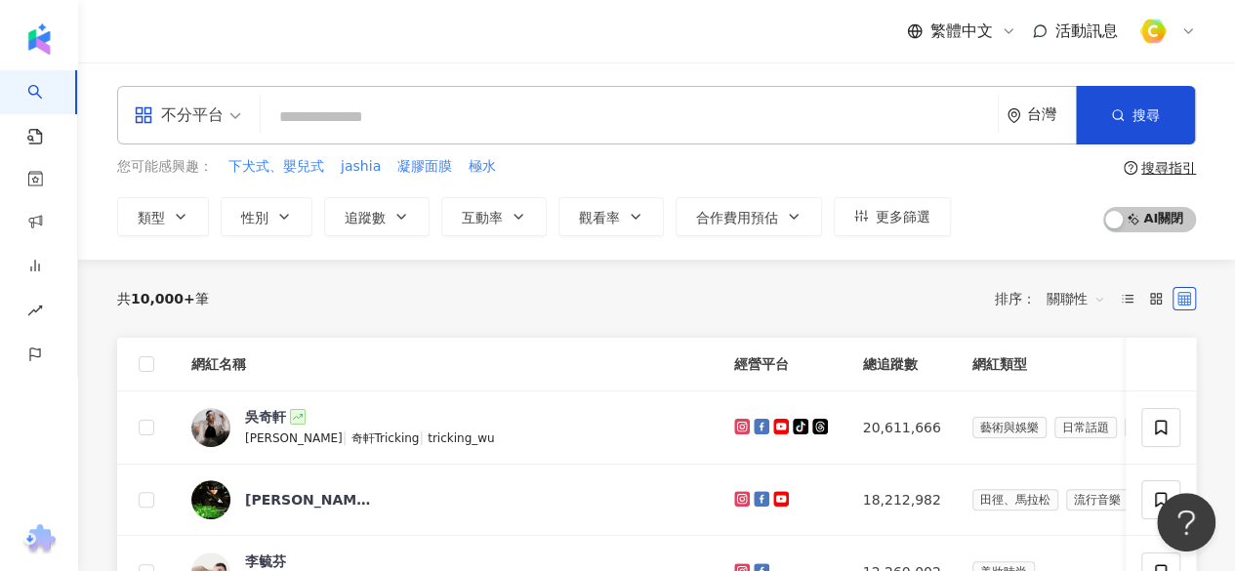
click at [406, 117] on input "search" at bounding box center [630, 117] width 722 height 37
click at [157, 229] on button "類型" at bounding box center [163, 216] width 92 height 39
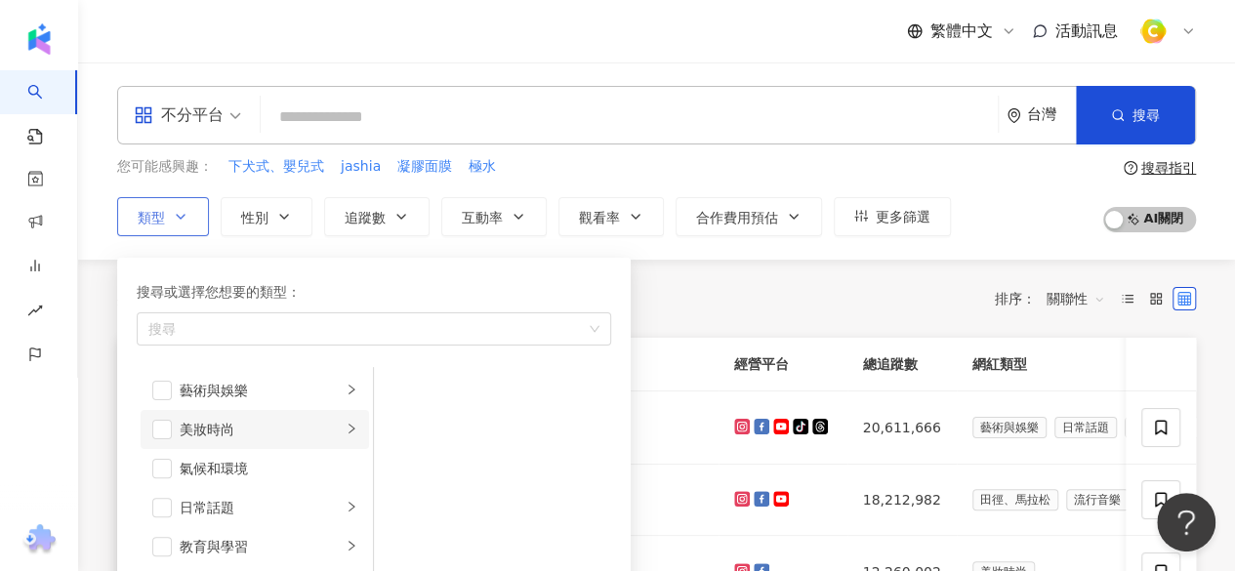
click at [346, 426] on icon "right" at bounding box center [352, 429] width 12 height 12
click at [412, 383] on li "保養" at bounding box center [492, 390] width 229 height 39
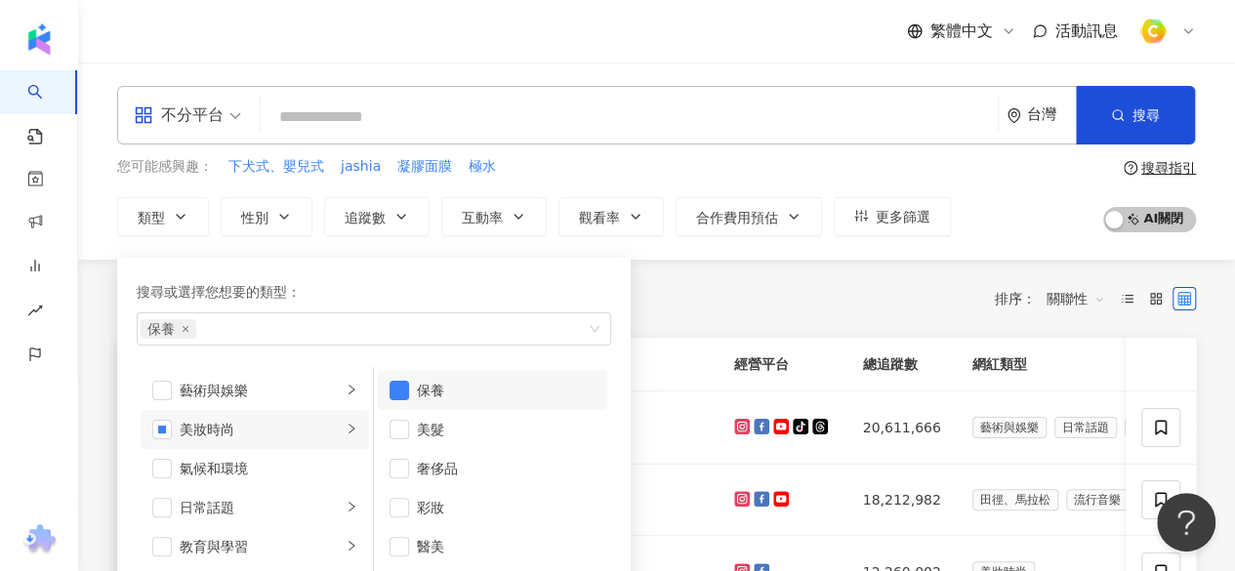
click at [678, 278] on div "共 10,000+ 筆 排序： 關聯性" at bounding box center [656, 299] width 1079 height 78
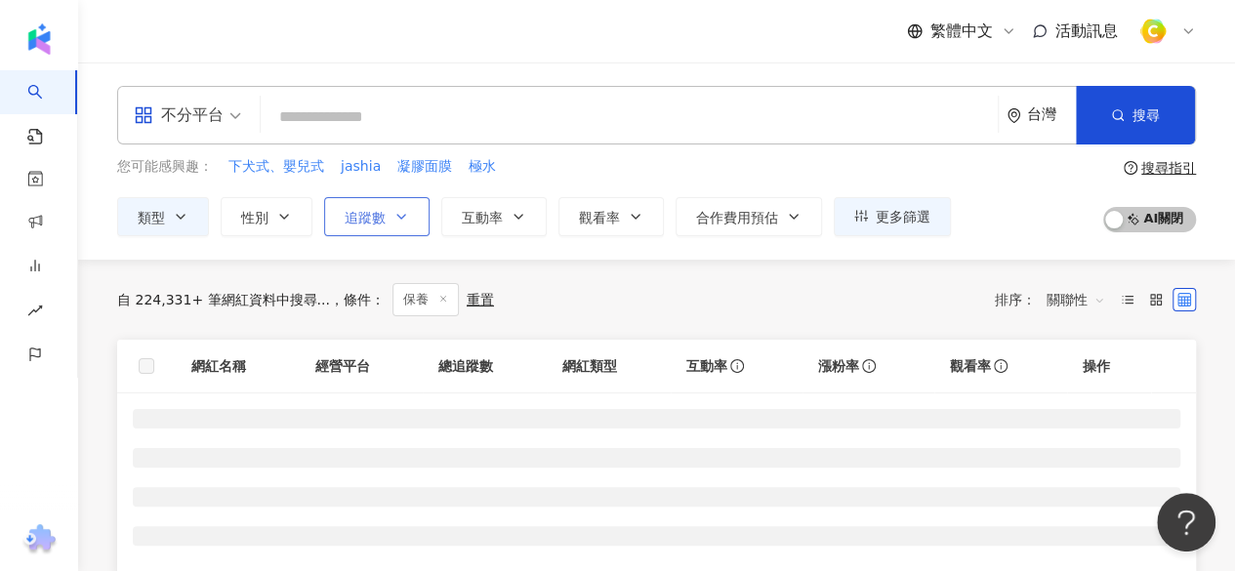
click at [371, 219] on span "追蹤數" at bounding box center [365, 218] width 41 height 16
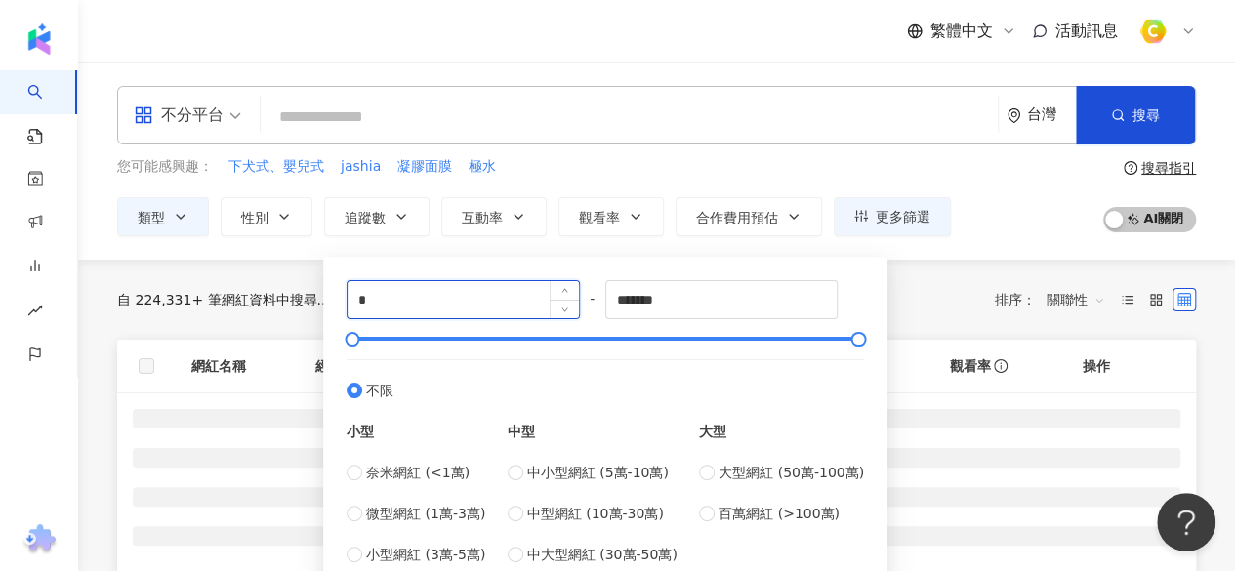
click at [414, 291] on input "*" at bounding box center [463, 299] width 231 height 37
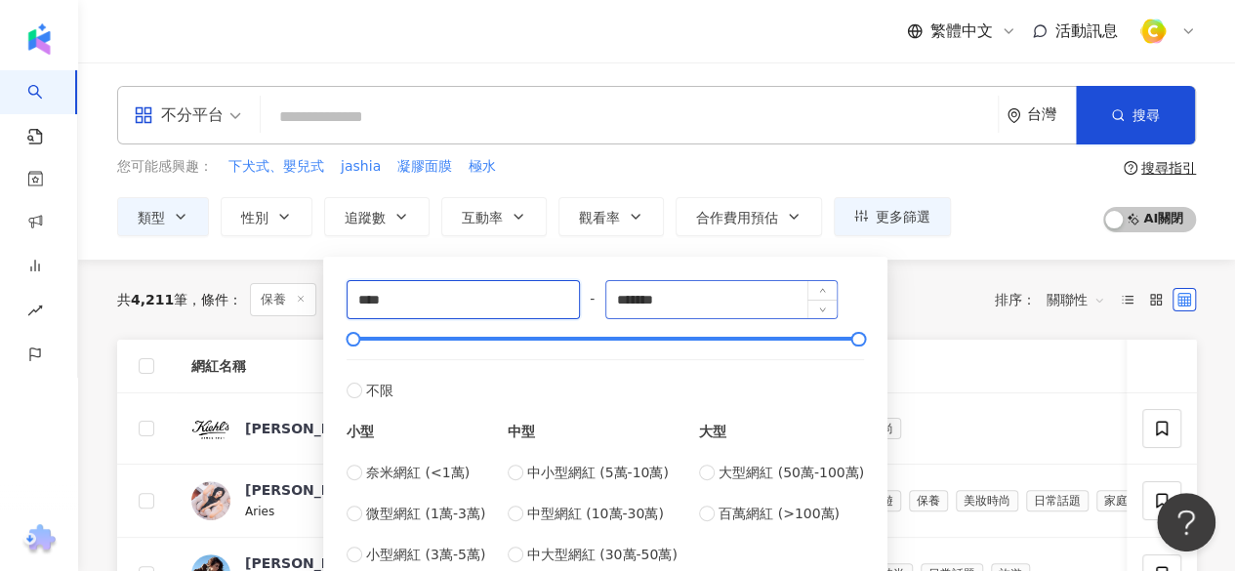
type input "****"
click at [650, 300] on input "*******" at bounding box center [721, 299] width 231 height 37
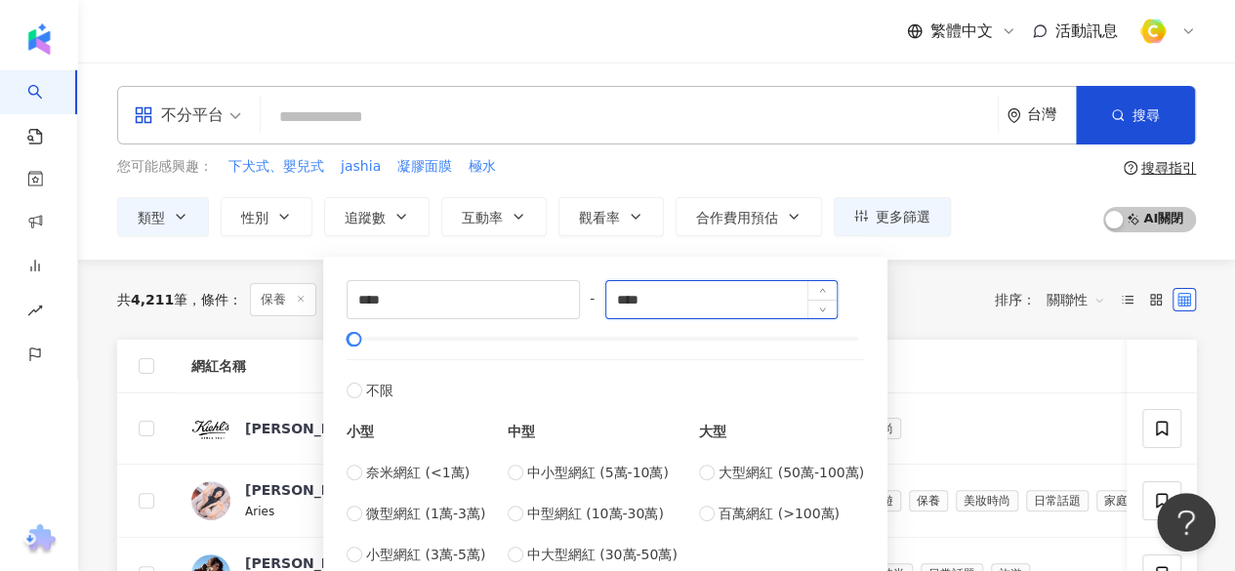
type input "****"
click at [936, 277] on div "共 4,211 筆 條件 ： 保養 重置 排序： 關聯性" at bounding box center [656, 300] width 1079 height 80
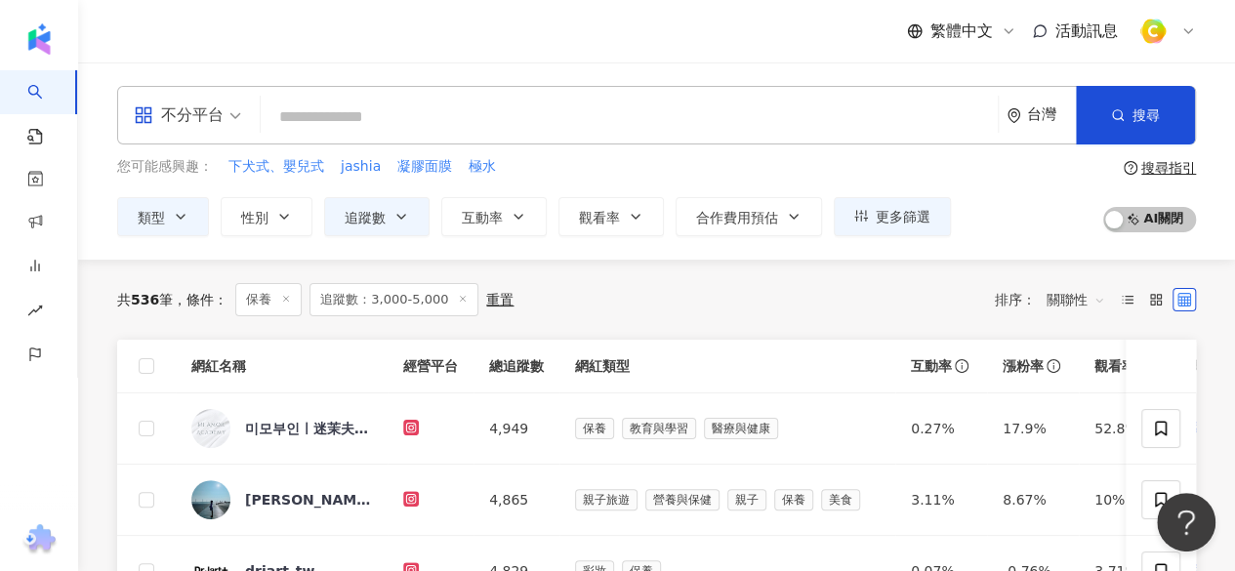
scroll to position [98, 0]
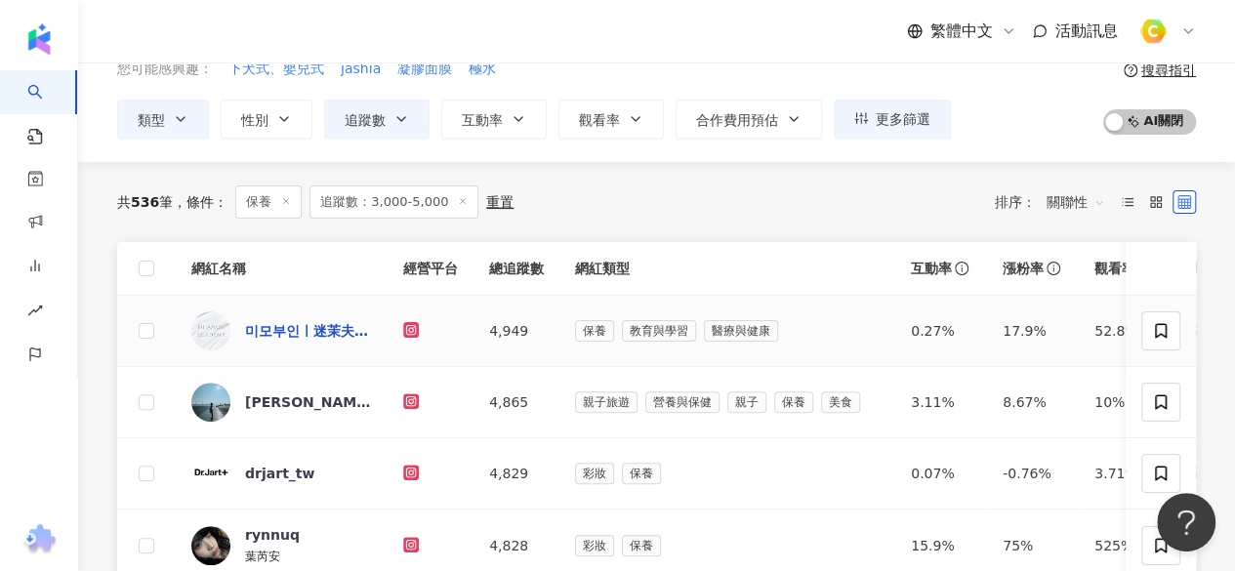
click at [338, 334] on div "미모부인ㅣ迷茉夫人美療學苑🇰🇷｜台中最活用皮膚管理教學培訓" at bounding box center [308, 331] width 127 height 20
click at [862, 104] on button "更多篩選" at bounding box center [892, 119] width 117 height 39
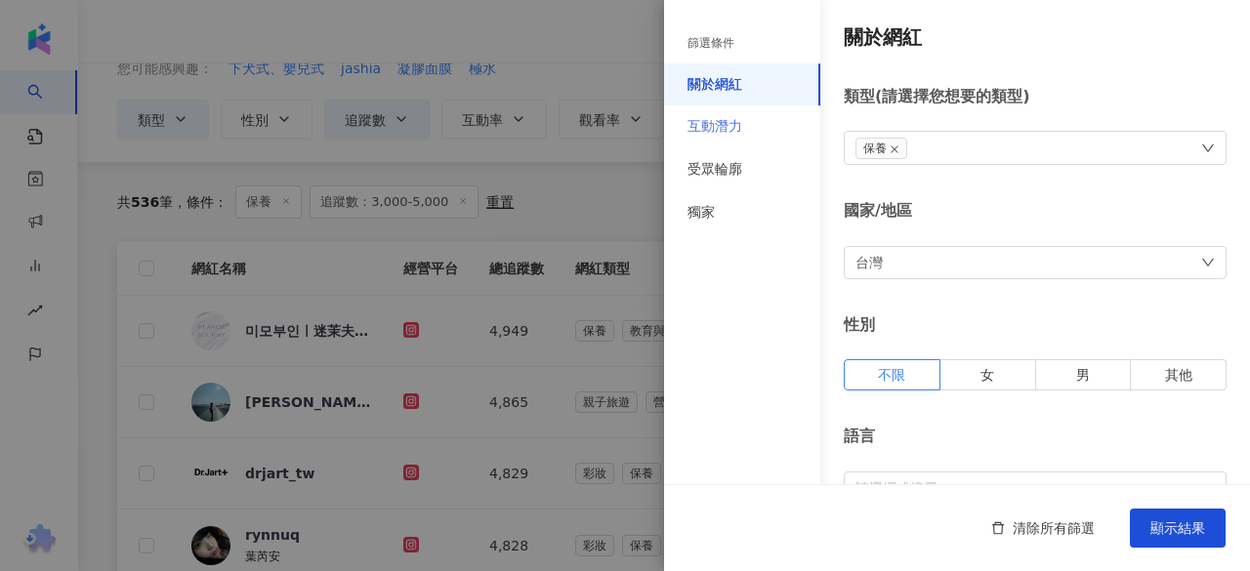
click at [746, 129] on div "互動潛力" at bounding box center [742, 126] width 156 height 43
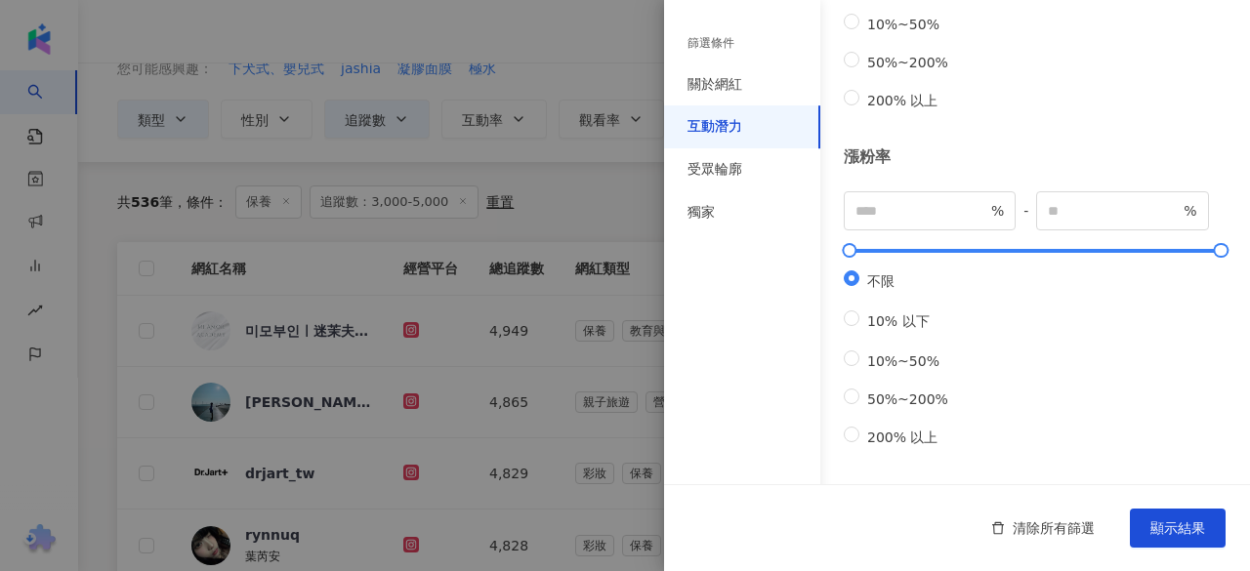
scroll to position [736, 0]
click at [717, 163] on div "受眾輪廓" at bounding box center [714, 170] width 55 height 20
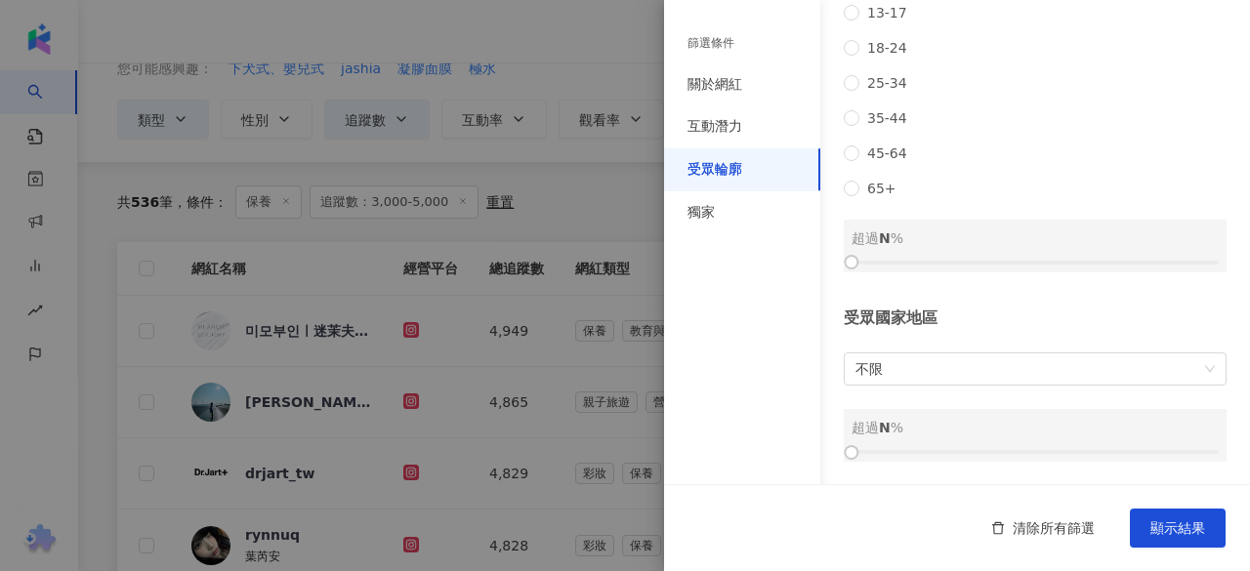
scroll to position [182, 0]
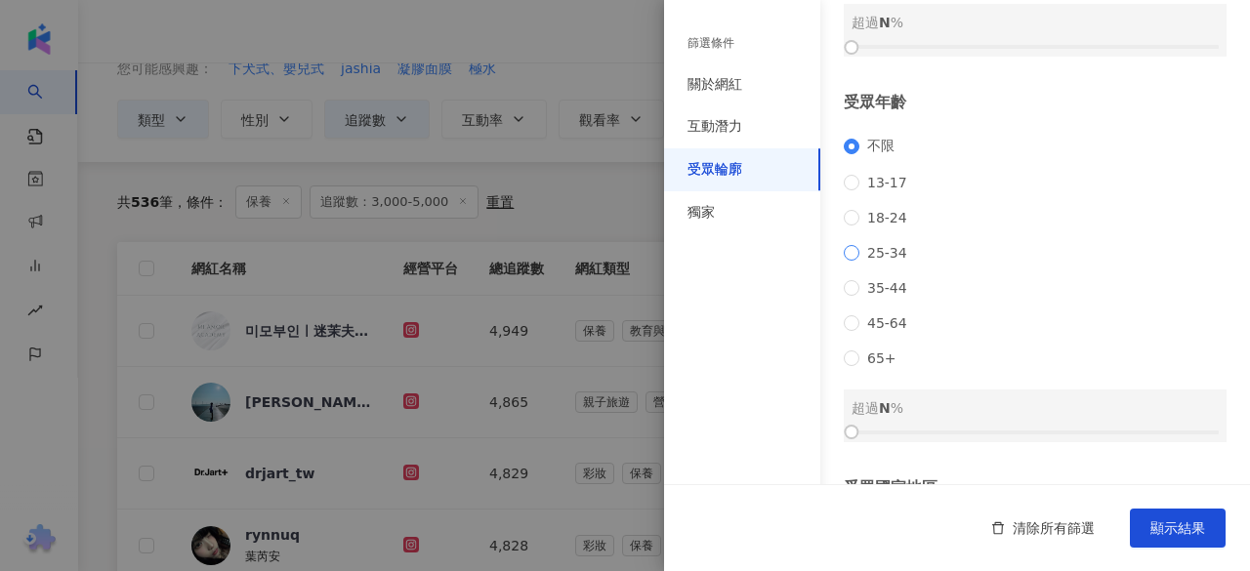
click at [867, 261] on span "25-34" at bounding box center [887, 253] width 56 height 16
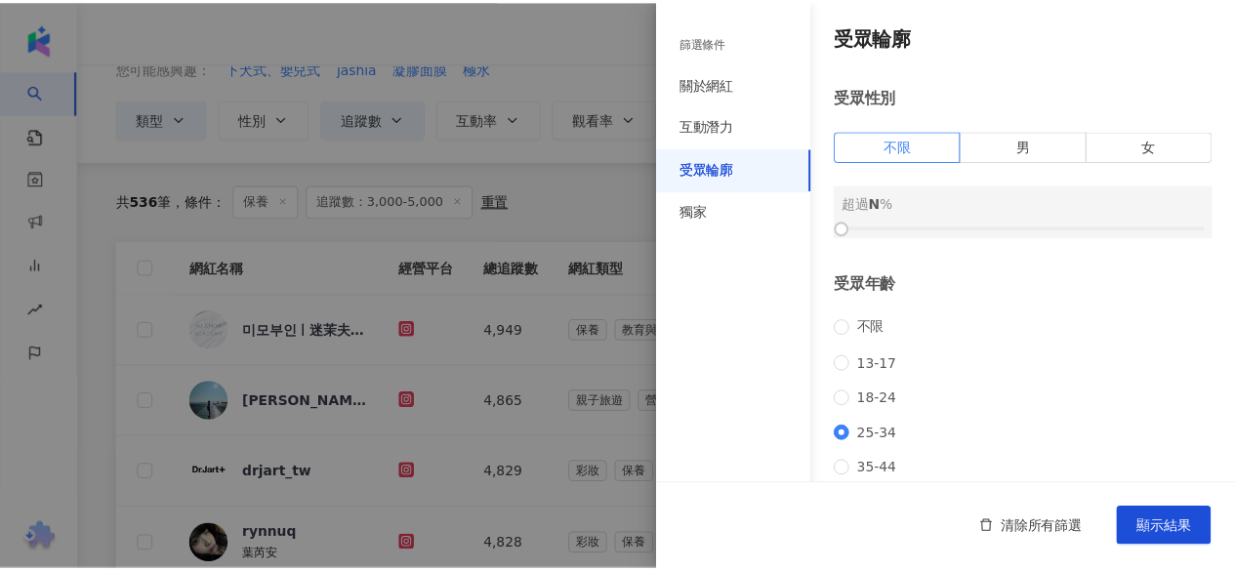
scroll to position [293, 0]
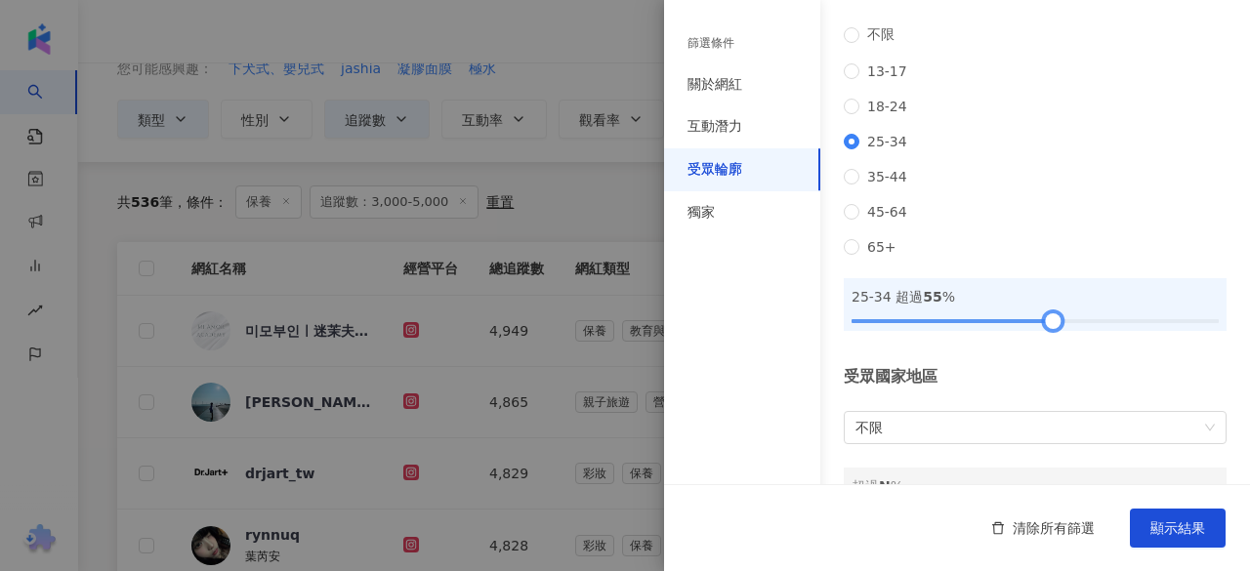
drag, startPoint x: 853, startPoint y: 337, endPoint x: 1049, endPoint y: 340, distance: 195.3
click at [1049, 326] on div at bounding box center [1053, 320] width 11 height 11
click at [1170, 527] on span "顯示結果" at bounding box center [1177, 528] width 55 height 16
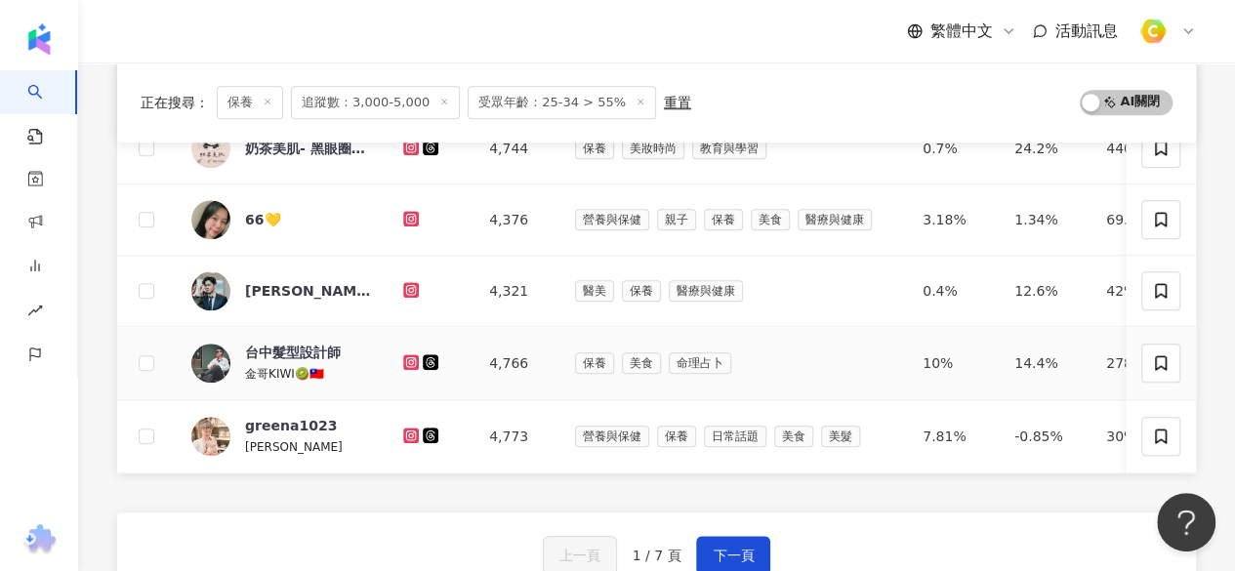
scroll to position [879, 0]
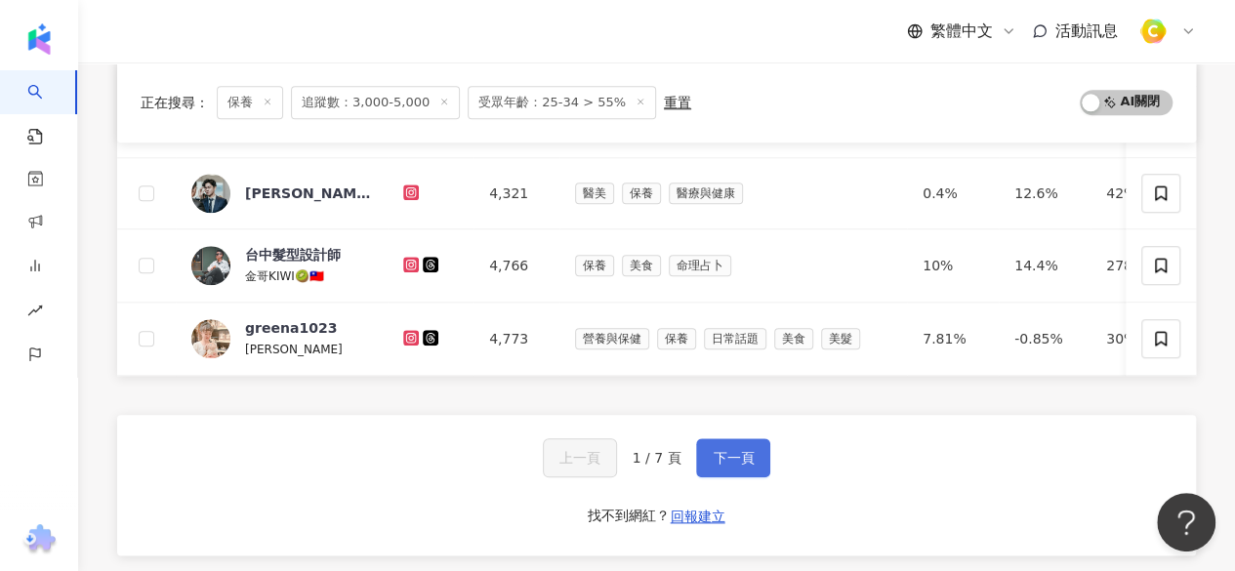
click at [741, 478] on button "下一頁" at bounding box center [733, 457] width 74 height 39
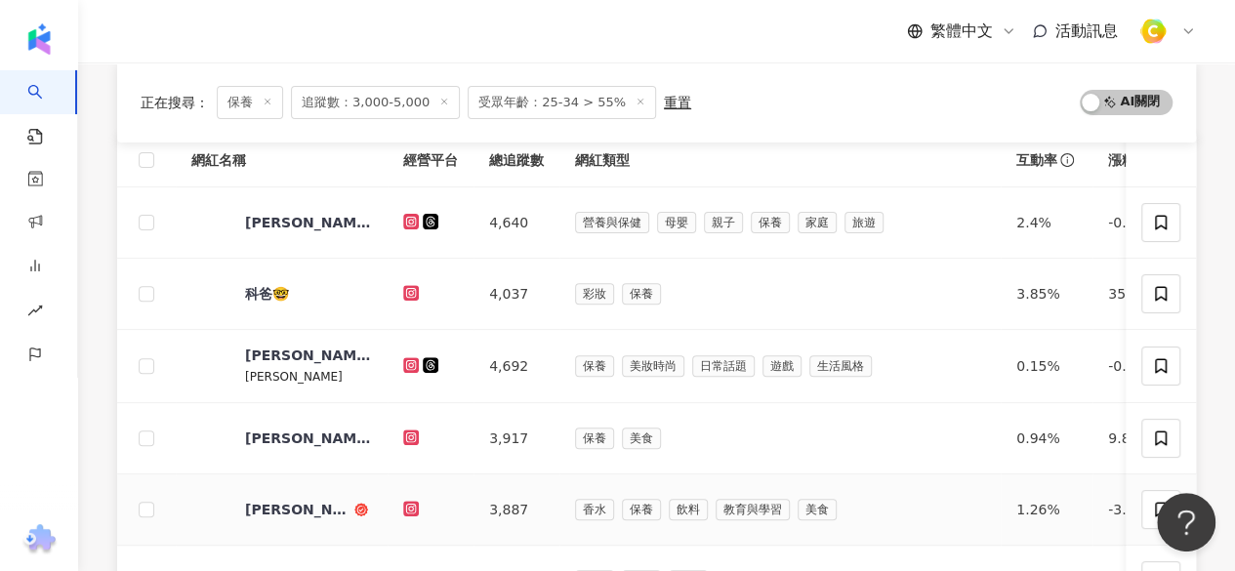
scroll to position [304, 0]
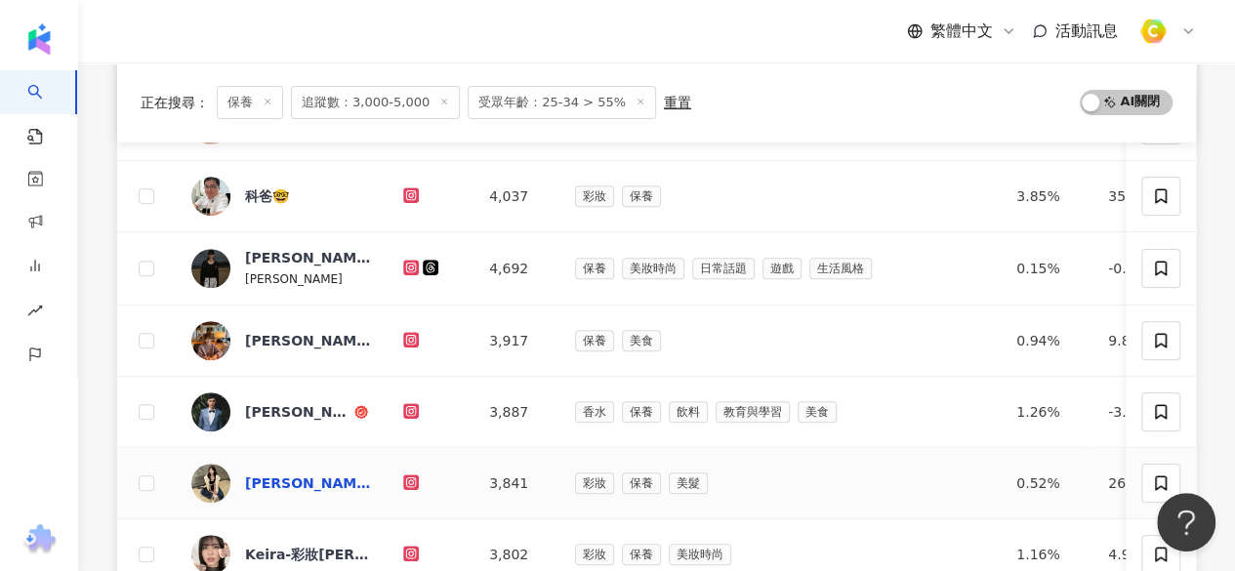
click at [307, 479] on div "[PERSON_NAME] [PERSON_NAME]" at bounding box center [308, 484] width 127 height 20
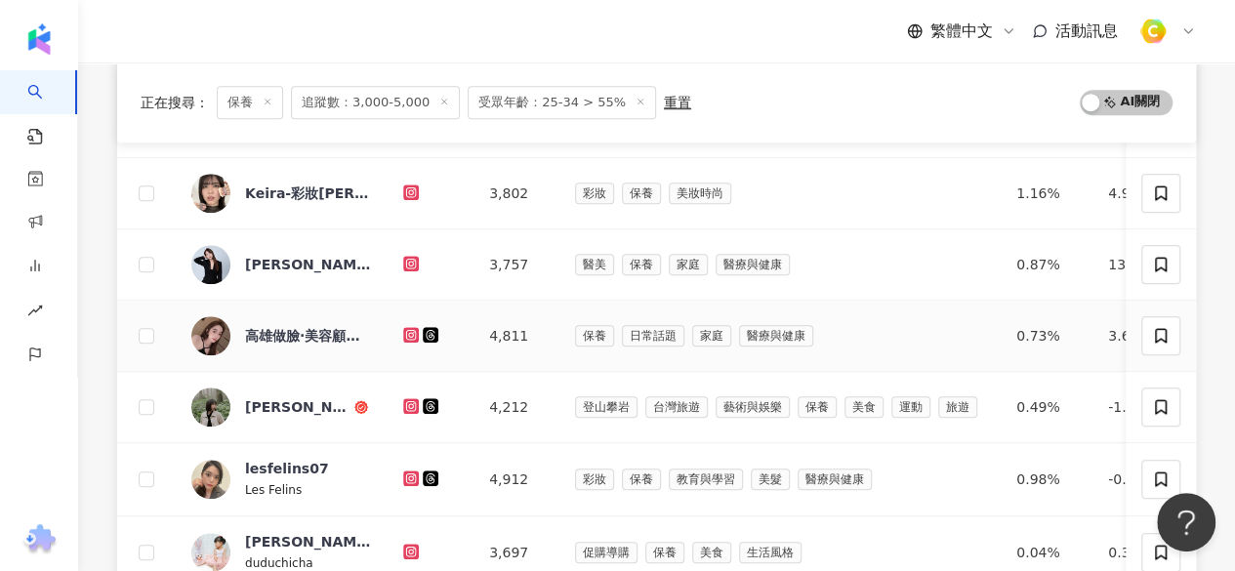
scroll to position [792, 0]
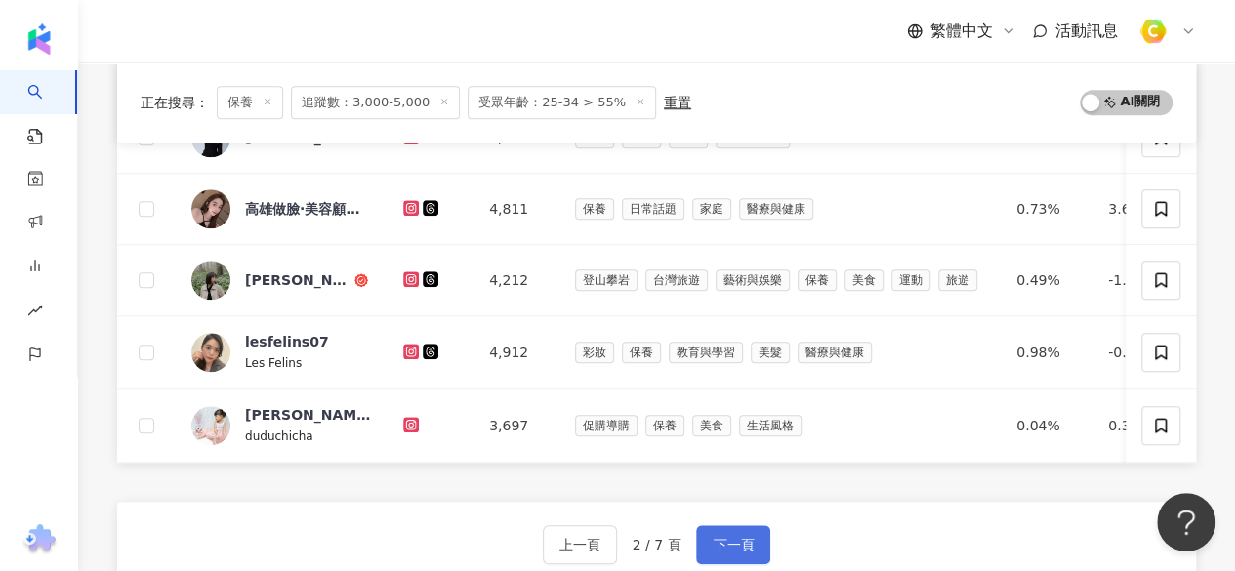
click at [738, 546] on span "下一頁" at bounding box center [733, 545] width 41 height 16
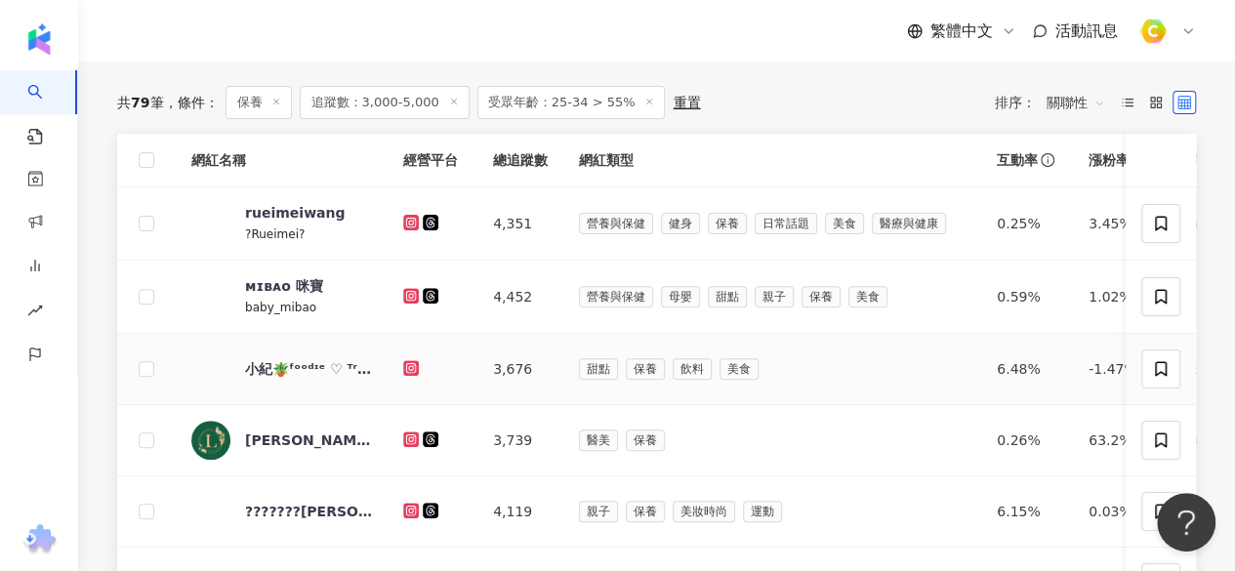
scroll to position [0, 0]
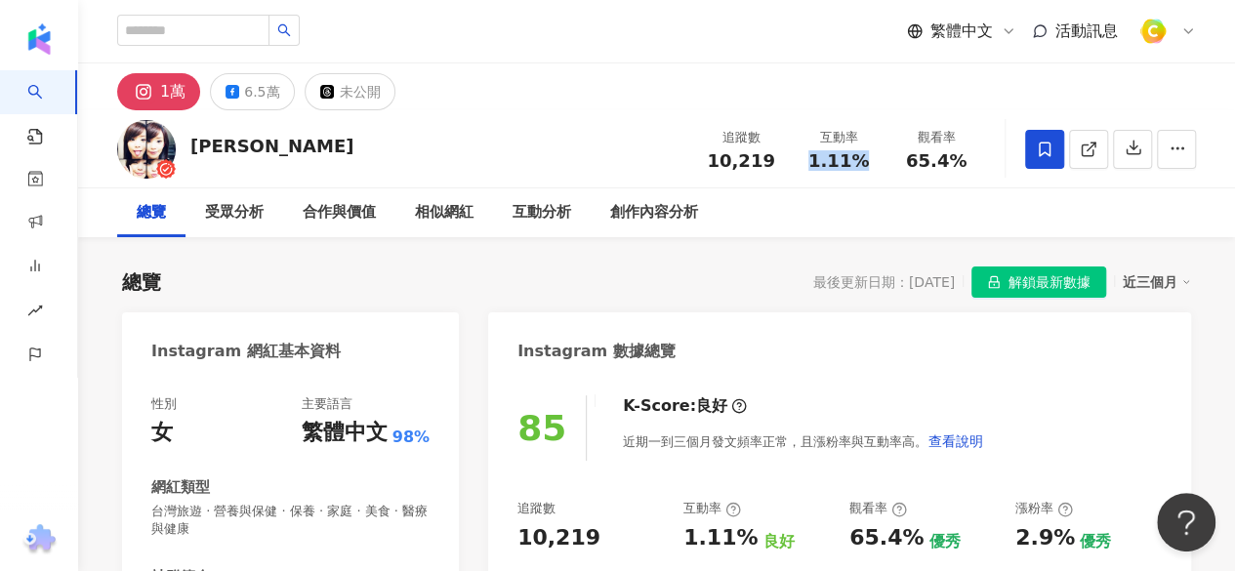
drag, startPoint x: 806, startPoint y: 157, endPoint x: 868, endPoint y: 165, distance: 63.0
click at [868, 165] on div "1.11%" at bounding box center [839, 161] width 74 height 20
drag, startPoint x: 914, startPoint y: 156, endPoint x: 973, endPoint y: 153, distance: 58.7
click at [973, 153] on div "65.4%" at bounding box center [936, 161] width 74 height 20
copy span "65.4%"
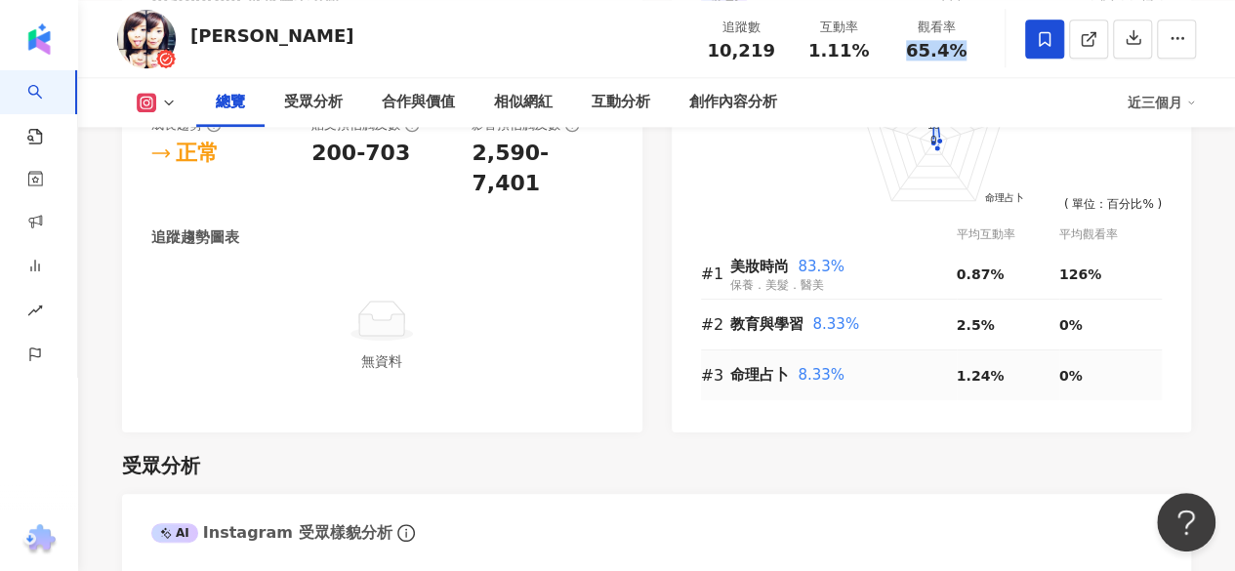
scroll to position [1158, 0]
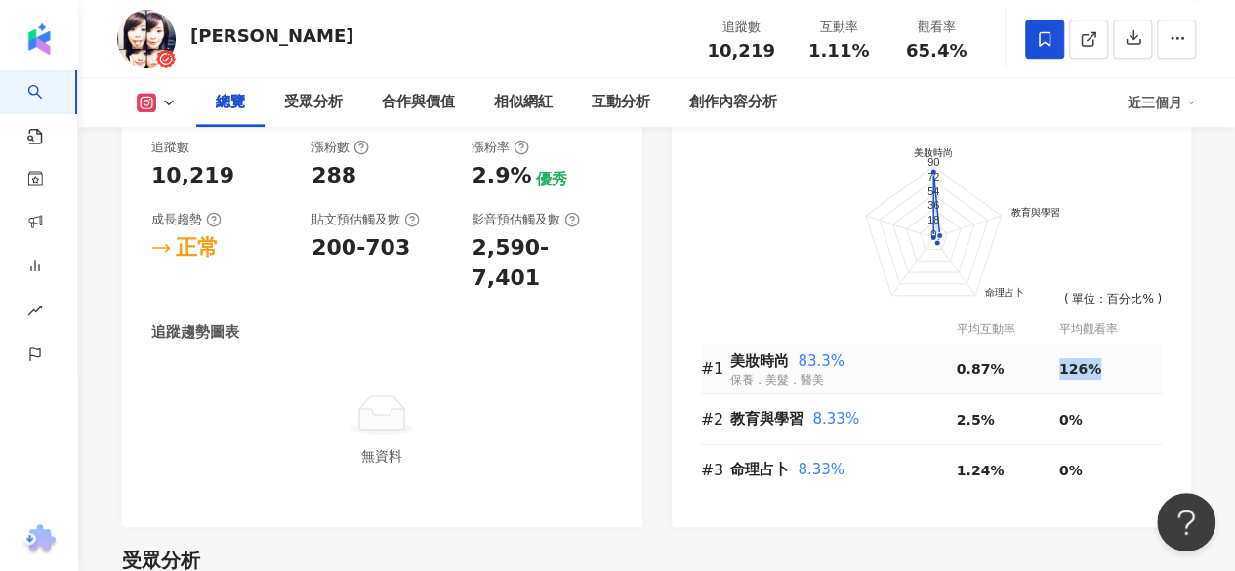
drag, startPoint x: 1056, startPoint y: 368, endPoint x: 1120, endPoint y: 360, distance: 64.9
click at [1120, 360] on div "126%" at bounding box center [1111, 368] width 103 height 21
copy span "126%"
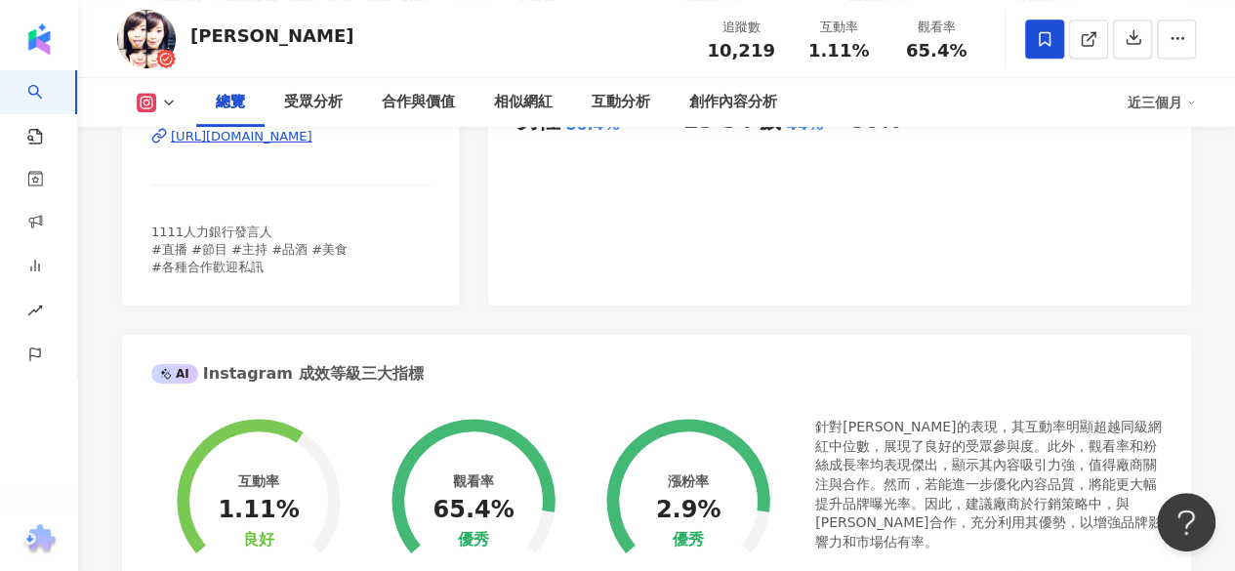
scroll to position [279, 0]
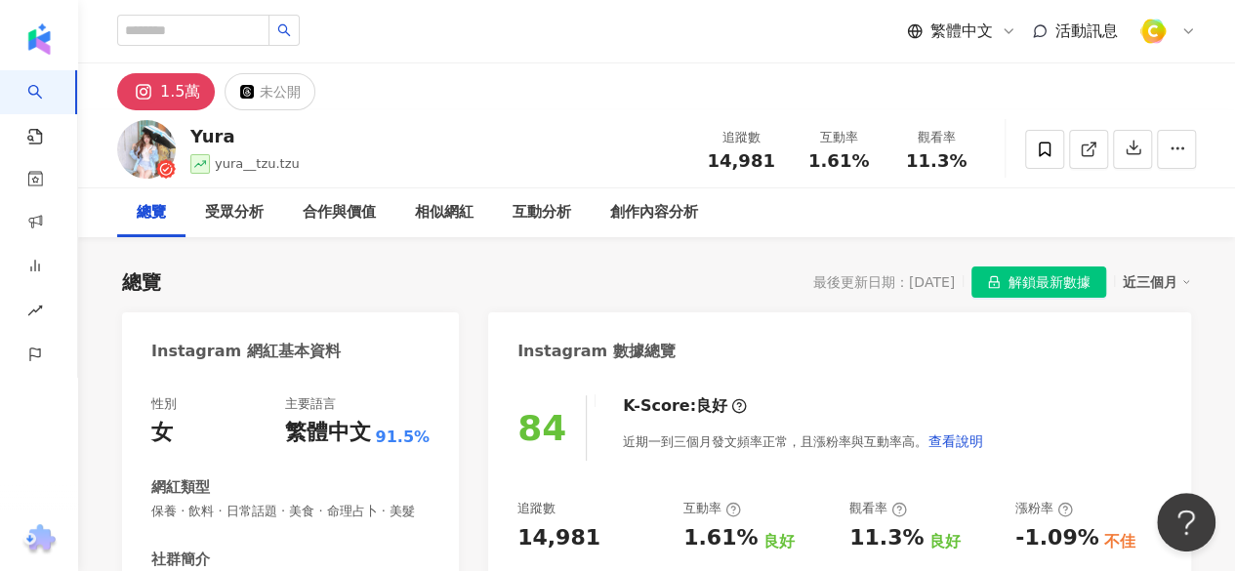
click at [806, 159] on div "1.61%" at bounding box center [839, 161] width 74 height 20
drag, startPoint x: 813, startPoint y: 163, endPoint x: 869, endPoint y: 170, distance: 56.1
click at [869, 170] on div "追蹤數 14,981 互動率 1.61% 觀看率 11.3%" at bounding box center [838, 149] width 293 height 58
copy span "1.61%"
drag, startPoint x: 918, startPoint y: 164, endPoint x: 966, endPoint y: 157, distance: 48.3
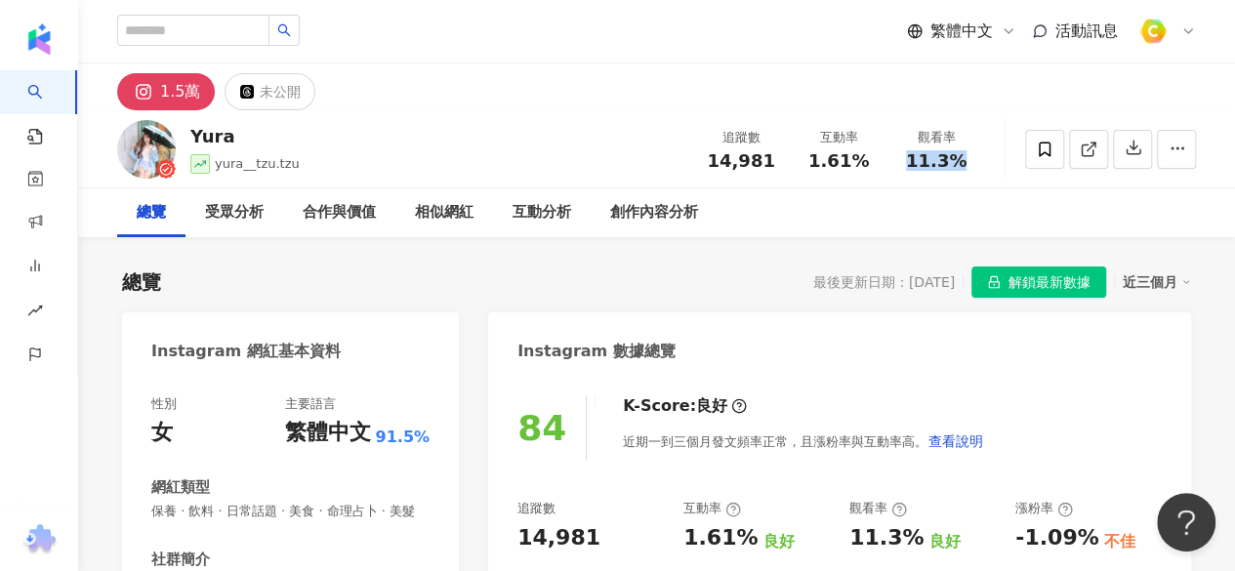
click at [966, 157] on div "11.3%" at bounding box center [936, 161] width 74 height 20
copy span "11.3%"
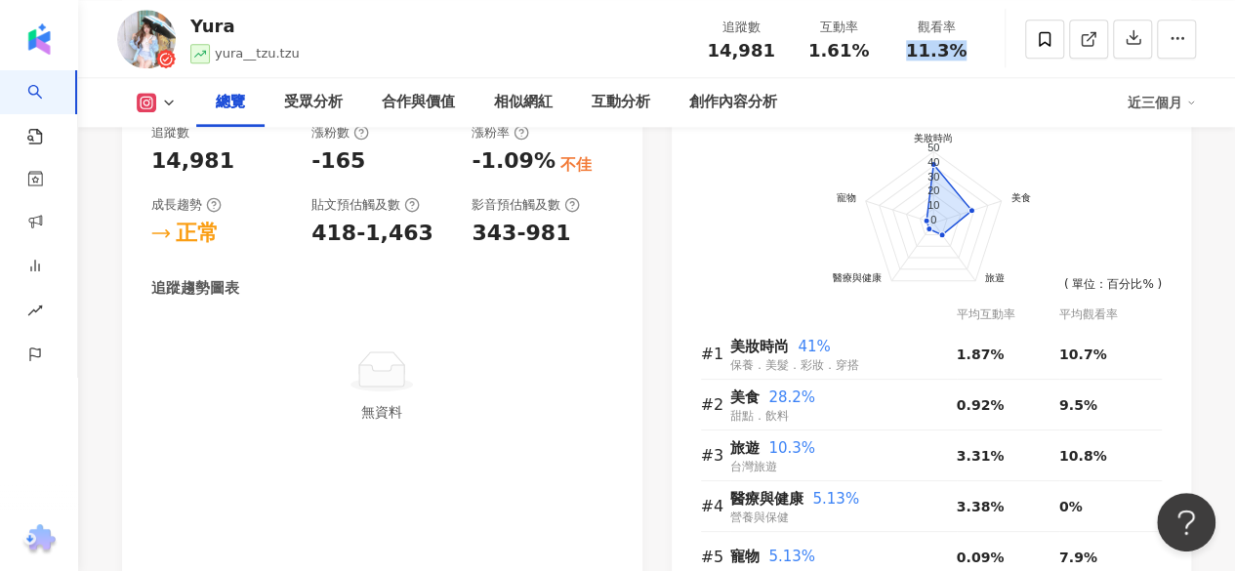
scroll to position [1269, 0]
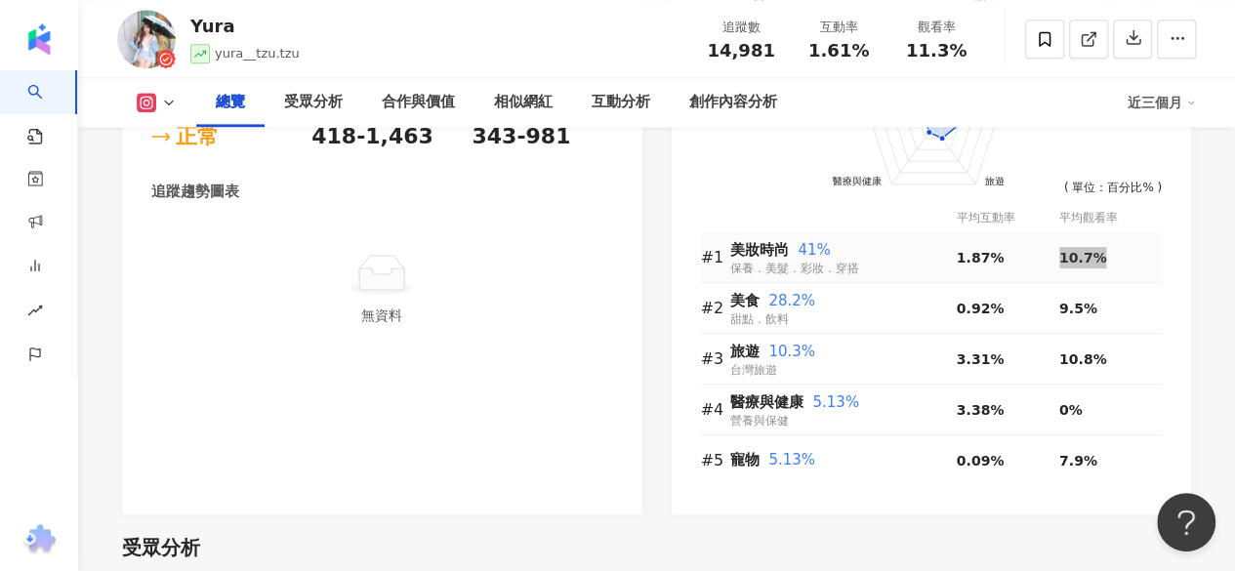
drag, startPoint x: 1079, startPoint y: 277, endPoint x: 1117, endPoint y: 277, distance: 38.1
click at [1117, 269] on div "10.7%" at bounding box center [1111, 257] width 103 height 21
drag, startPoint x: 1055, startPoint y: 275, endPoint x: 1098, endPoint y: 277, distance: 43.0
click at [1098, 277] on tr "#1 美妝時尚 41% 保養．美髮．彩妝．穿搭 1.87% 10.7%" at bounding box center [932, 257] width 462 height 51
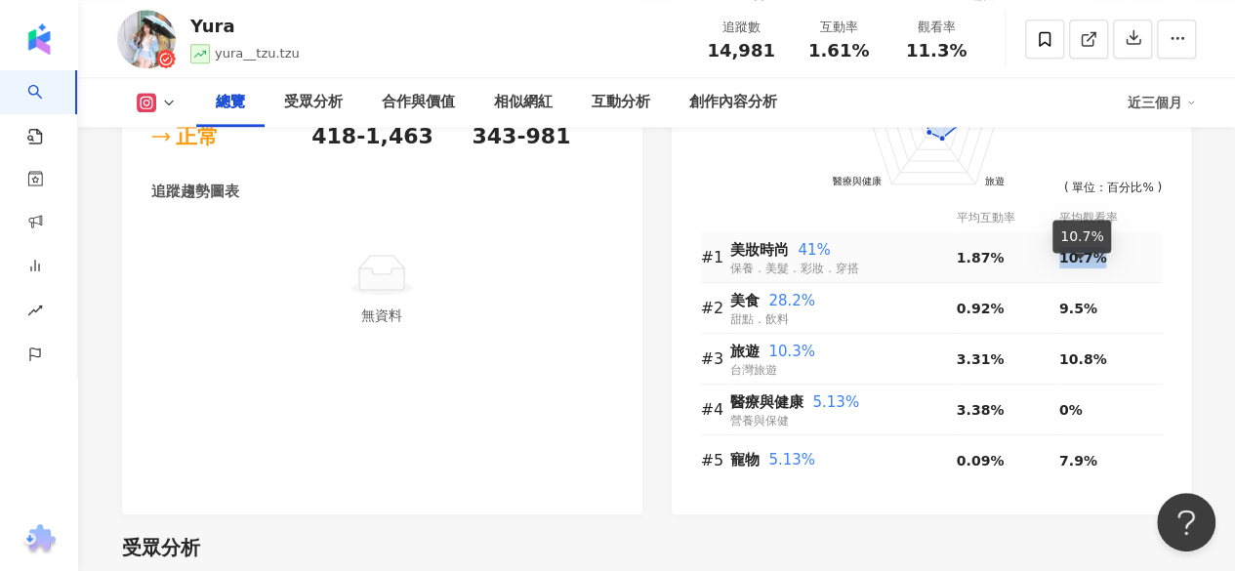
copy tr "10.7%"
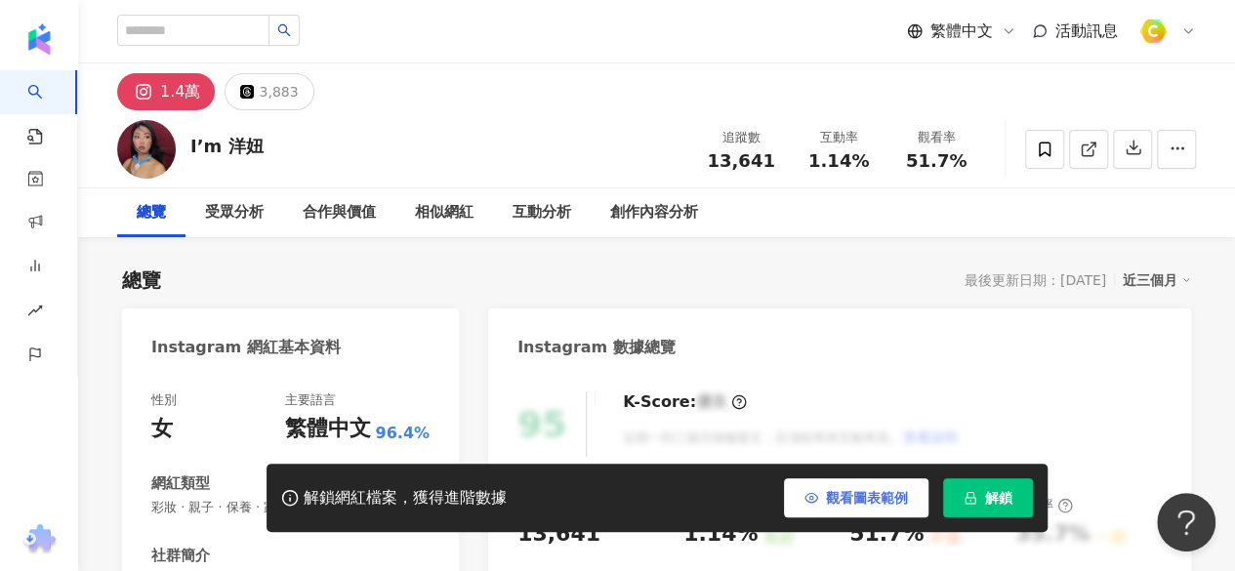
click at [894, 503] on span "觀看圖表範例" at bounding box center [867, 498] width 82 height 16
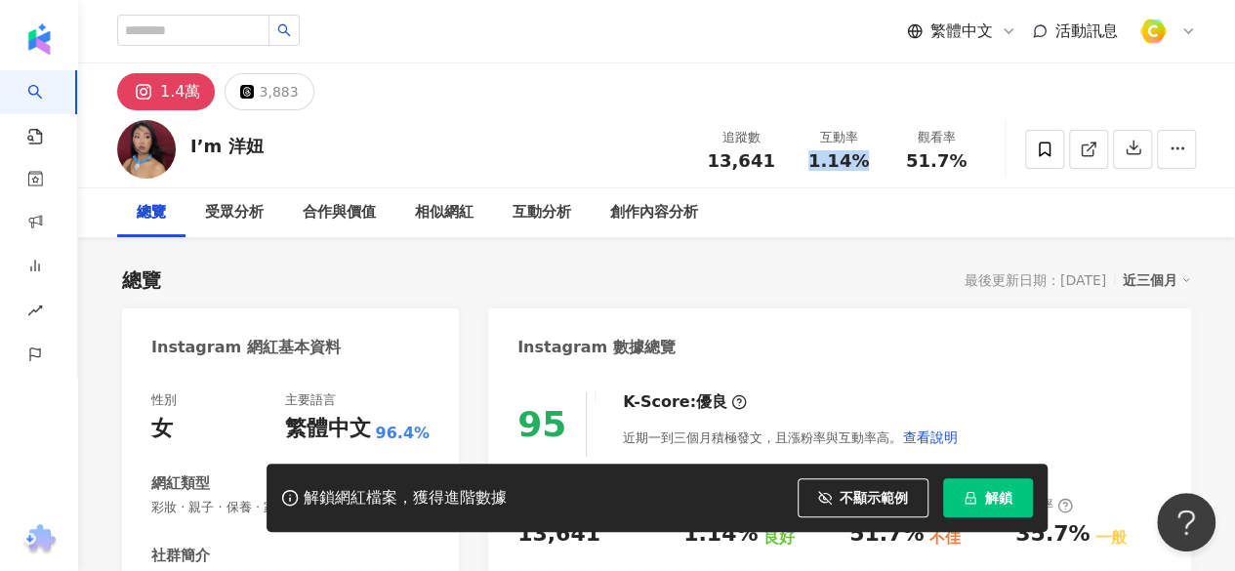
drag, startPoint x: 828, startPoint y: 171, endPoint x: 887, endPoint y: 170, distance: 58.6
click at [887, 170] on div "追蹤數 13,641 互動率 1.14% 觀看率 51.7%" at bounding box center [838, 149] width 293 height 58
drag, startPoint x: 912, startPoint y: 159, endPoint x: 984, endPoint y: 159, distance: 72.3
click at [984, 159] on div "觀看率 51.7%" at bounding box center [937, 149] width 98 height 42
copy span "51.7%"
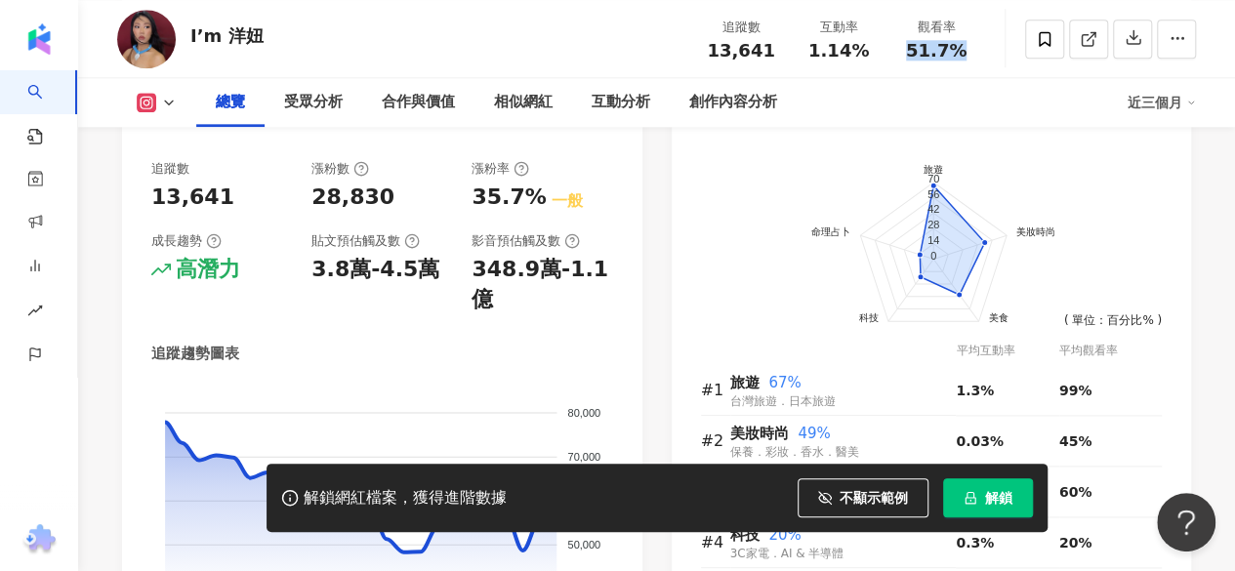
scroll to position [1269, 0]
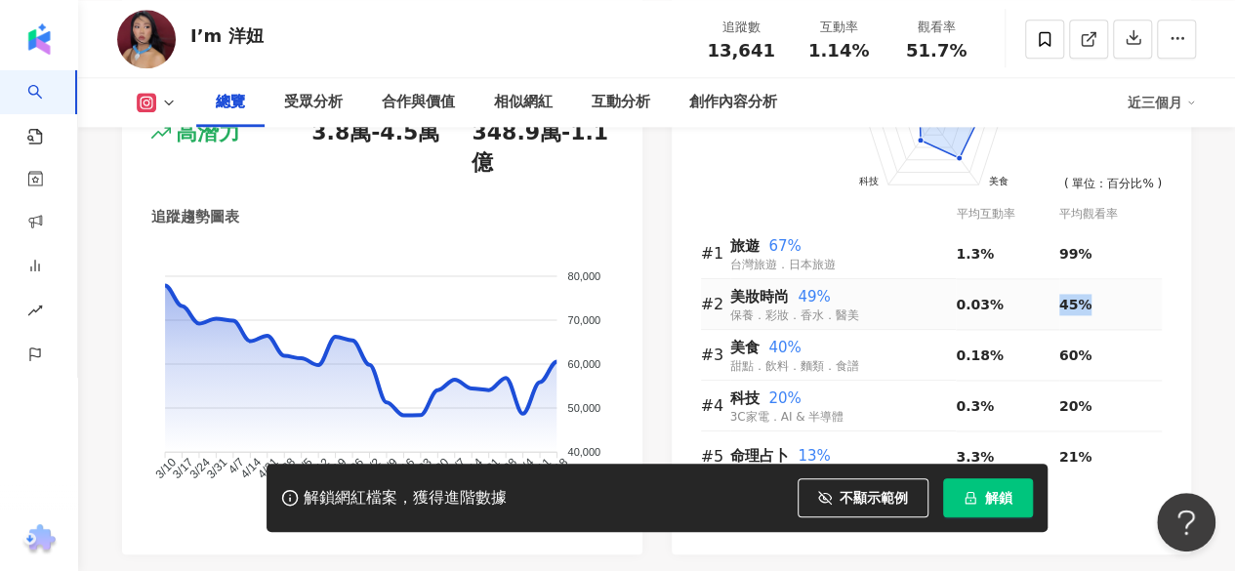
drag, startPoint x: 1060, startPoint y: 303, endPoint x: 1094, endPoint y: 305, distance: 34.2
click at [1094, 305] on div "45%" at bounding box center [1111, 304] width 103 height 21
copy span "45%"
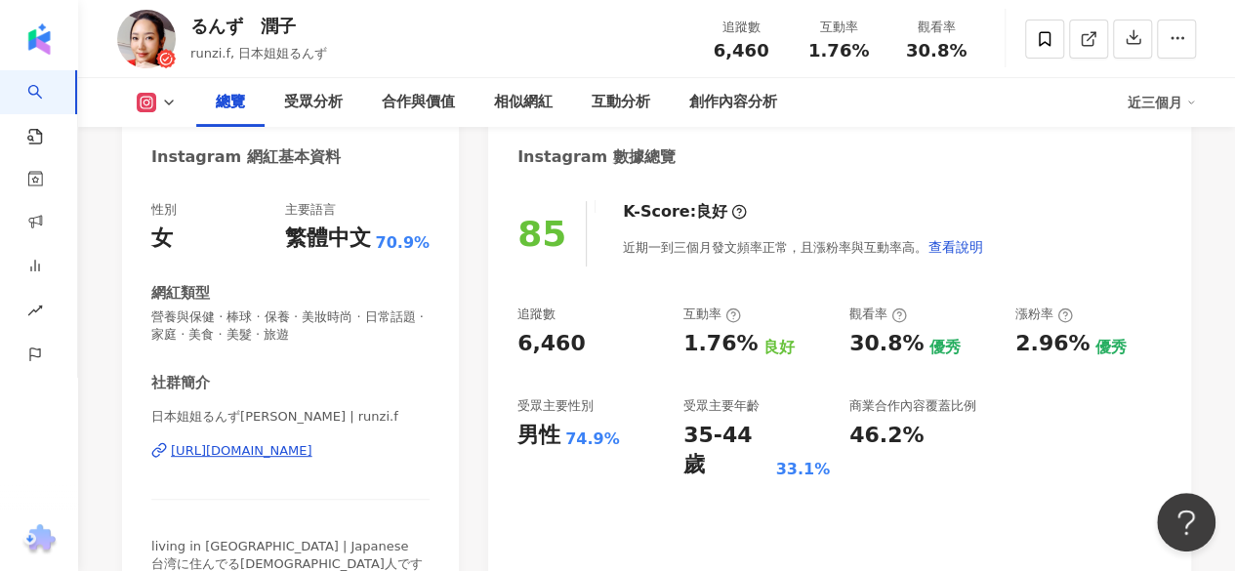
scroll to position [195, 0]
click at [312, 452] on div "https://www.instagram.com/runzi.f/" at bounding box center [242, 450] width 142 height 18
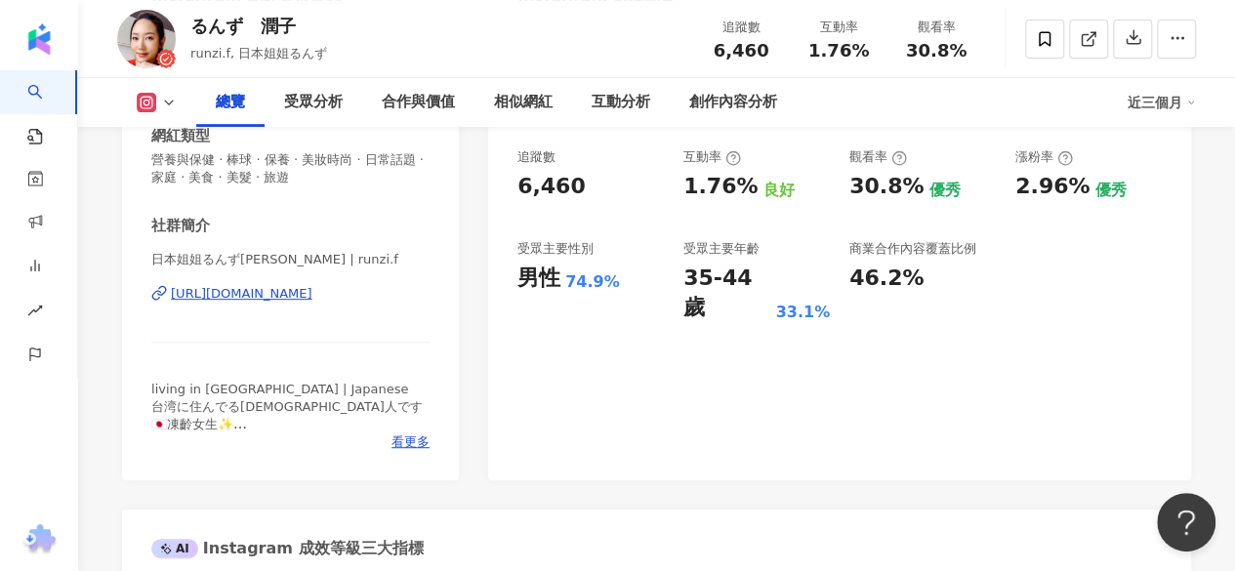
scroll to position [391, 0]
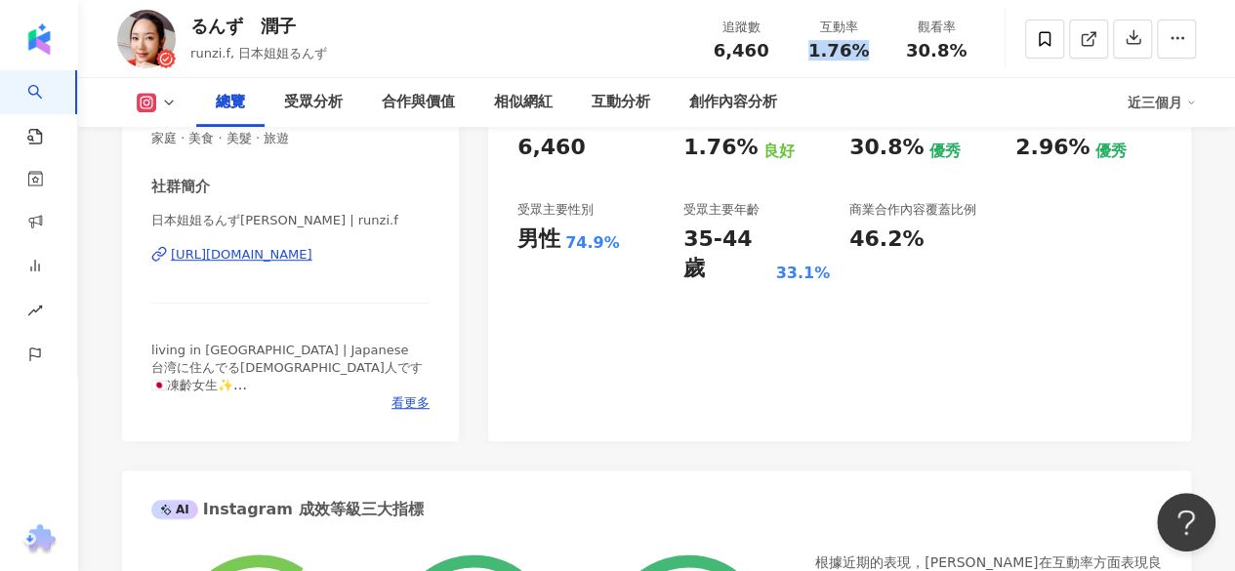
drag, startPoint x: 810, startPoint y: 48, endPoint x: 872, endPoint y: 55, distance: 61.9
click at [872, 55] on div "1.76%" at bounding box center [839, 51] width 74 height 20
copy span "1.76%"
drag, startPoint x: 910, startPoint y: 48, endPoint x: 959, endPoint y: 58, distance: 49.8
click at [959, 58] on span "30.8%" at bounding box center [936, 51] width 61 height 20
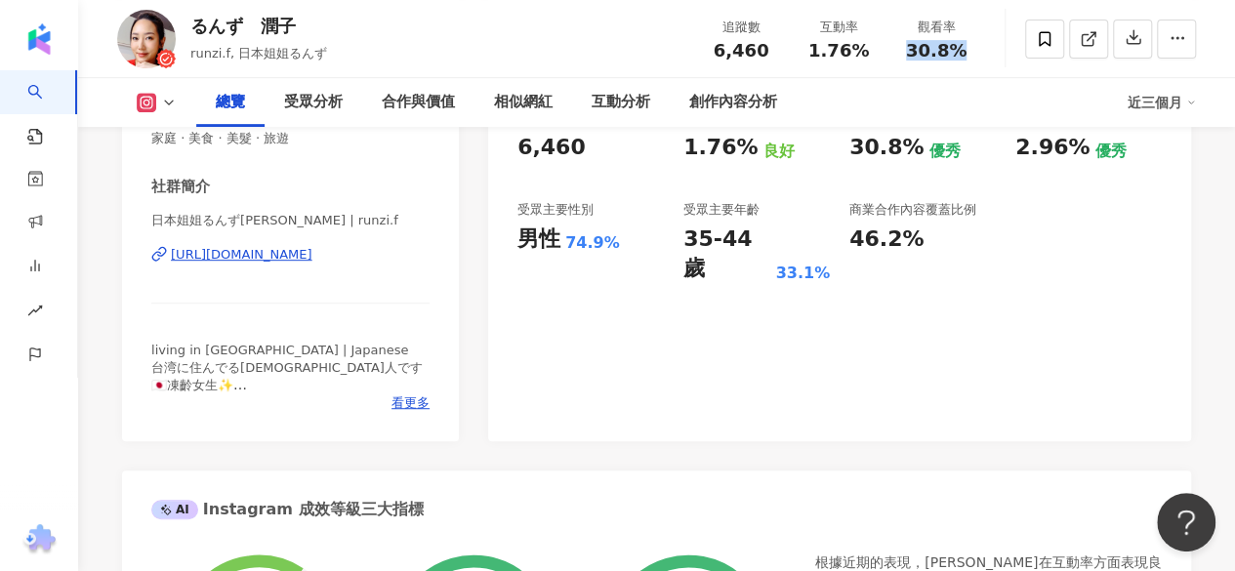
copy span "30.8%"
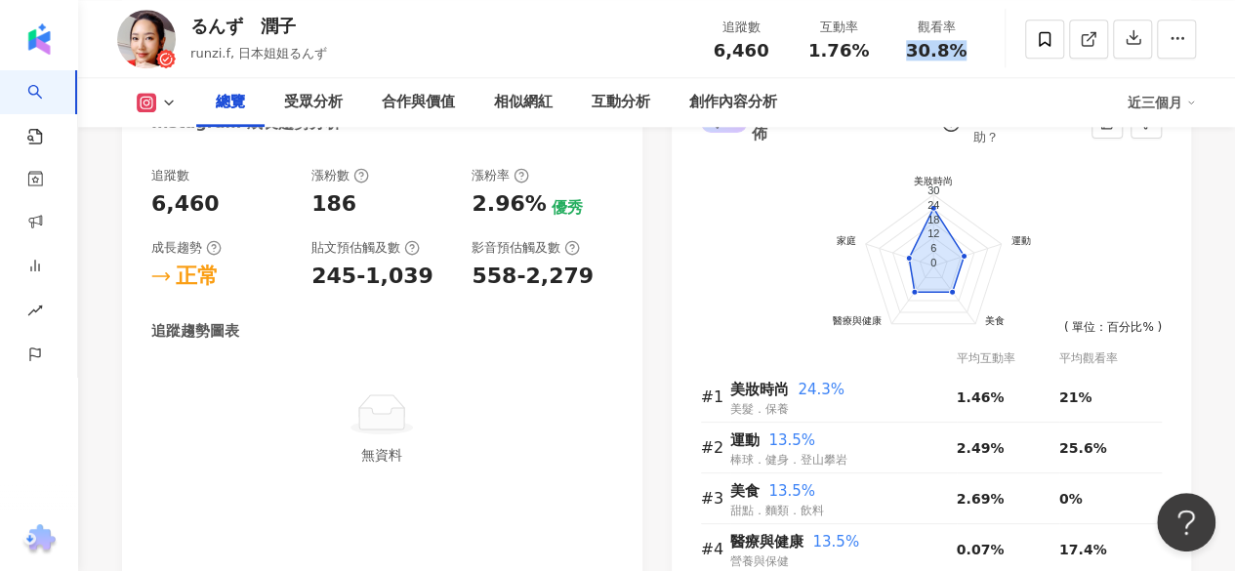
scroll to position [1172, 0]
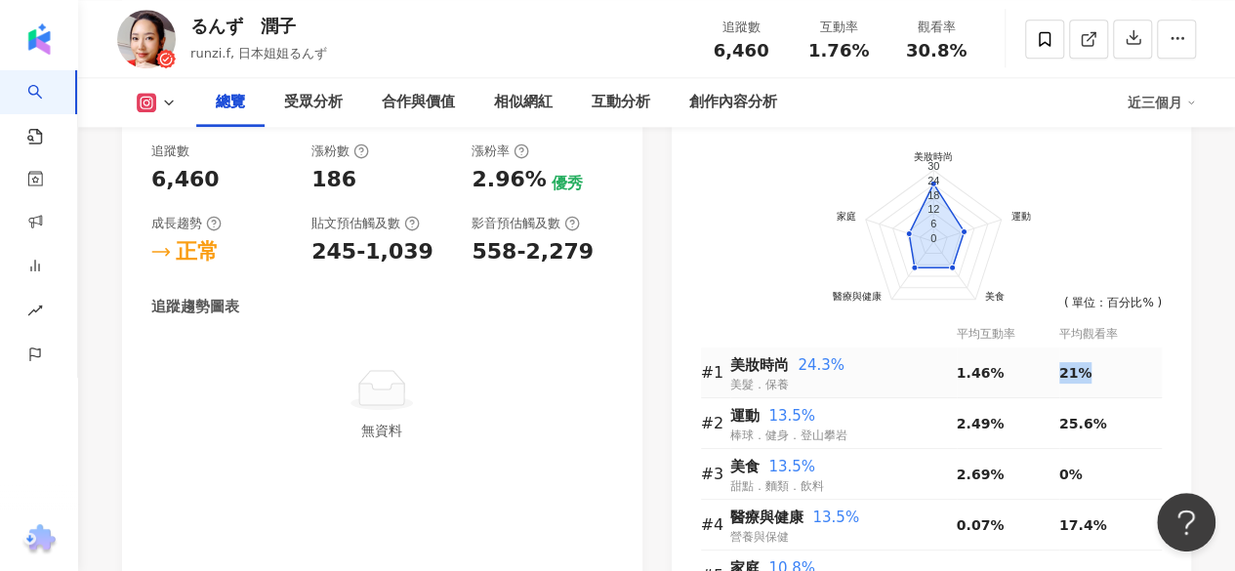
drag, startPoint x: 1053, startPoint y: 374, endPoint x: 1092, endPoint y: 370, distance: 39.3
click at [1092, 370] on tr "#1 美妝時尚 24.3% 美髮．保養 1.46% 21%" at bounding box center [932, 373] width 462 height 51
copy tr "21%"
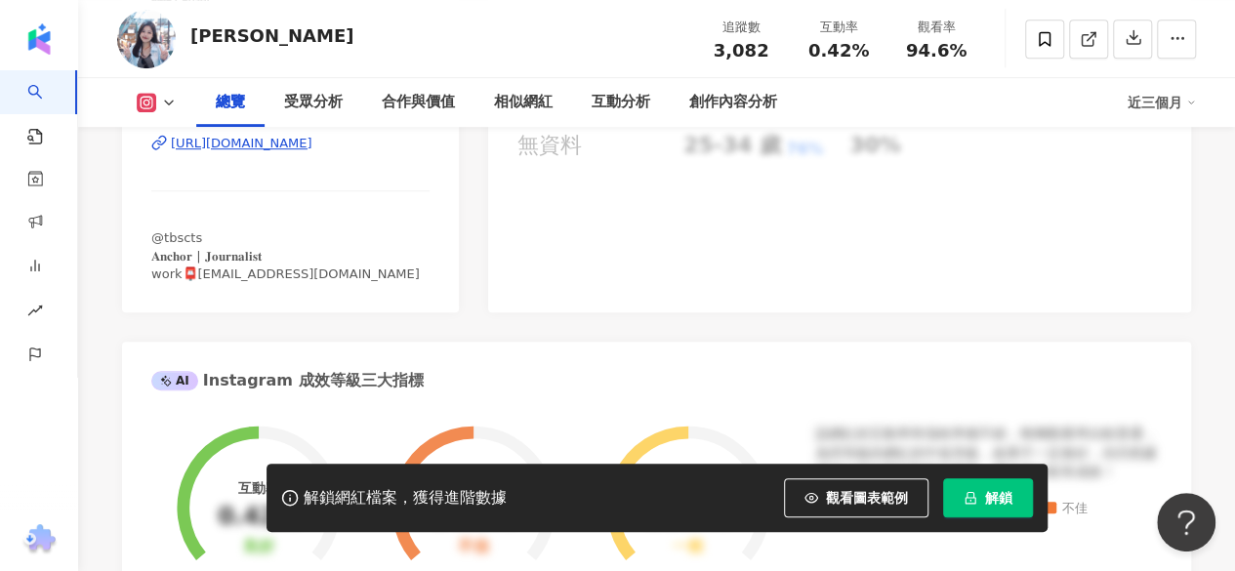
scroll to position [488, 0]
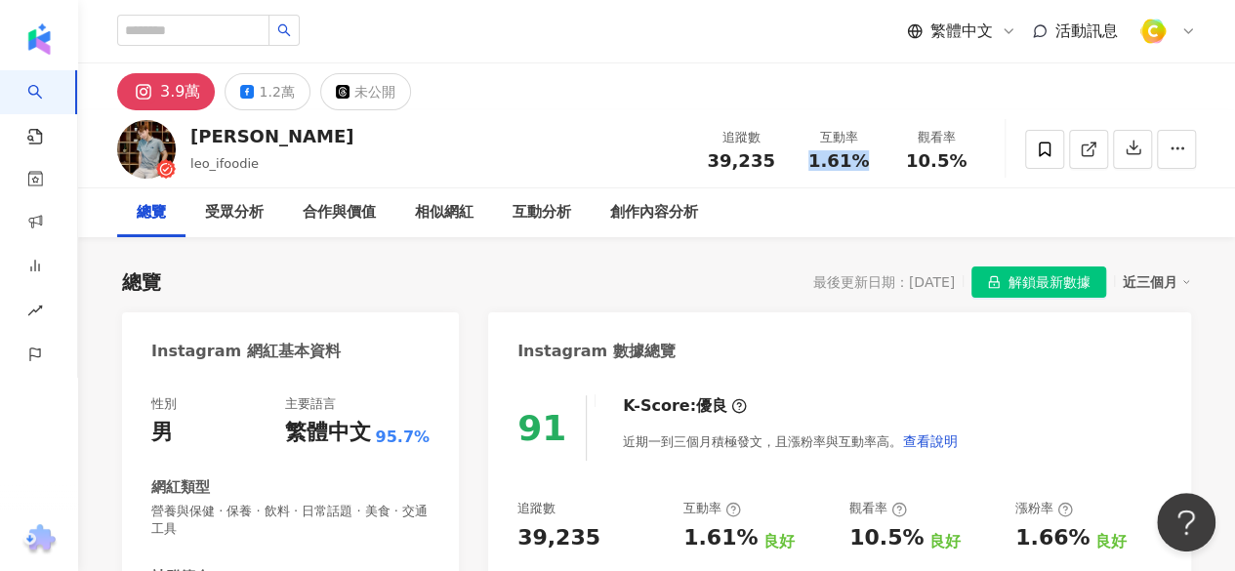
drag, startPoint x: 811, startPoint y: 157, endPoint x: 874, endPoint y: 165, distance: 63.0
click at [887, 165] on div "互動率 1.61%" at bounding box center [839, 149] width 98 height 42
copy span "1.61%"
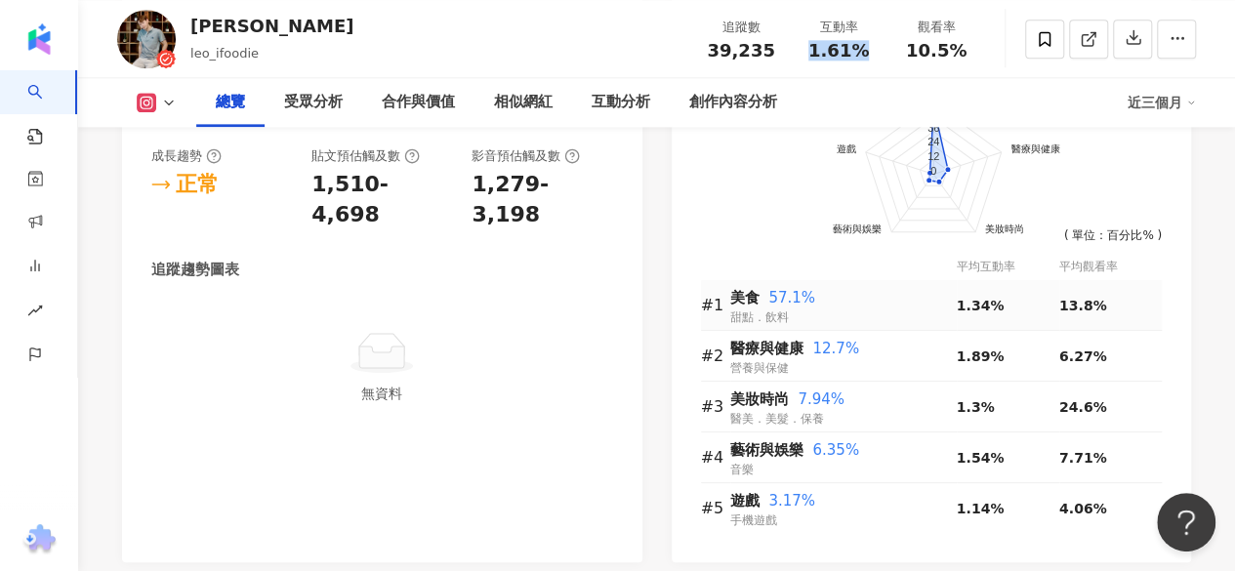
scroll to position [1269, 0]
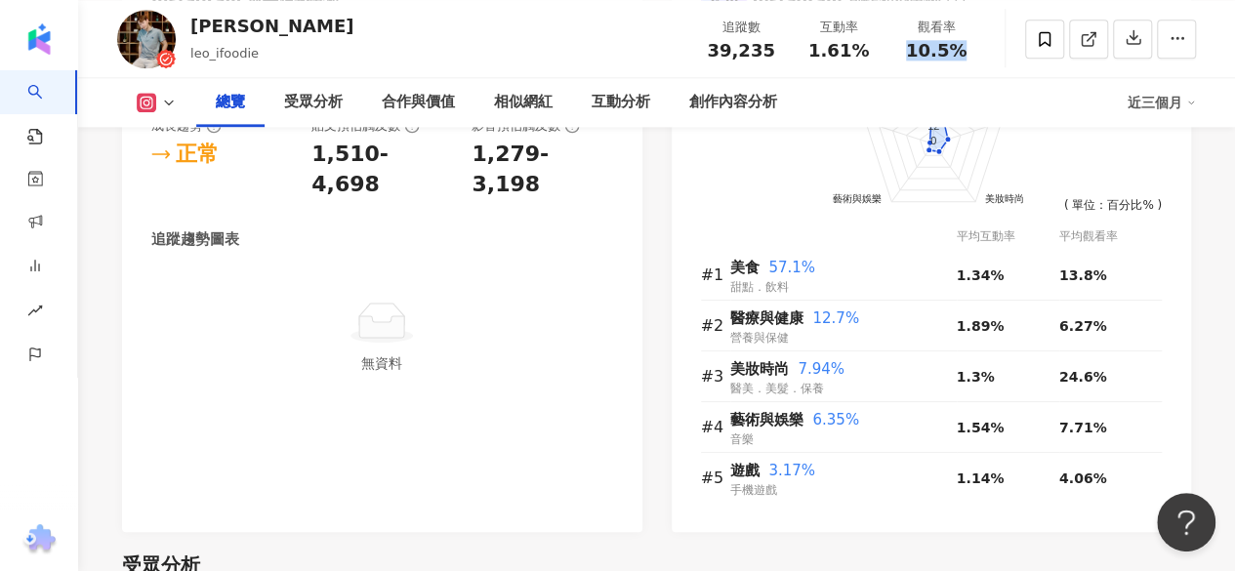
drag, startPoint x: 910, startPoint y: 48, endPoint x: 963, endPoint y: 52, distance: 52.9
click at [963, 52] on span "10.5%" at bounding box center [936, 51] width 61 height 20
copy span "10.5%"
drag, startPoint x: 1062, startPoint y: 374, endPoint x: 1100, endPoint y: 370, distance: 37.3
click at [1100, 370] on tr "#3 美妝時尚 7.94% 醫美．美髮．保養 1.3% 24.6%" at bounding box center [932, 377] width 462 height 51
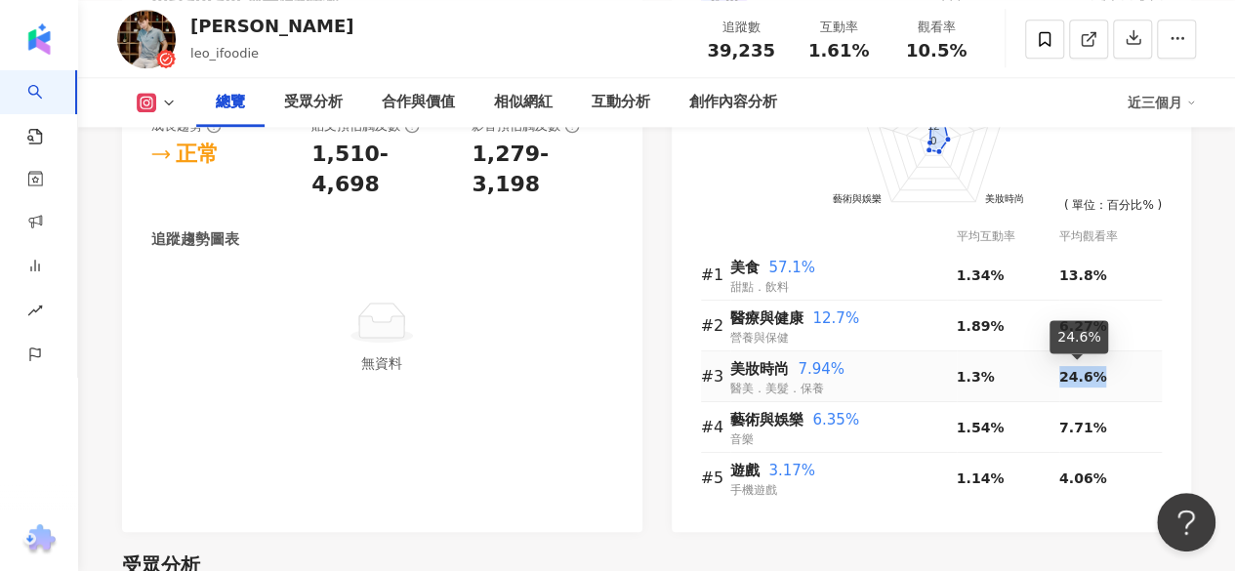
copy tr "24.6%"
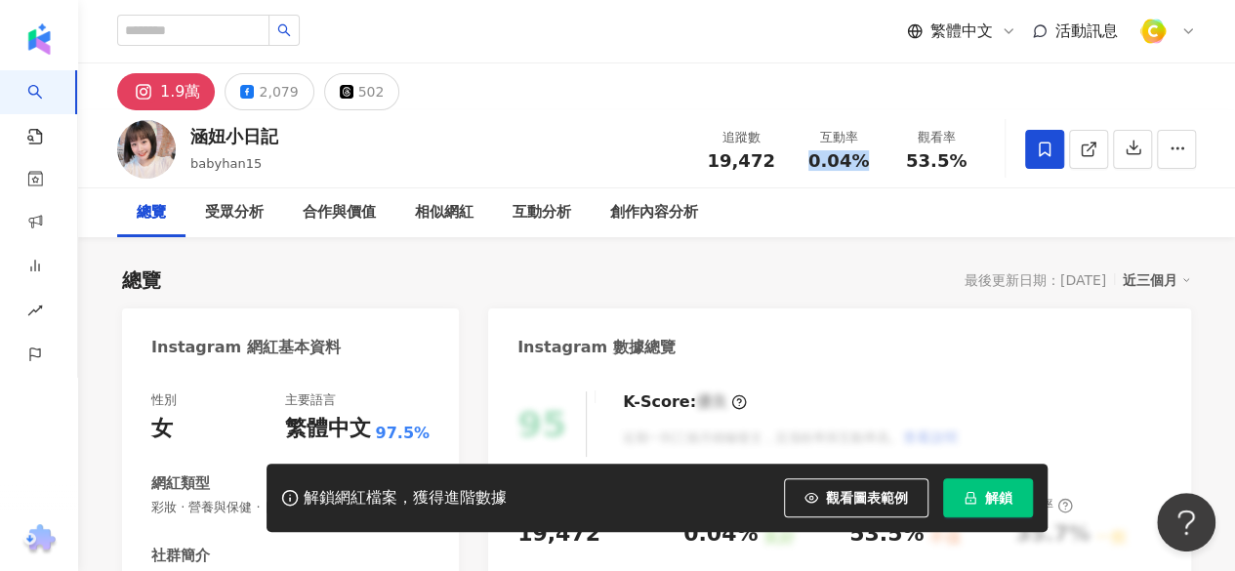
drag, startPoint x: 811, startPoint y: 157, endPoint x: 885, endPoint y: 165, distance: 73.7
click at [885, 165] on div "互動率 0.04%" at bounding box center [839, 149] width 98 height 42
drag, startPoint x: 912, startPoint y: 161, endPoint x: 983, endPoint y: 163, distance: 71.3
click at [983, 163] on div "觀看率 53.5%" at bounding box center [937, 149] width 98 height 42
copy span "53.5%"
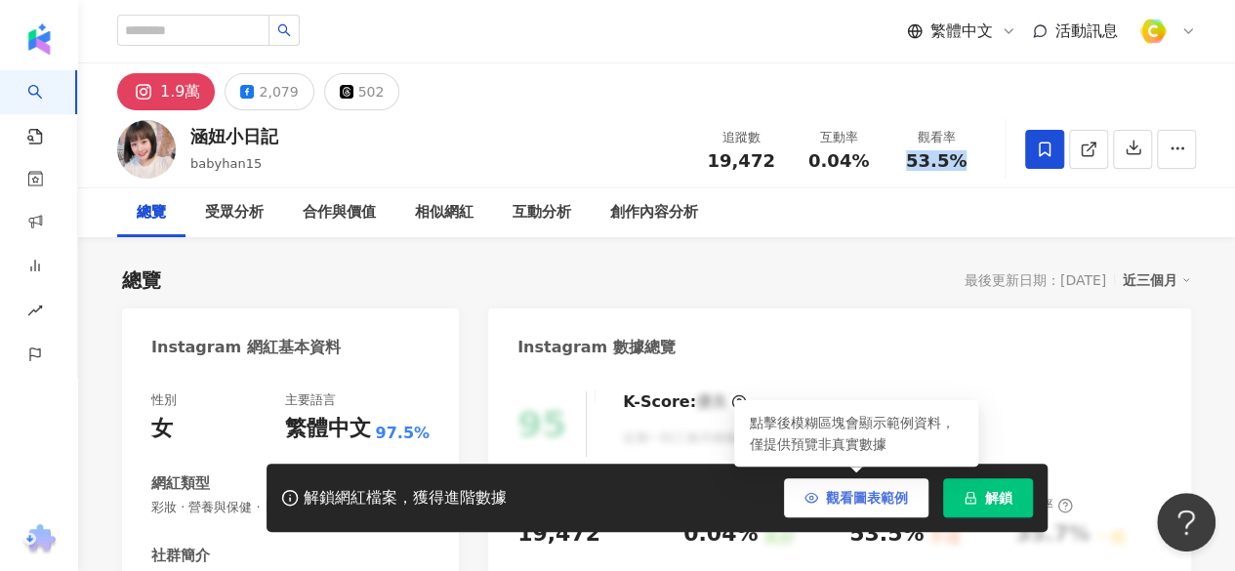
click at [853, 497] on span "觀看圖表範例" at bounding box center [867, 498] width 82 height 16
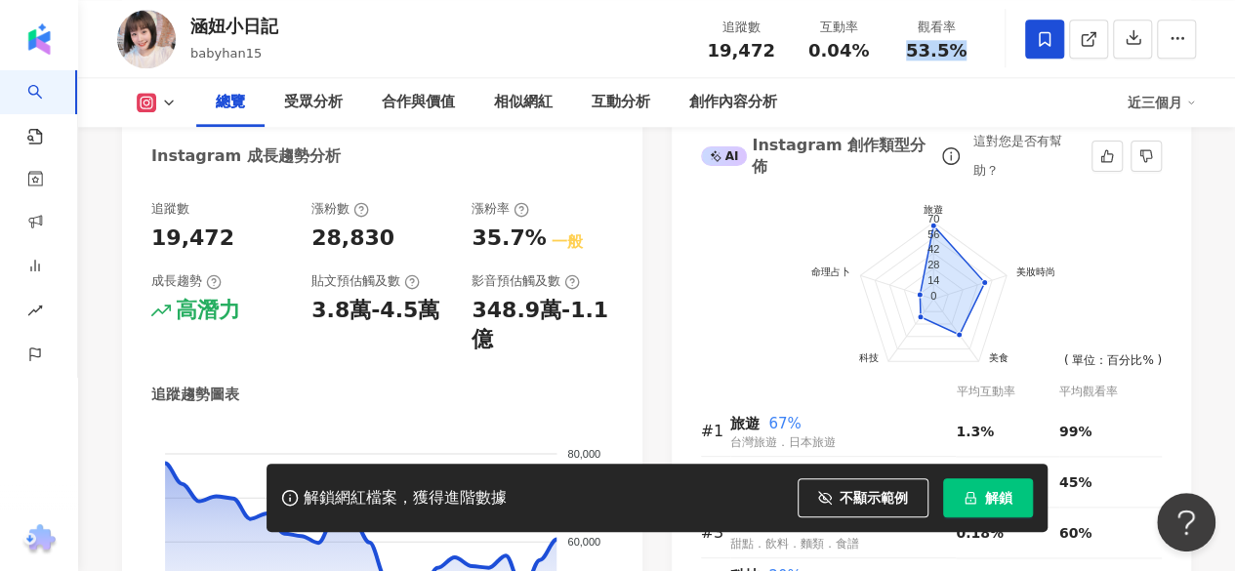
scroll to position [1269, 0]
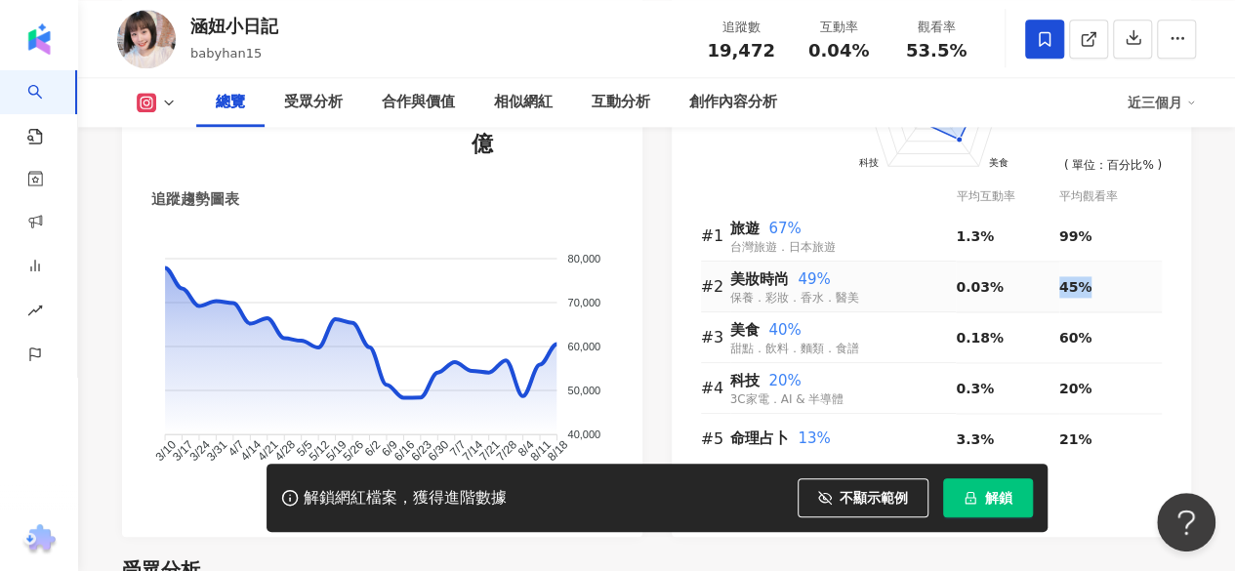
drag, startPoint x: 1083, startPoint y: 290, endPoint x: 1100, endPoint y: 290, distance: 16.6
click at [1100, 290] on tr "#2 美妝時尚 49% 保養．彩妝．香水．醫美 0.03% 45%" at bounding box center [932, 287] width 462 height 51
copy tr "45%"
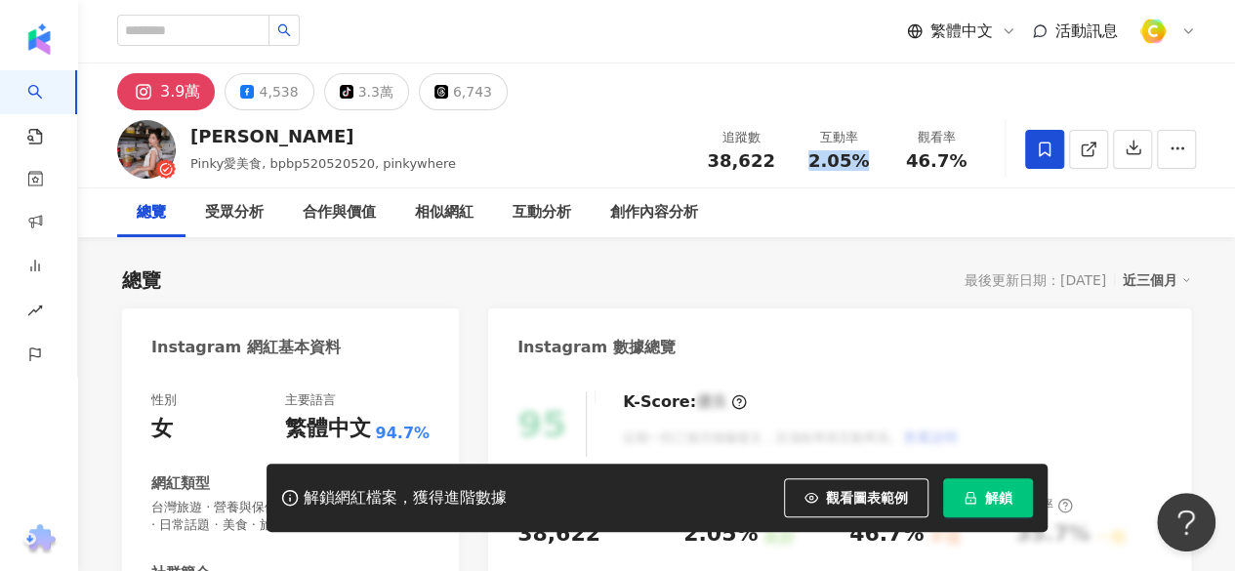
drag, startPoint x: 812, startPoint y: 159, endPoint x: 868, endPoint y: 167, distance: 56.2
click at [868, 167] on div "2.05%" at bounding box center [839, 161] width 74 height 20
drag, startPoint x: 911, startPoint y: 158, endPoint x: 964, endPoint y: 160, distance: 52.8
click at [964, 160] on div "46.7%" at bounding box center [936, 161] width 74 height 20
copy span "46.7%"
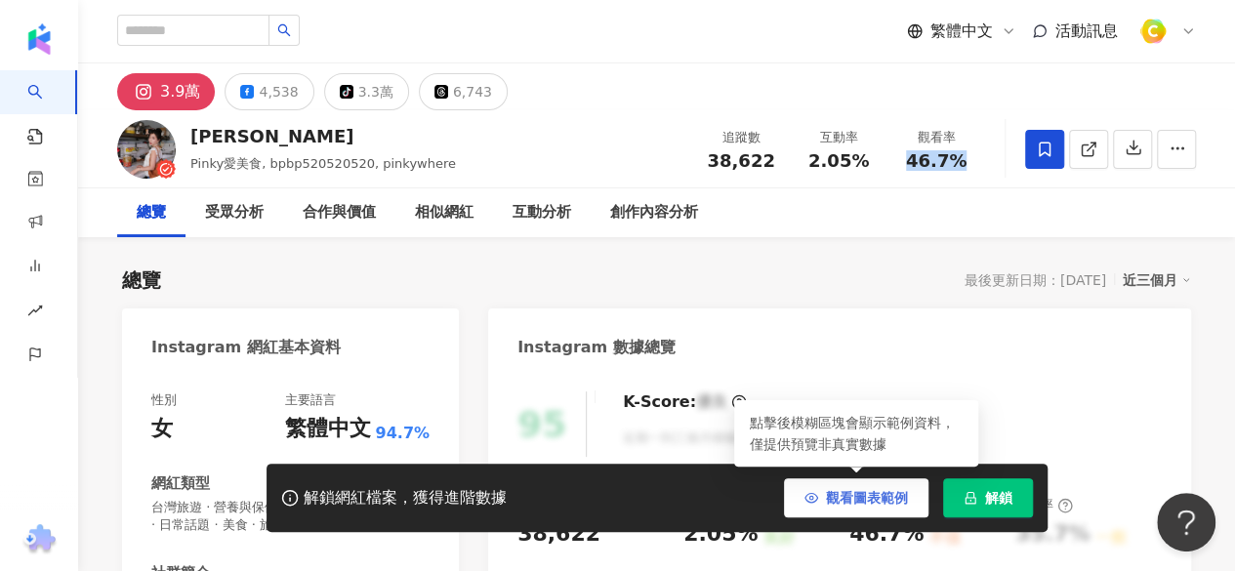
click at [889, 499] on span "觀看圖表範例" at bounding box center [867, 498] width 82 height 16
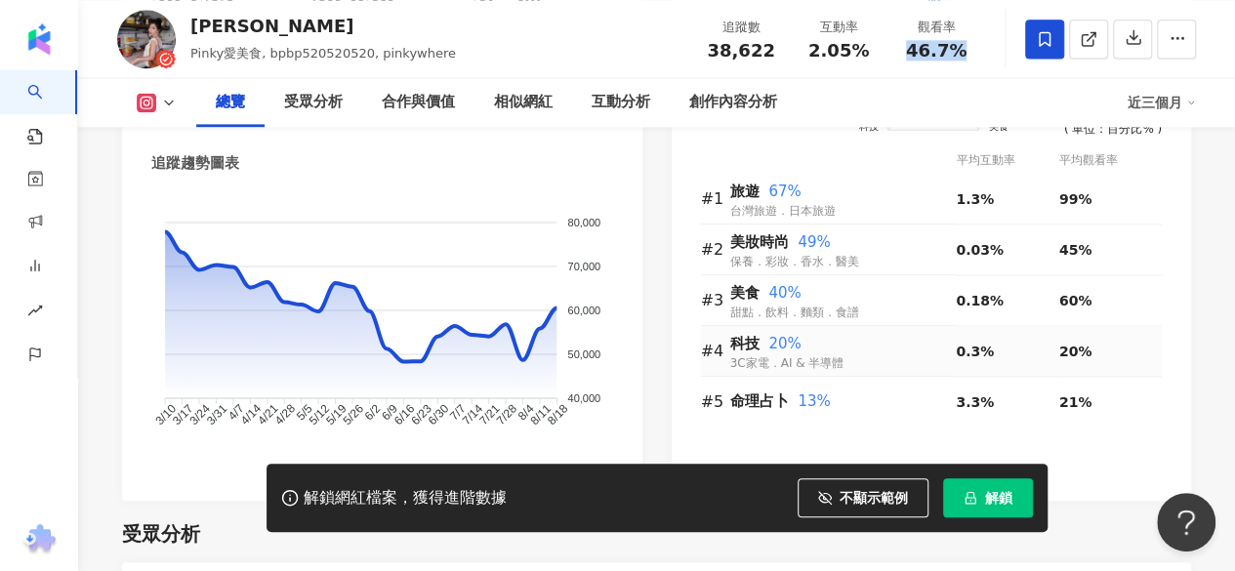
scroll to position [1367, 0]
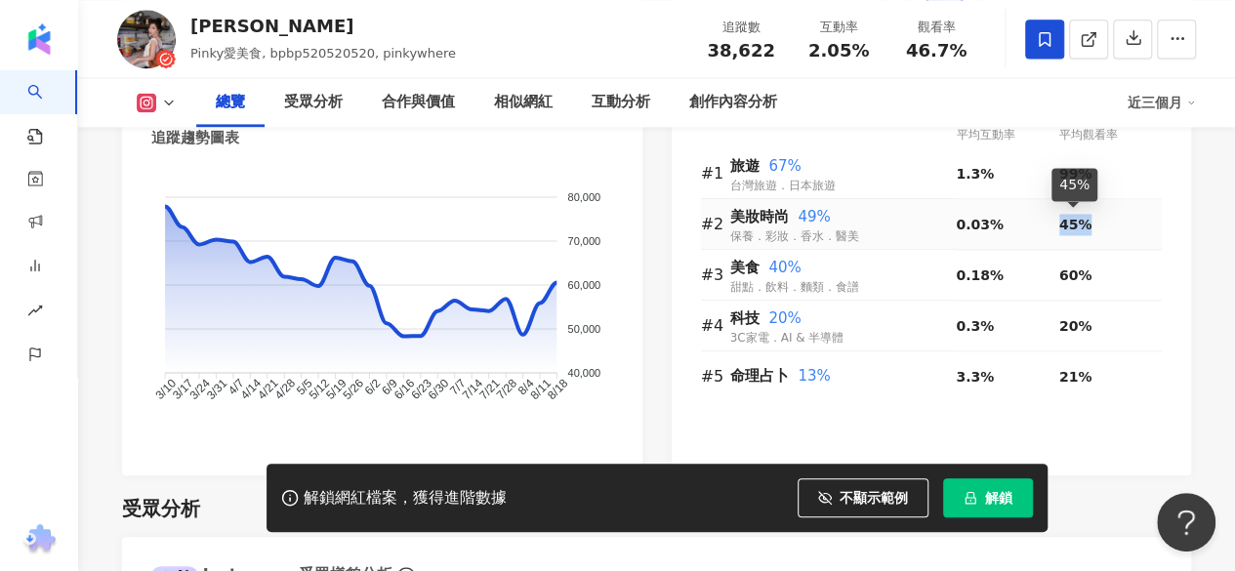
drag, startPoint x: 1060, startPoint y: 222, endPoint x: 1100, endPoint y: 224, distance: 39.1
click at [1100, 224] on div "45%" at bounding box center [1111, 224] width 103 height 21
copy span "45%"
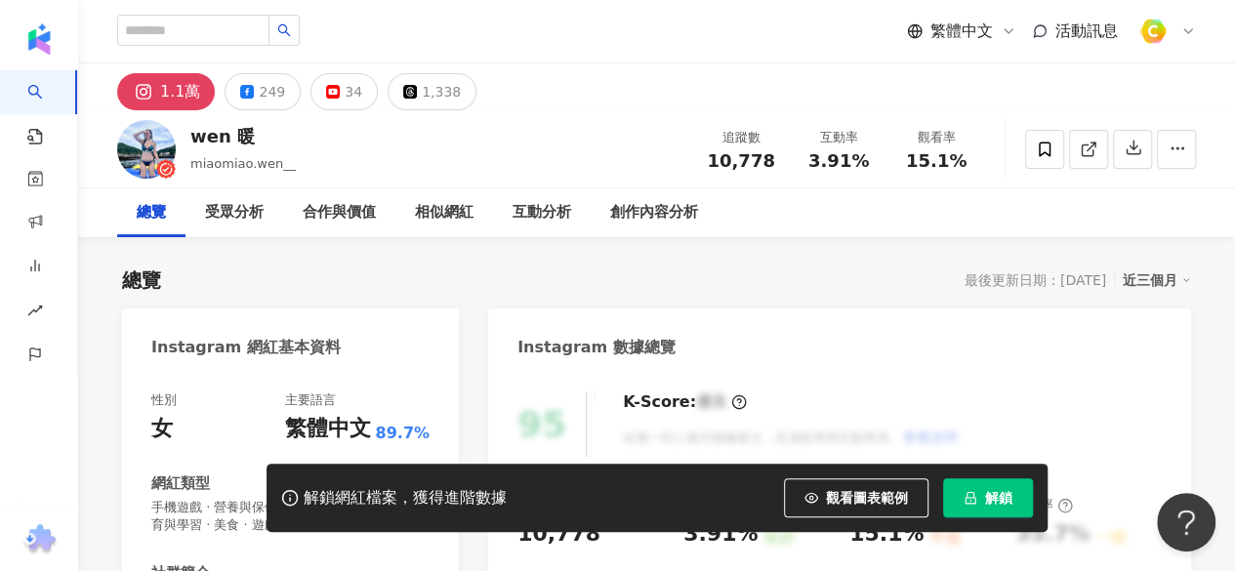
click at [871, 160] on div "3.91%" at bounding box center [839, 161] width 74 height 20
drag, startPoint x: 912, startPoint y: 155, endPoint x: 969, endPoint y: 155, distance: 56.6
click at [969, 155] on div "15.1%" at bounding box center [936, 161] width 74 height 20
copy span "15.1%"
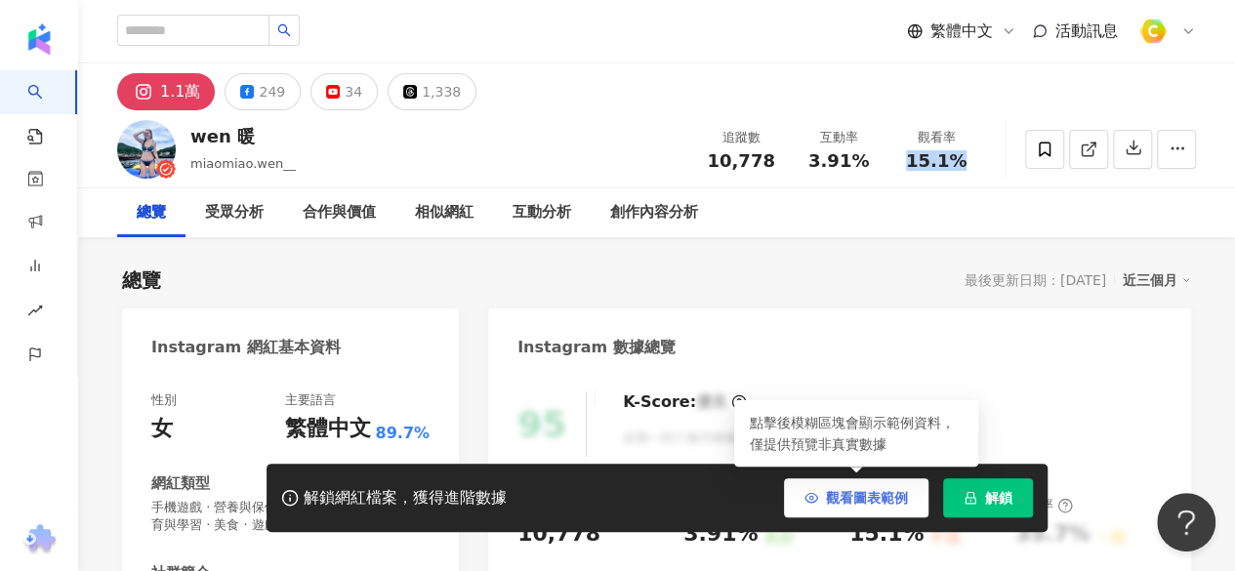
click at [888, 479] on button "觀看圖表範例" at bounding box center [856, 497] width 145 height 39
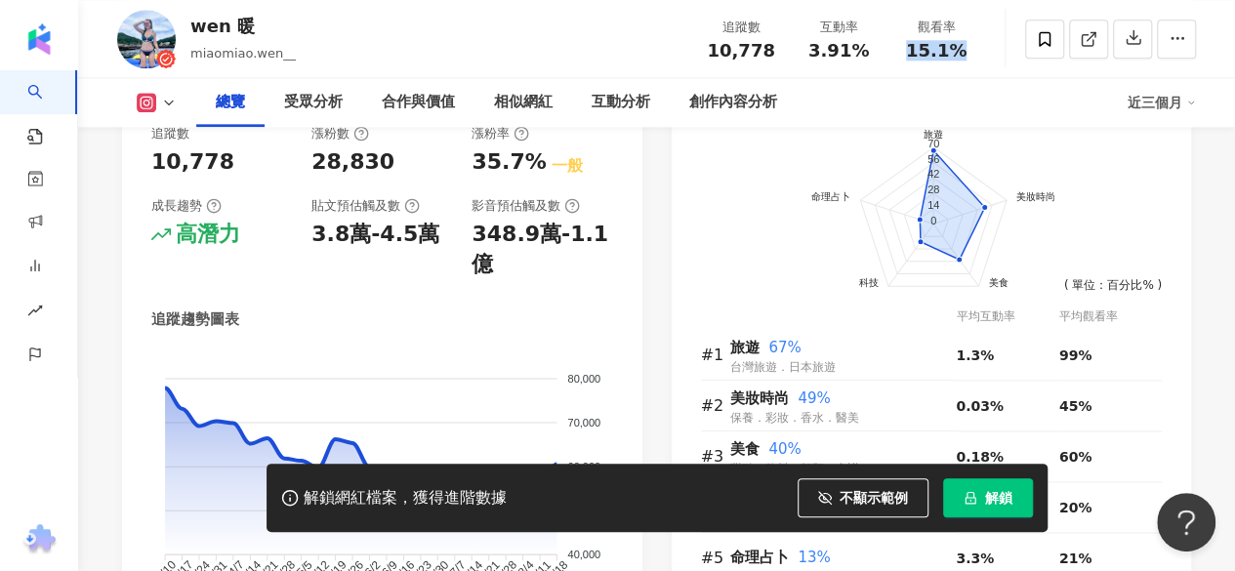
scroll to position [1269, 0]
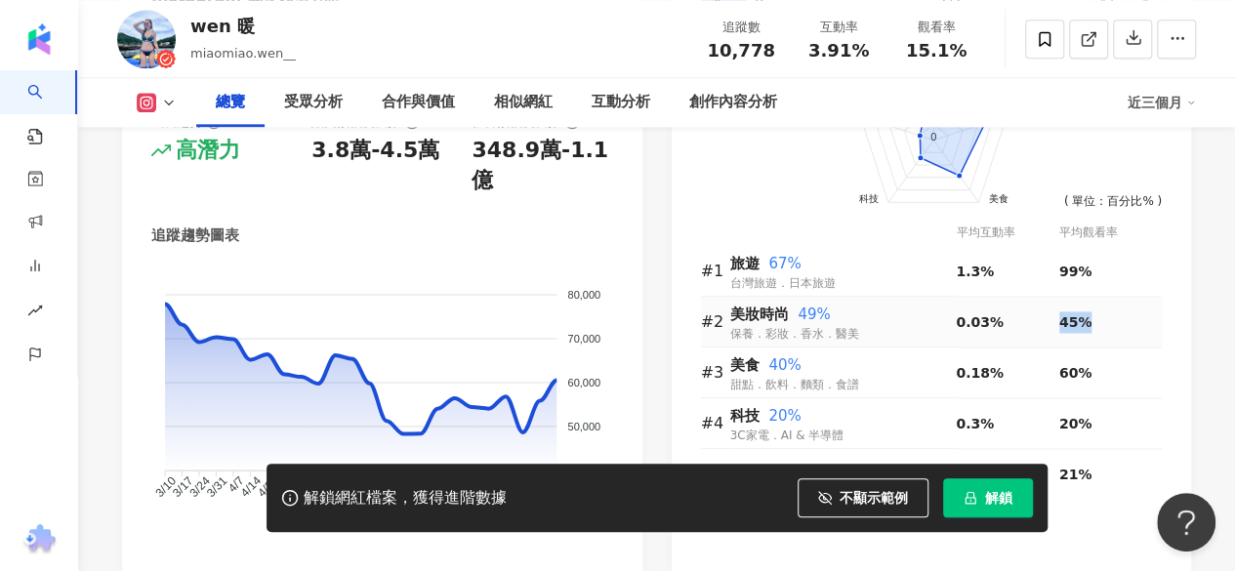
drag, startPoint x: 1061, startPoint y: 341, endPoint x: 1101, endPoint y: 341, distance: 39.1
click at [1101, 333] on div "45%" at bounding box center [1111, 322] width 103 height 21
copy span "45%"
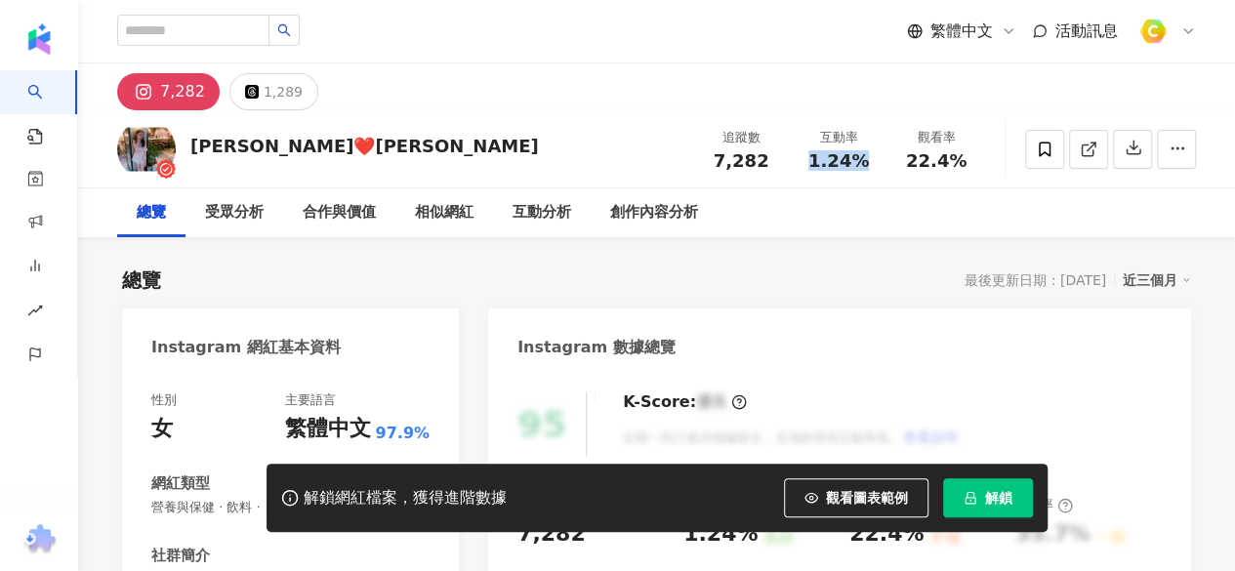
drag, startPoint x: 851, startPoint y: 165, endPoint x: 871, endPoint y: 165, distance: 20.5
click at [871, 165] on div "1.24%" at bounding box center [839, 161] width 74 height 20
drag, startPoint x: 926, startPoint y: 160, endPoint x: 962, endPoint y: 159, distance: 36.1
click at [962, 159] on div "22.4%" at bounding box center [936, 161] width 74 height 20
copy span "22.4%"
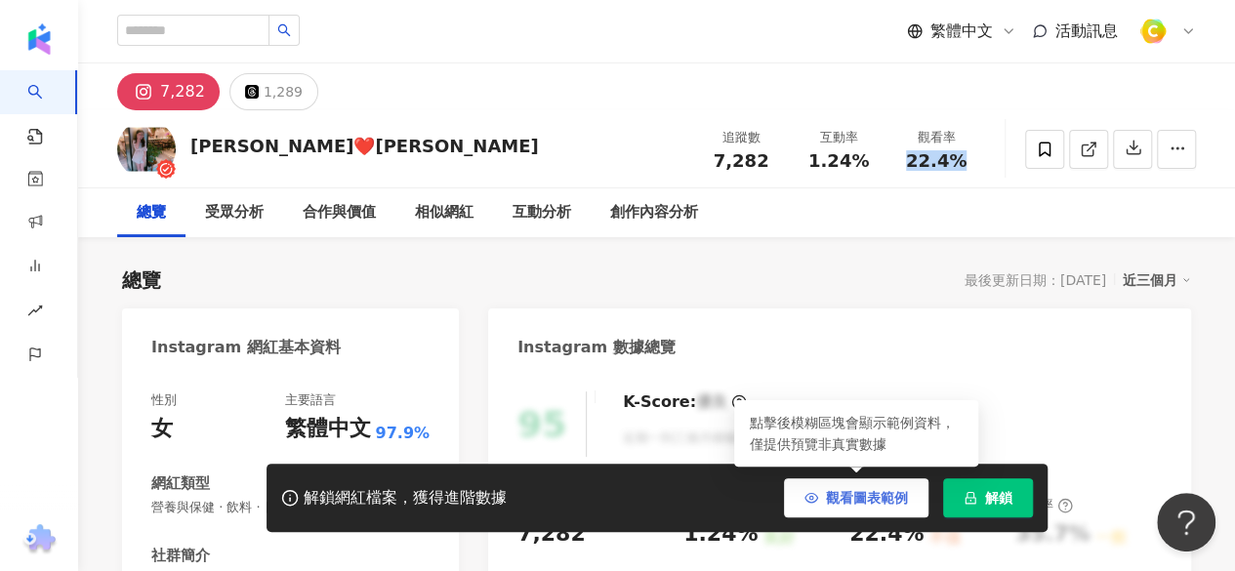
click at [892, 494] on span "觀看圖表範例" at bounding box center [867, 498] width 82 height 16
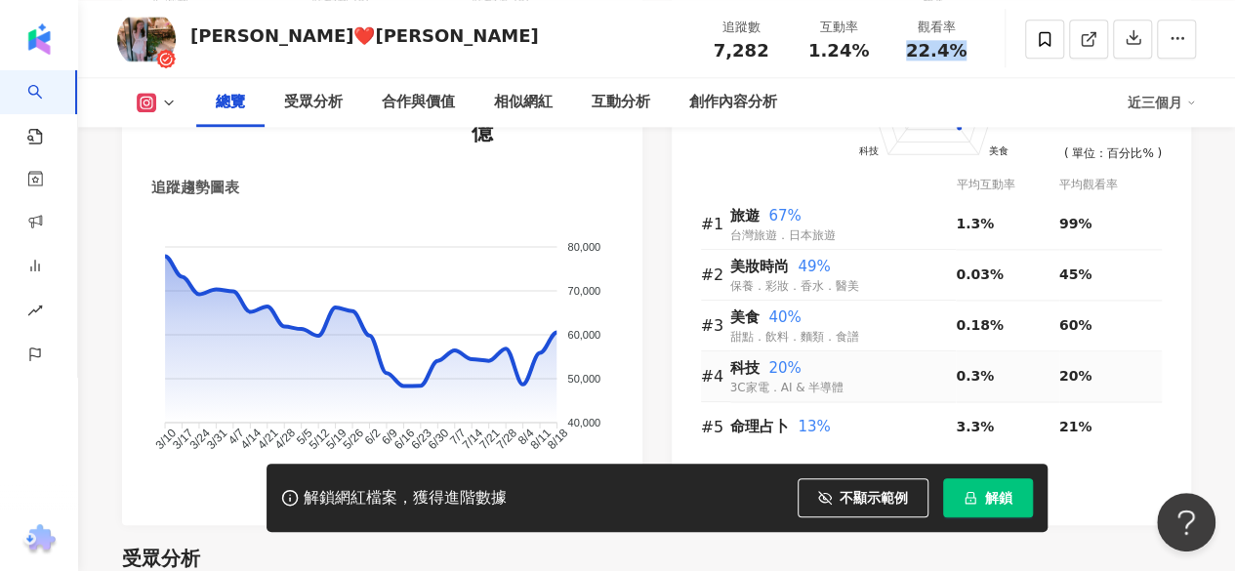
scroll to position [1269, 0]
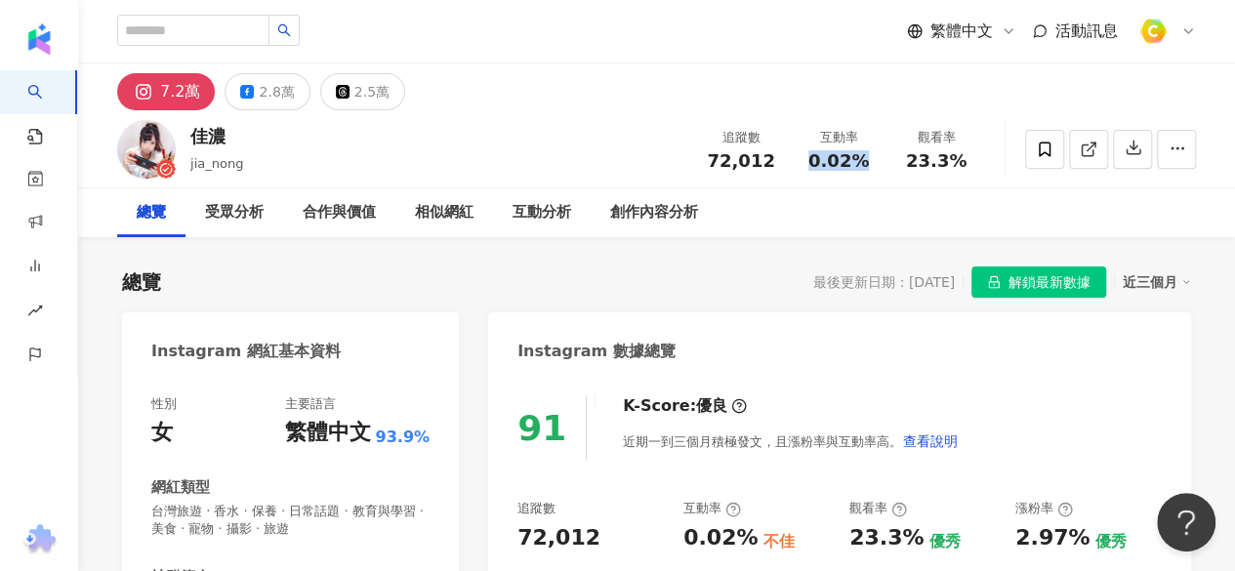
drag, startPoint x: 809, startPoint y: 155, endPoint x: 866, endPoint y: 169, distance: 59.2
click at [867, 165] on div "0.02%" at bounding box center [839, 161] width 74 height 20
drag, startPoint x: 914, startPoint y: 155, endPoint x: 970, endPoint y: 155, distance: 55.7
click at [970, 155] on div "23.3%" at bounding box center [936, 161] width 74 height 20
copy span "23.3%"
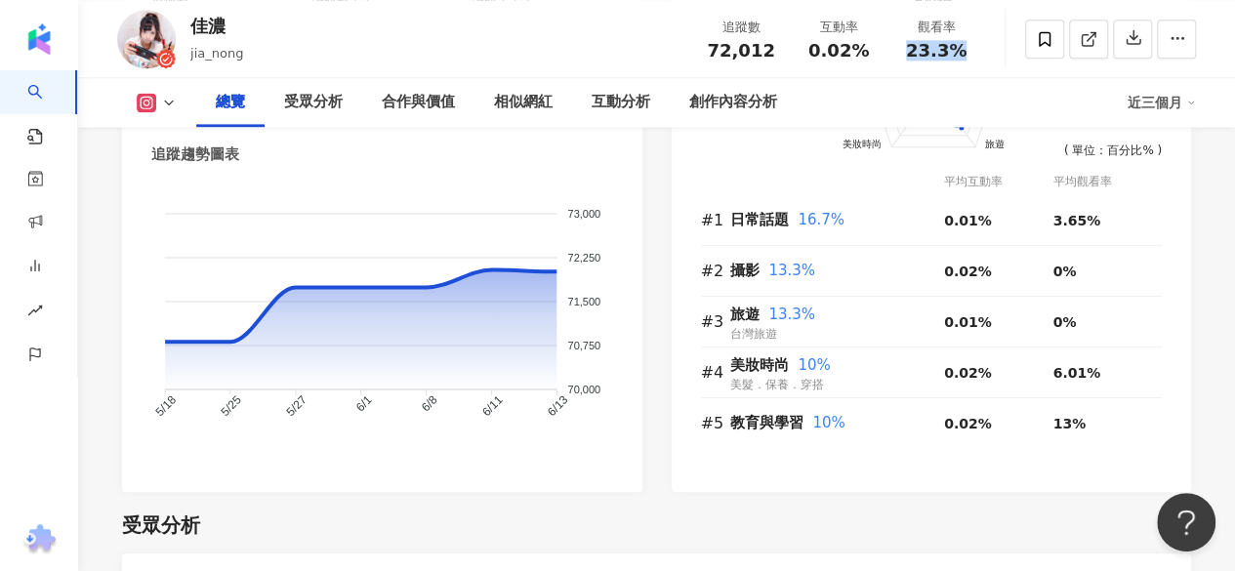
scroll to position [1269, 0]
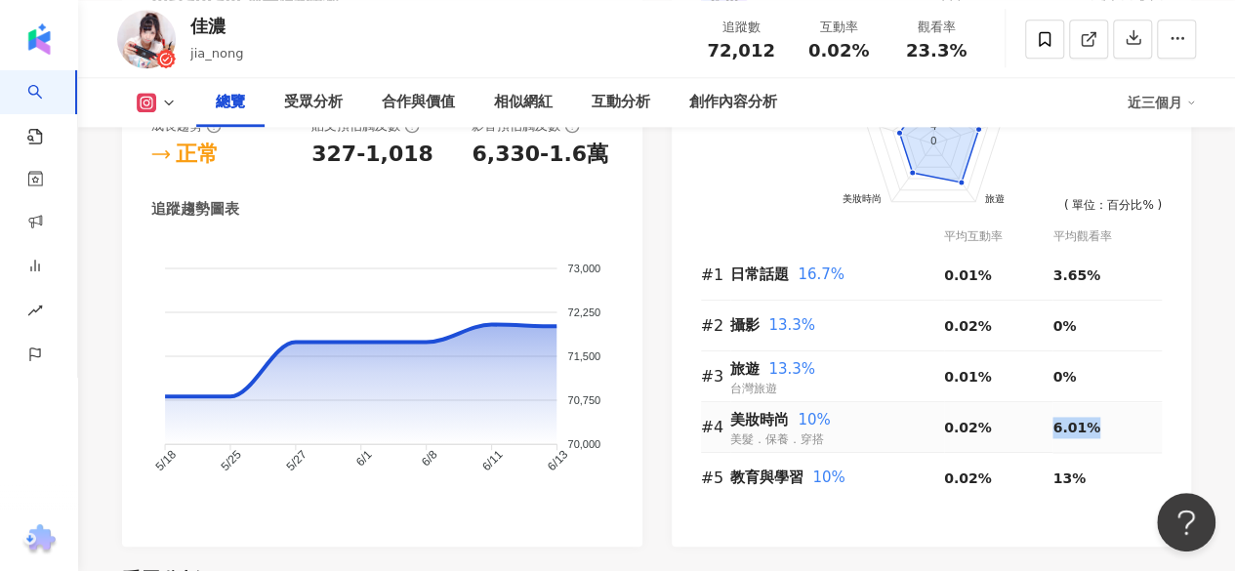
drag, startPoint x: 1045, startPoint y: 427, endPoint x: 1101, endPoint y: 430, distance: 56.7
click at [1101, 430] on tr "#4 美妝時尚 10% 美髮．保養．穿搭 0.02% 6.01%" at bounding box center [932, 427] width 462 height 51
copy tr "6.01%"
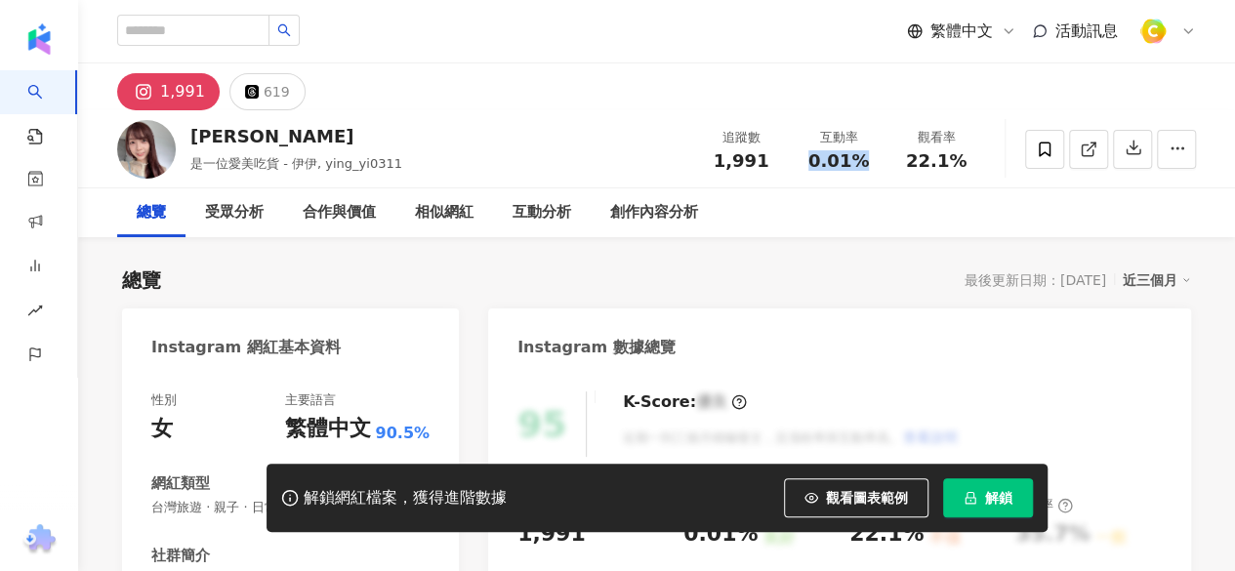
drag, startPoint x: 811, startPoint y: 159, endPoint x: 873, endPoint y: 159, distance: 61.5
click at [873, 159] on div "0.01%" at bounding box center [839, 161] width 74 height 20
drag, startPoint x: 905, startPoint y: 154, endPoint x: 957, endPoint y: 208, distance: 74.6
click at [974, 156] on div "觀看率 22.1%" at bounding box center [937, 149] width 98 height 42
copy span "22.1%"
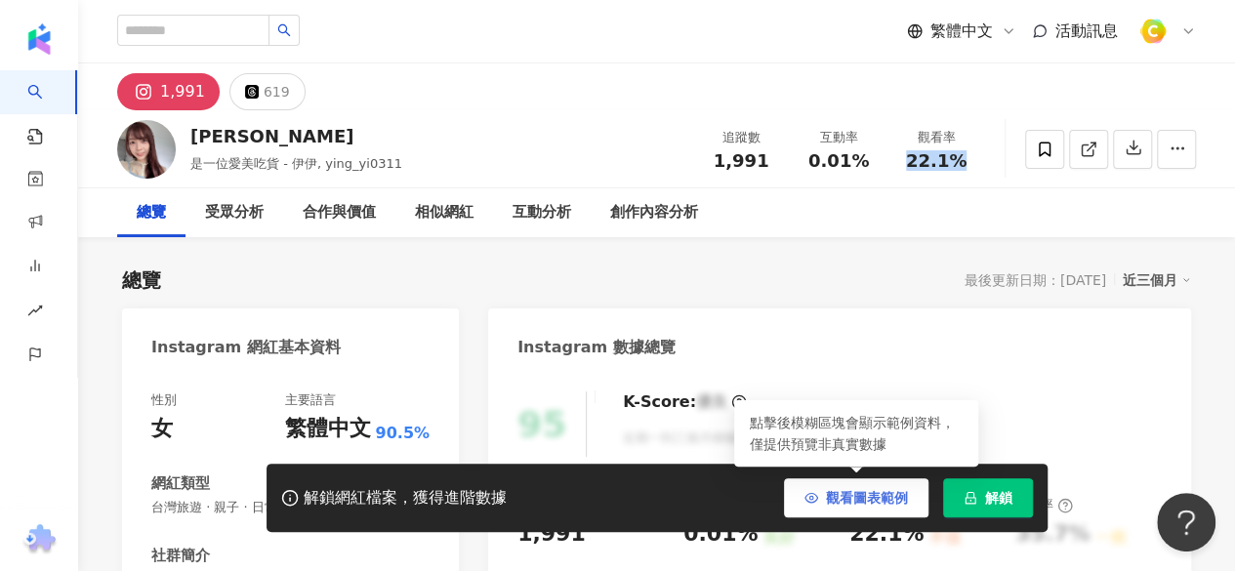
click at [869, 509] on button "觀看圖表範例" at bounding box center [856, 497] width 145 height 39
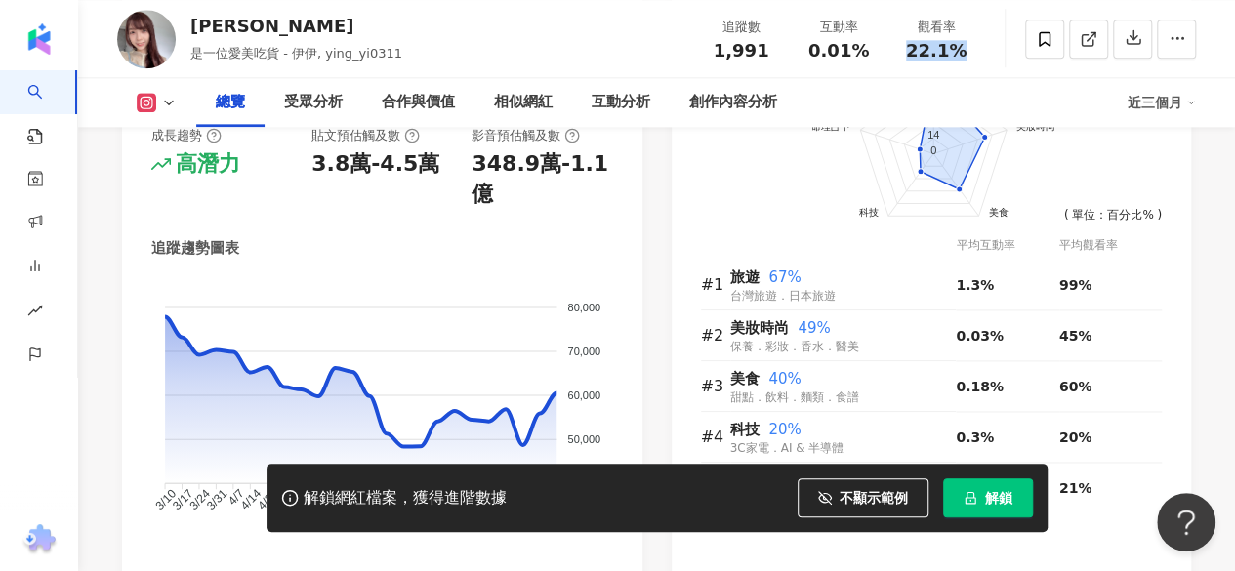
scroll to position [1269, 0]
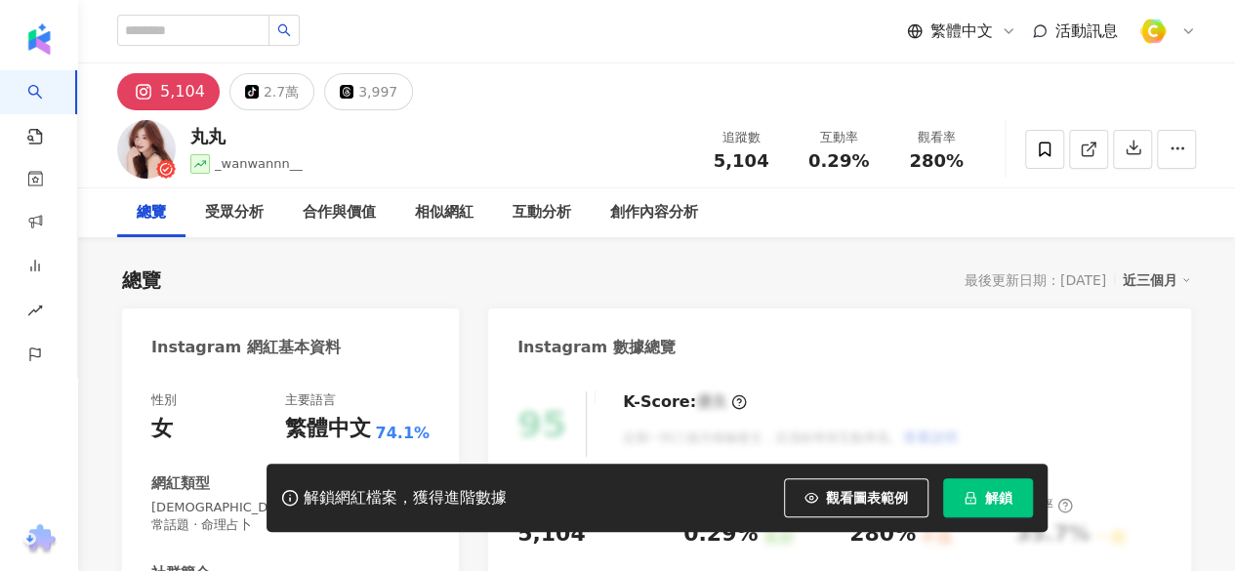
scroll to position [195, 0]
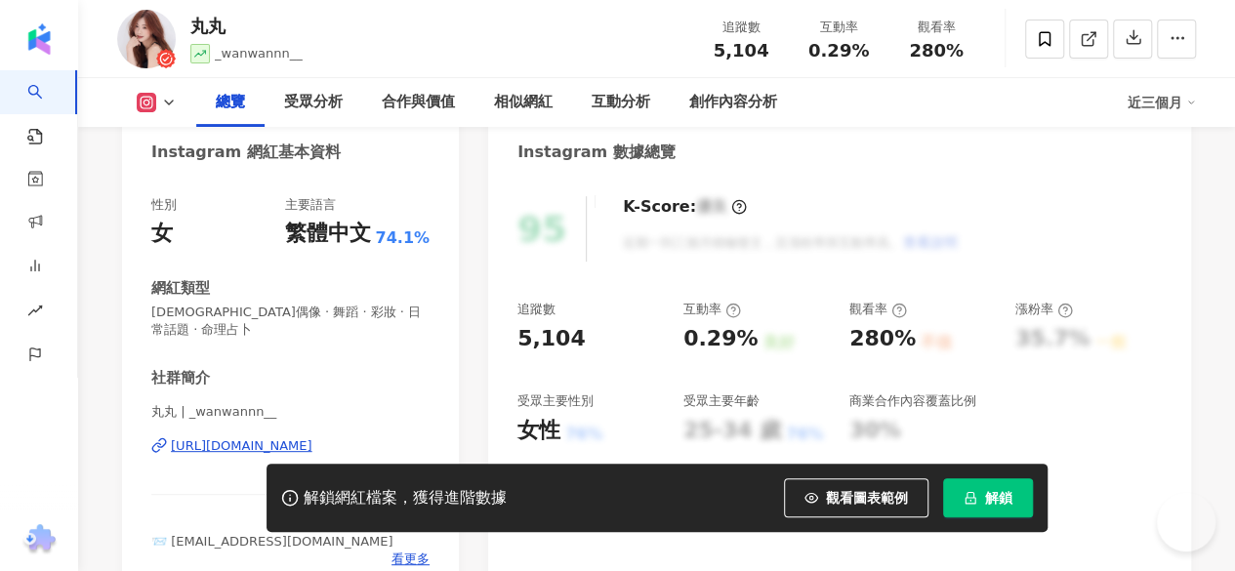
click at [255, 437] on div "https://www.instagram.com/_wanwannn__/" at bounding box center [242, 446] width 142 height 18
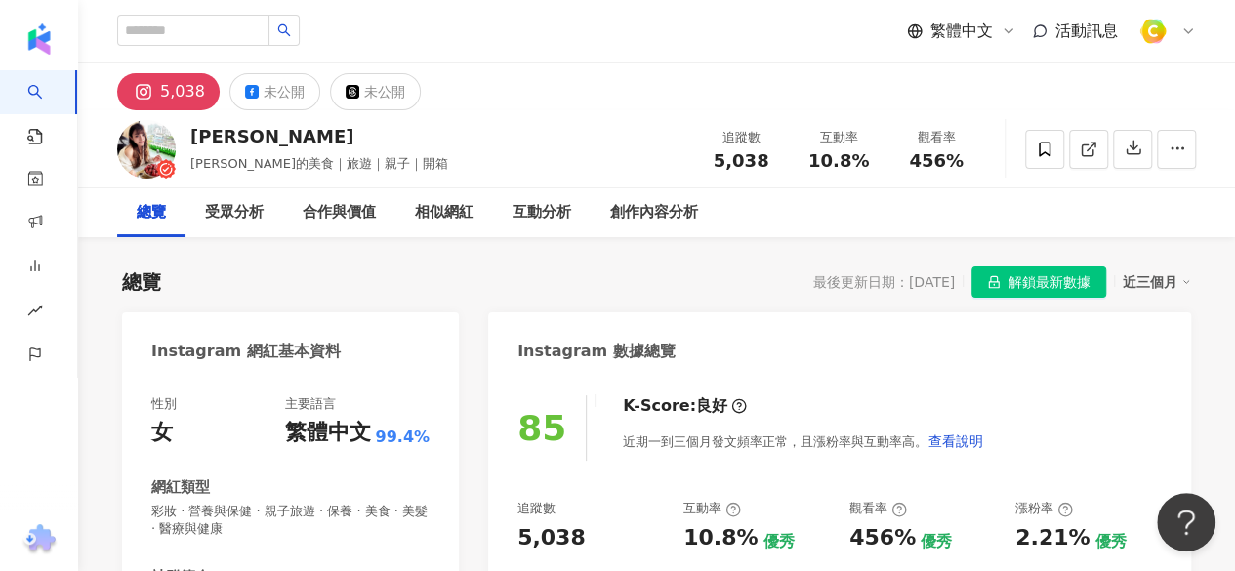
click at [882, 161] on div "互動率 10.8%" at bounding box center [839, 149] width 98 height 42
drag, startPoint x: 913, startPoint y: 160, endPoint x: 996, endPoint y: 157, distance: 83.1
click at [996, 157] on div "陳丸子 阿丸的美食｜旅遊｜親子｜開箱 追蹤數 5,038 互動率 10.8% 觀看率 456%" at bounding box center [656, 148] width 1157 height 77
copy span "456%"
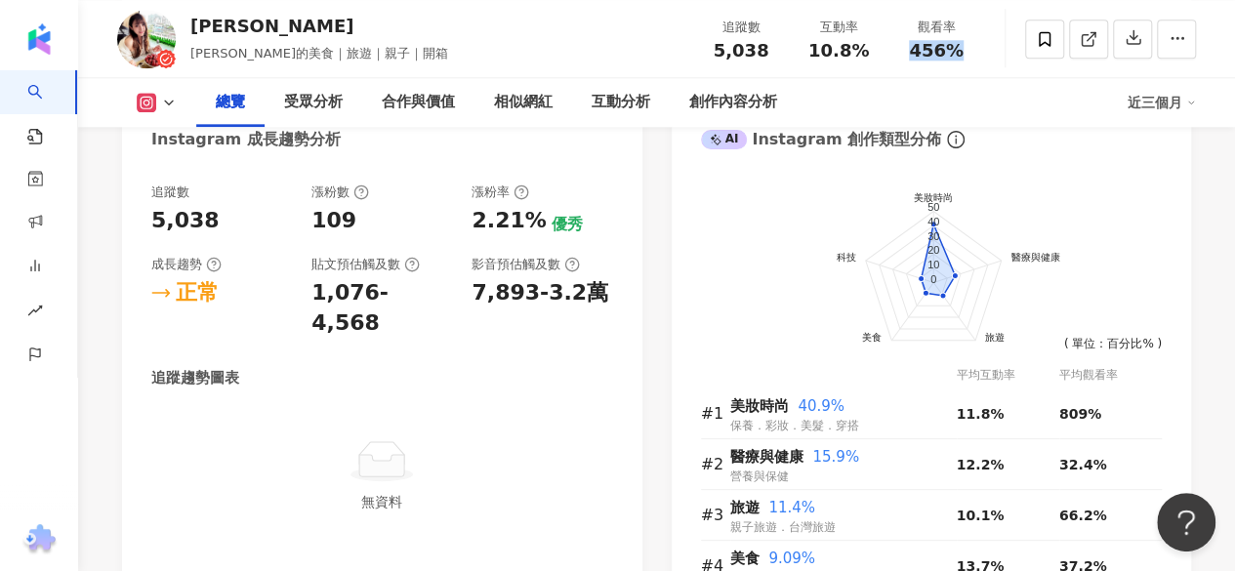
scroll to position [1269, 0]
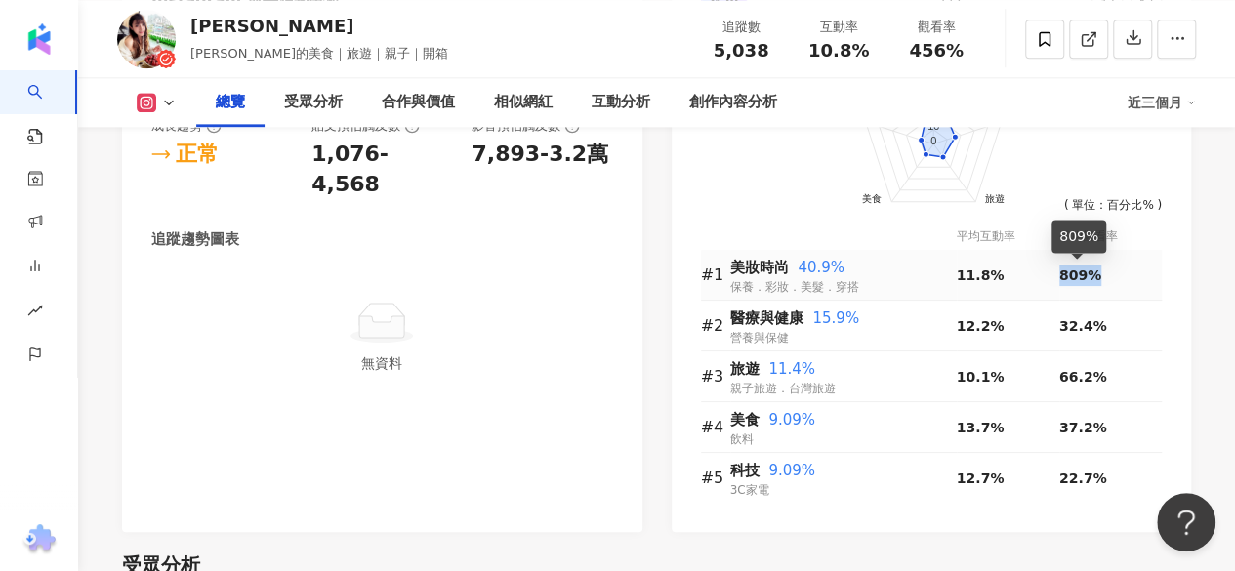
drag, startPoint x: 1060, startPoint y: 274, endPoint x: 1101, endPoint y: 274, distance: 40.0
click at [1101, 274] on div "809%" at bounding box center [1111, 275] width 103 height 21
copy span "809%"
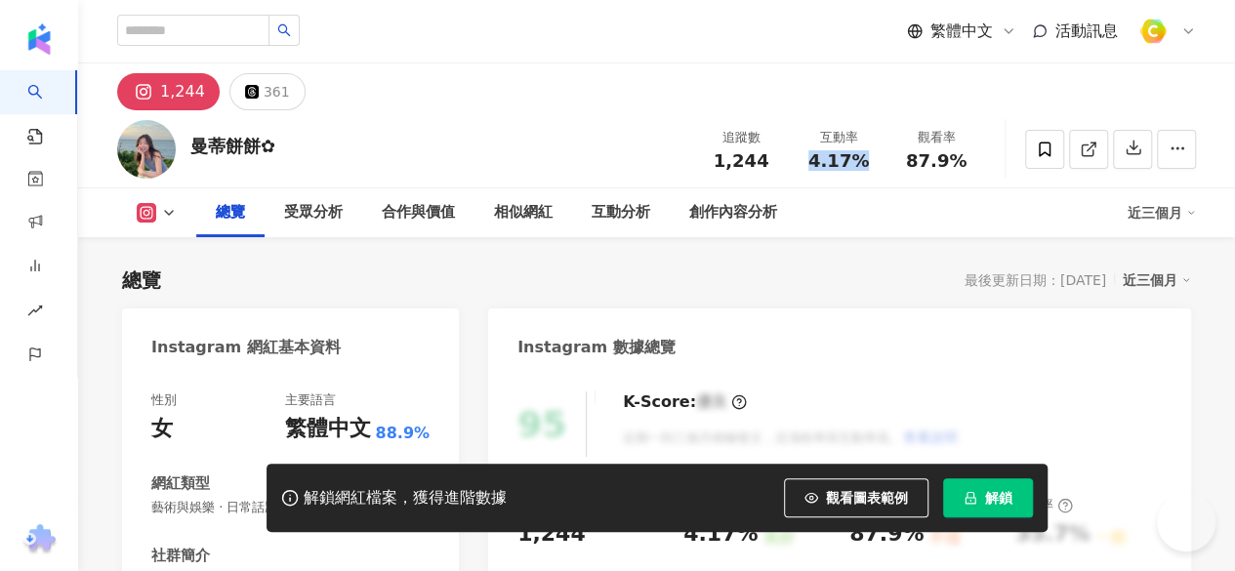
drag, startPoint x: 813, startPoint y: 163, endPoint x: 874, endPoint y: 171, distance: 61.0
click at [874, 171] on div "追蹤數 1,244 互動率 4.17% 觀看率 87.9%" at bounding box center [838, 149] width 293 height 58
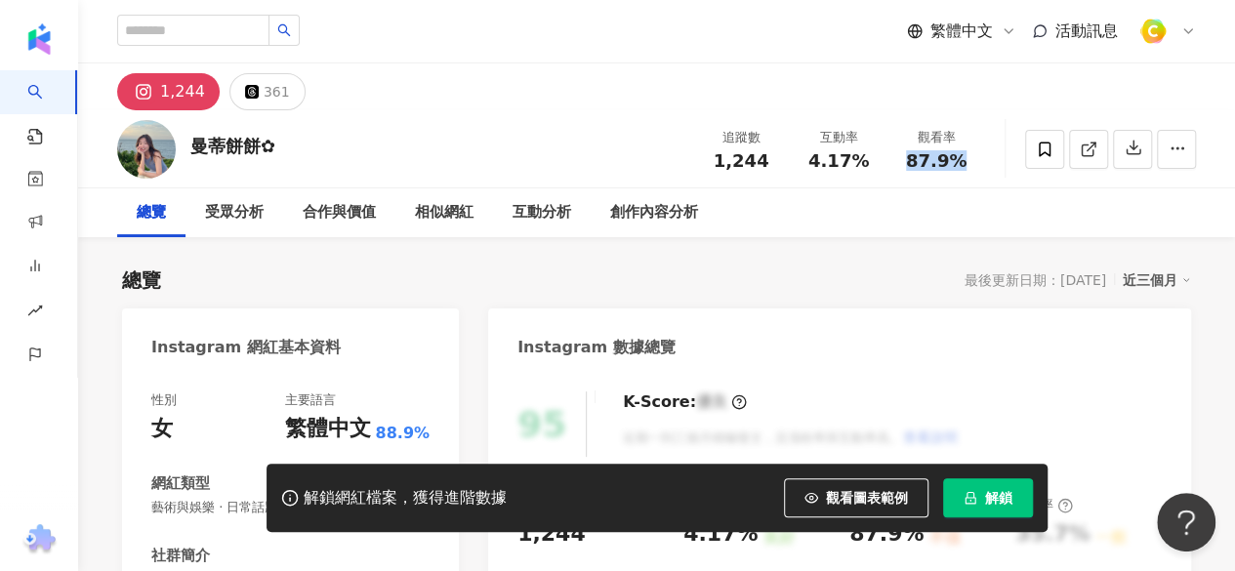
drag, startPoint x: 912, startPoint y: 157, endPoint x: 968, endPoint y: 155, distance: 55.7
click at [968, 155] on div "87.9%" at bounding box center [936, 161] width 74 height 20
copy span "87.9%"
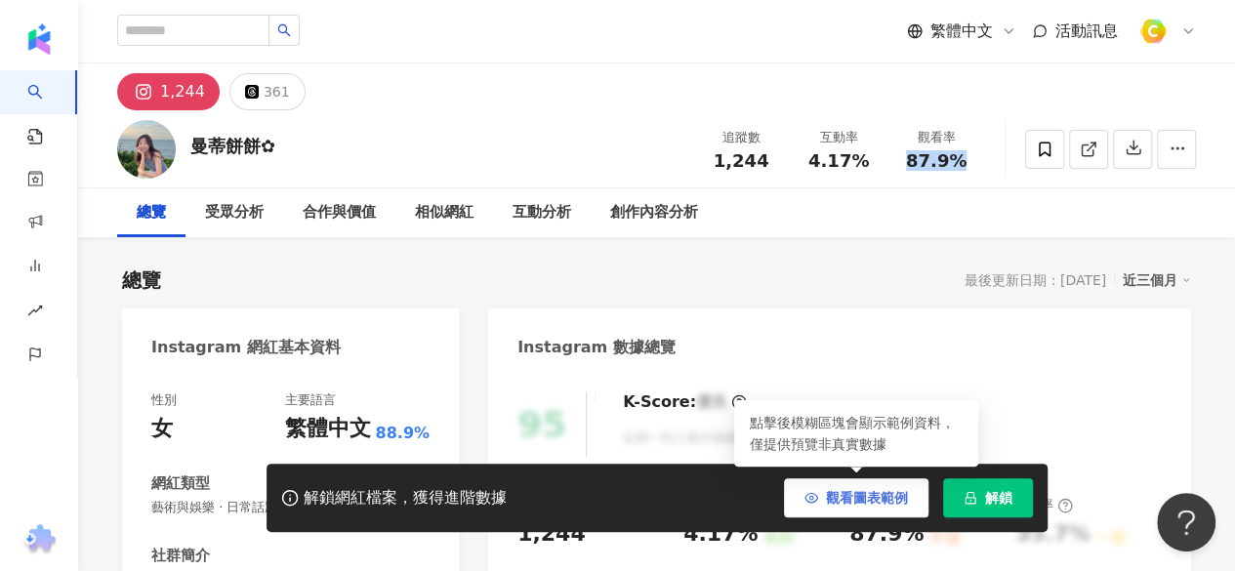
click at [893, 502] on span "觀看圖表範例" at bounding box center [867, 498] width 82 height 16
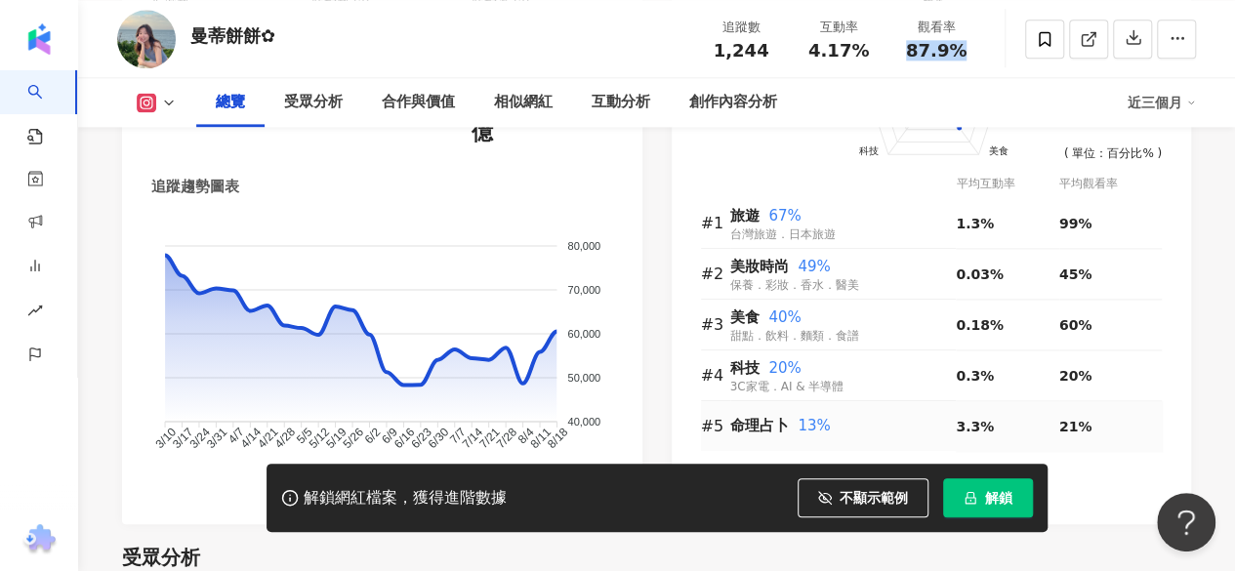
scroll to position [1269, 0]
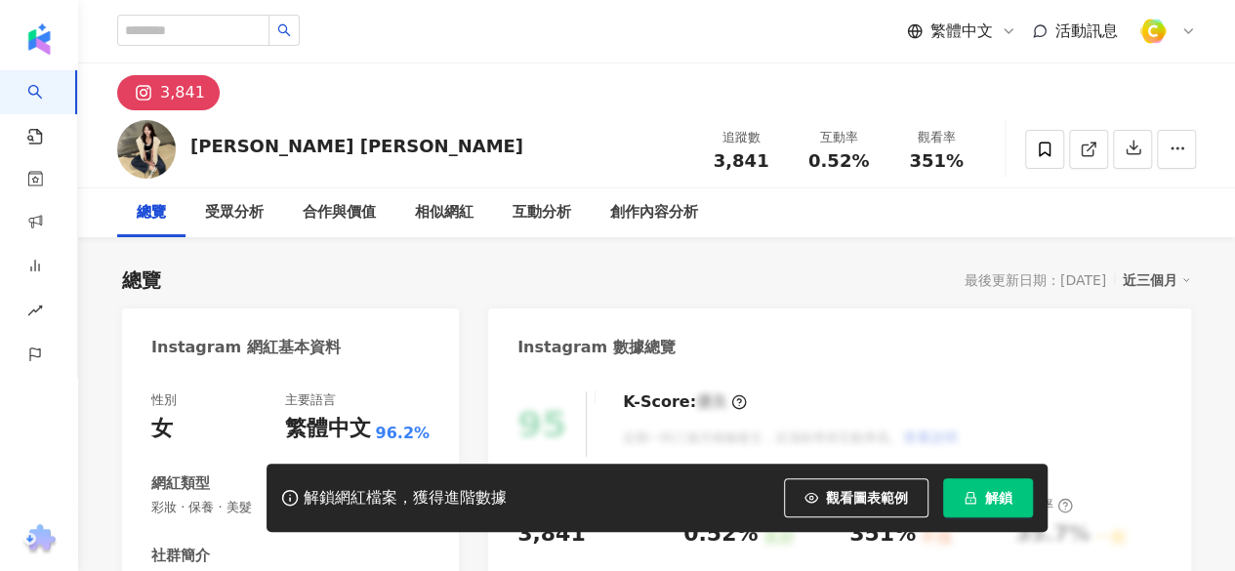
scroll to position [293, 0]
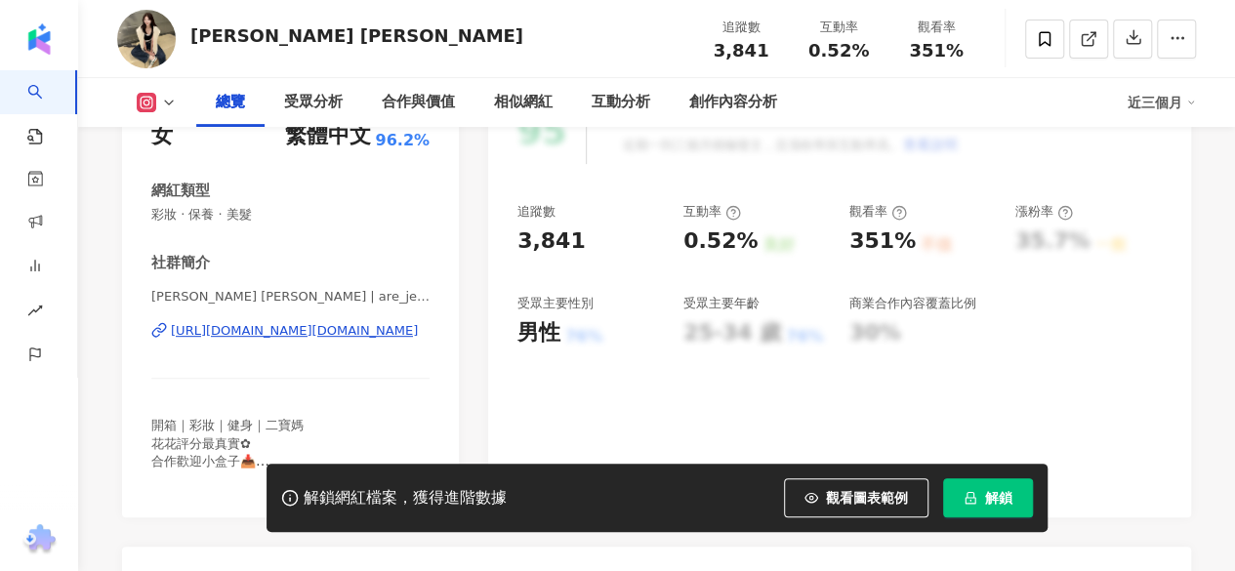
click at [342, 337] on div "[URL][DOMAIN_NAME][DOMAIN_NAME]" at bounding box center [294, 331] width 247 height 18
